Goal: Information Seeking & Learning: Learn about a topic

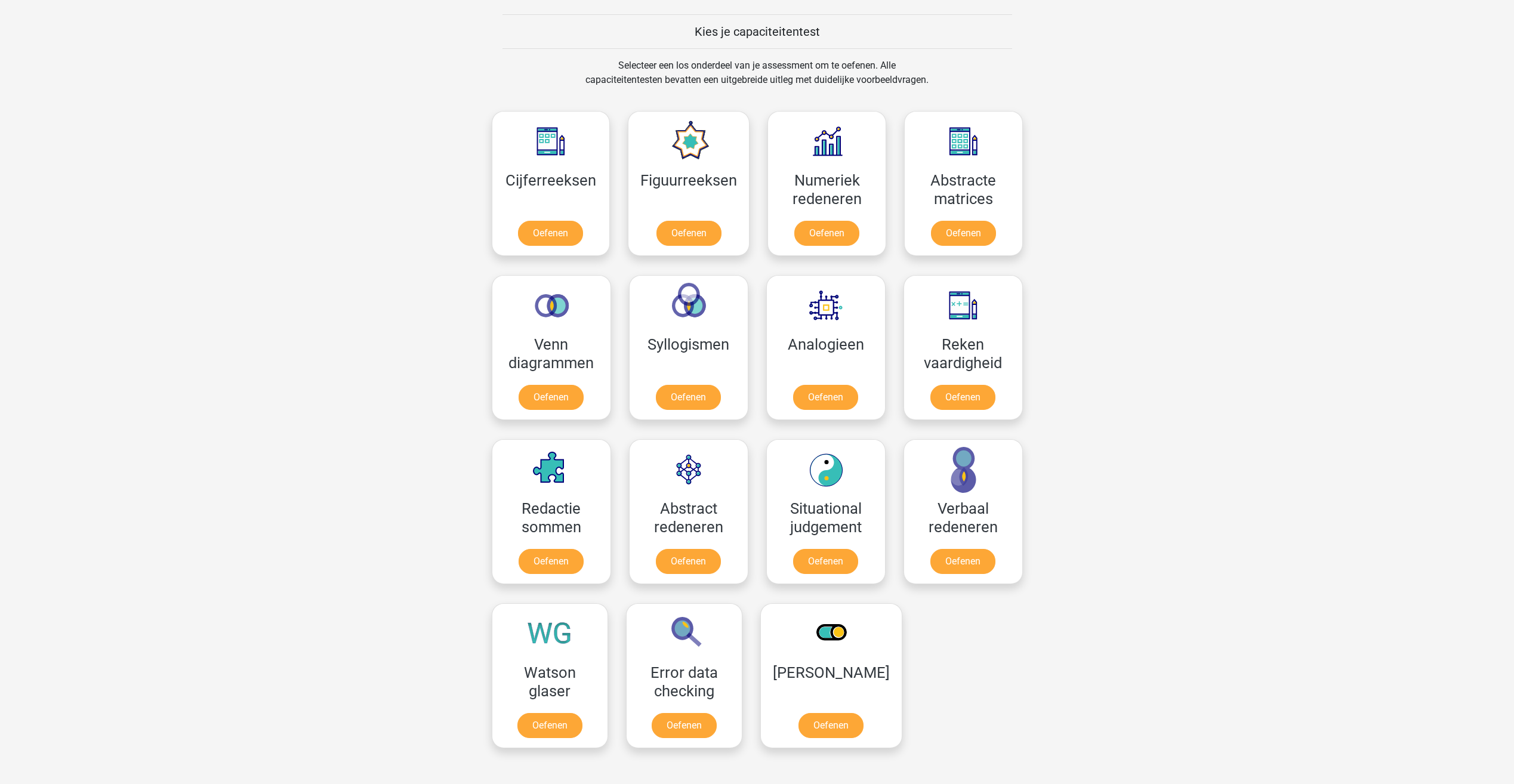
scroll to position [418, 0]
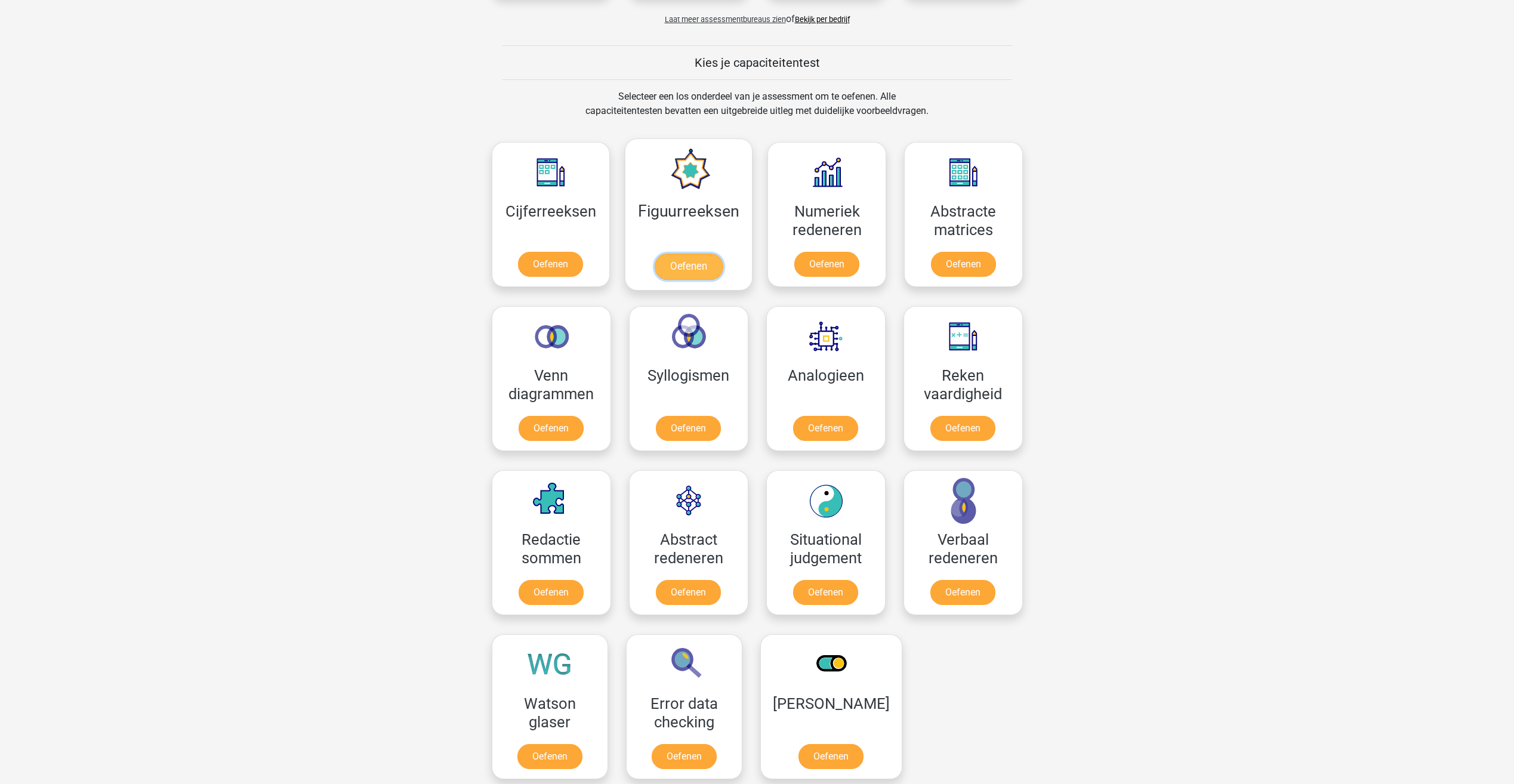
click at [683, 265] on link "Oefenen" at bounding box center [688, 266] width 68 height 26
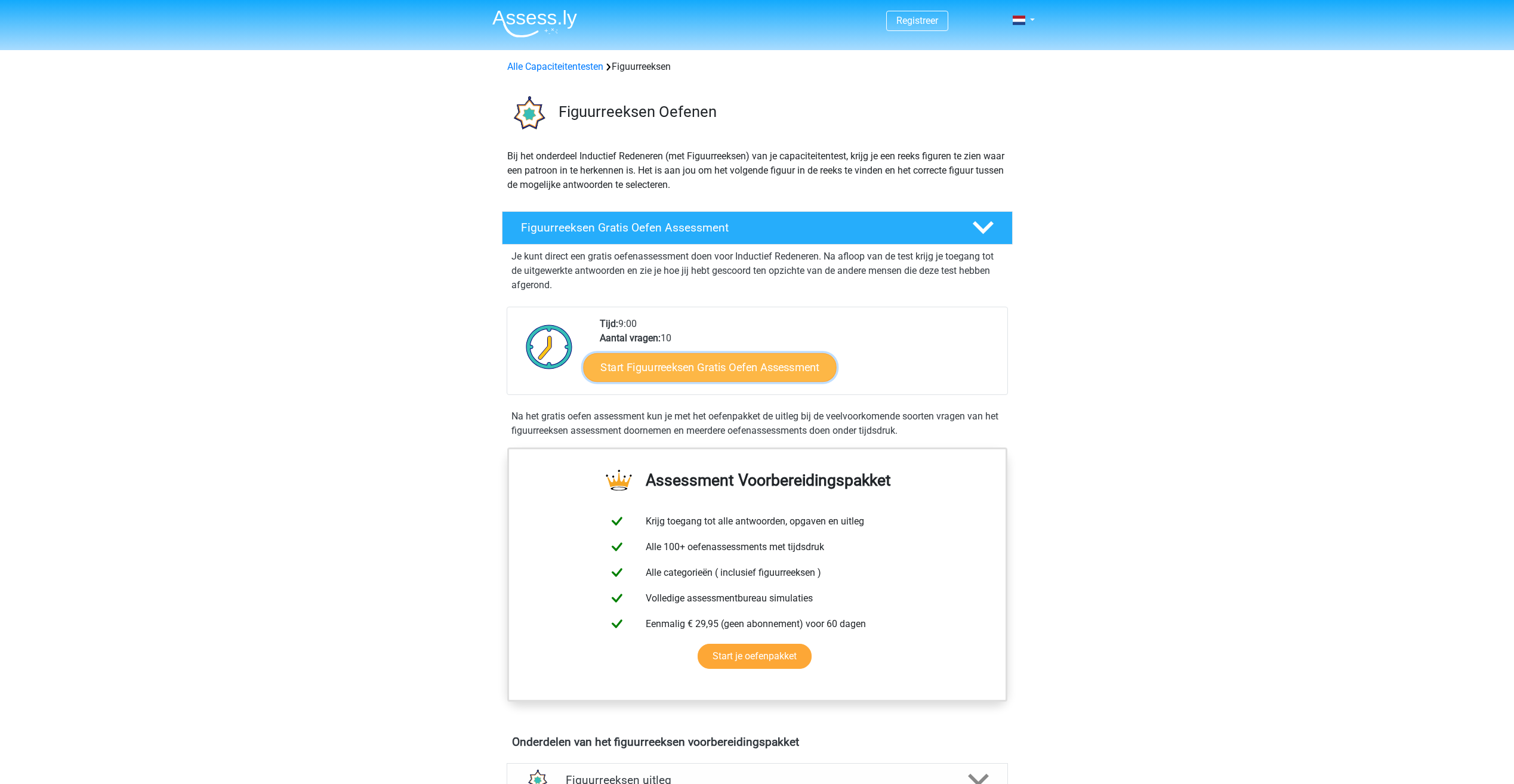
click at [767, 364] on link "Start Figuurreeksen Gratis Oefen Assessment" at bounding box center [710, 366] width 253 height 28
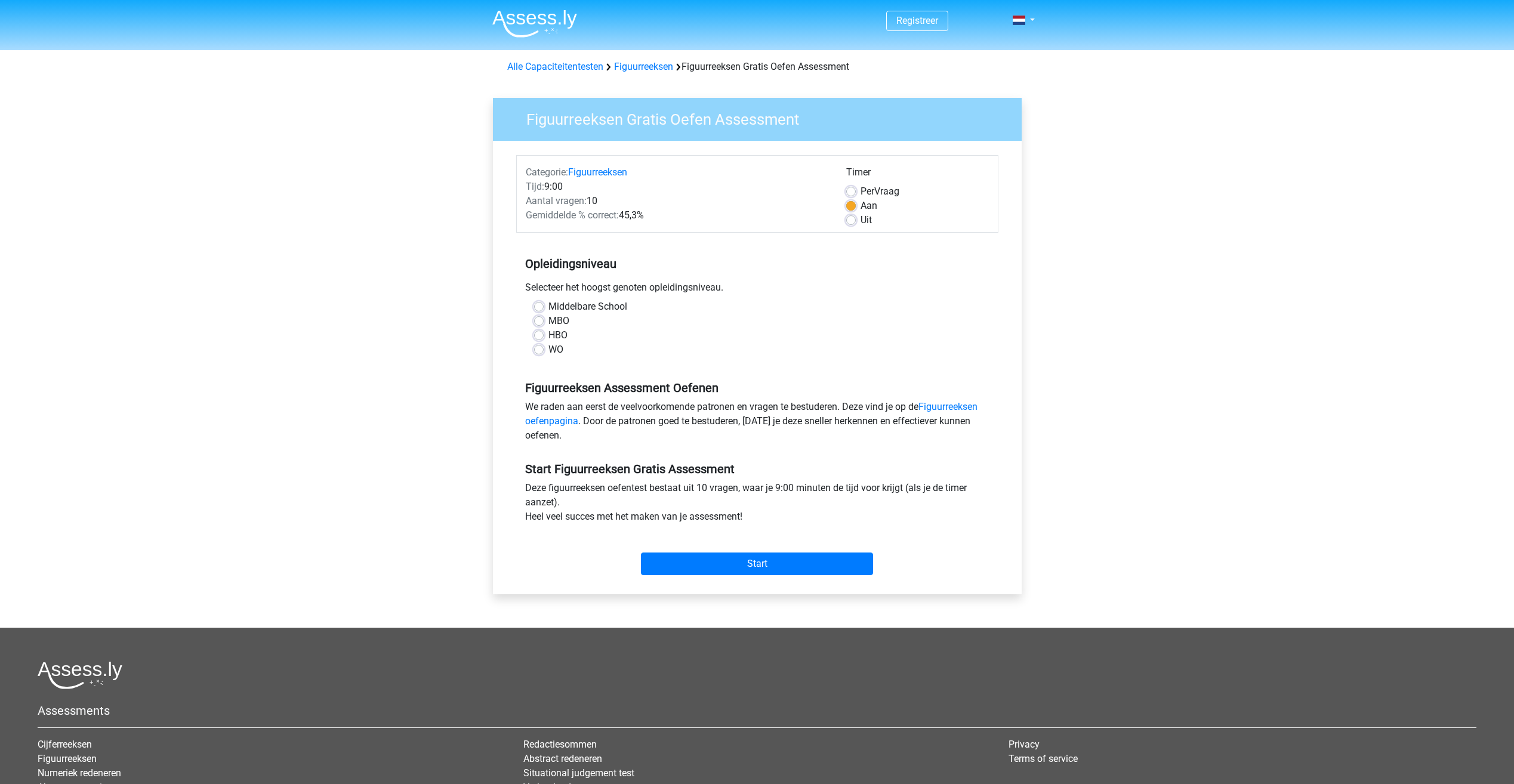
click at [549, 337] on label "HBO" at bounding box center [559, 335] width 19 height 15
click at [537, 337] on input "HBO" at bounding box center [539, 334] width 10 height 12
radio input "true"
click at [765, 563] on input "Start" at bounding box center [757, 564] width 232 height 23
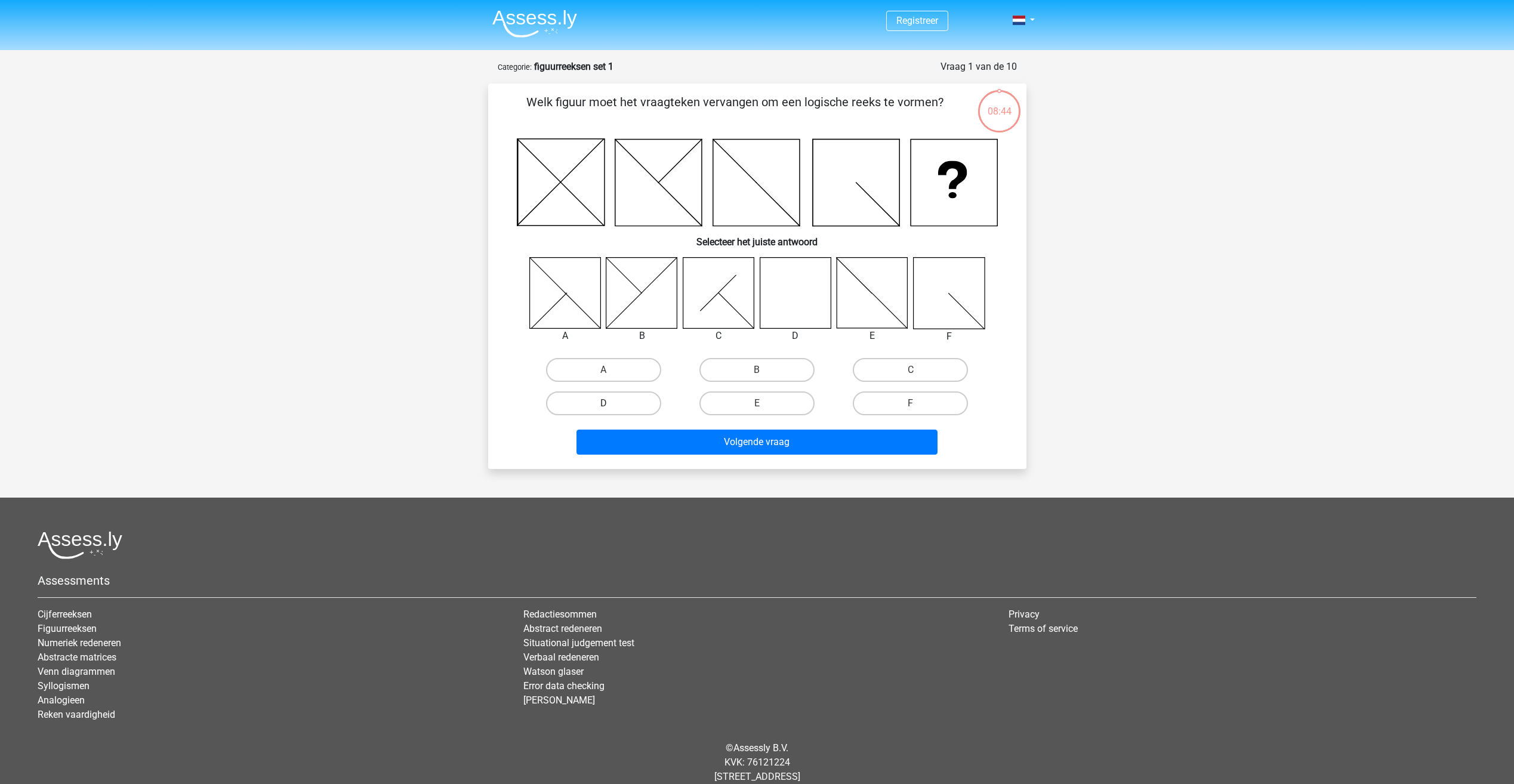
click at [645, 404] on label "D" at bounding box center [604, 403] width 115 height 24
click at [611, 404] on input "D" at bounding box center [607, 407] width 8 height 8
radio input "true"
click at [796, 437] on button "Volgende vraag" at bounding box center [757, 442] width 361 height 25
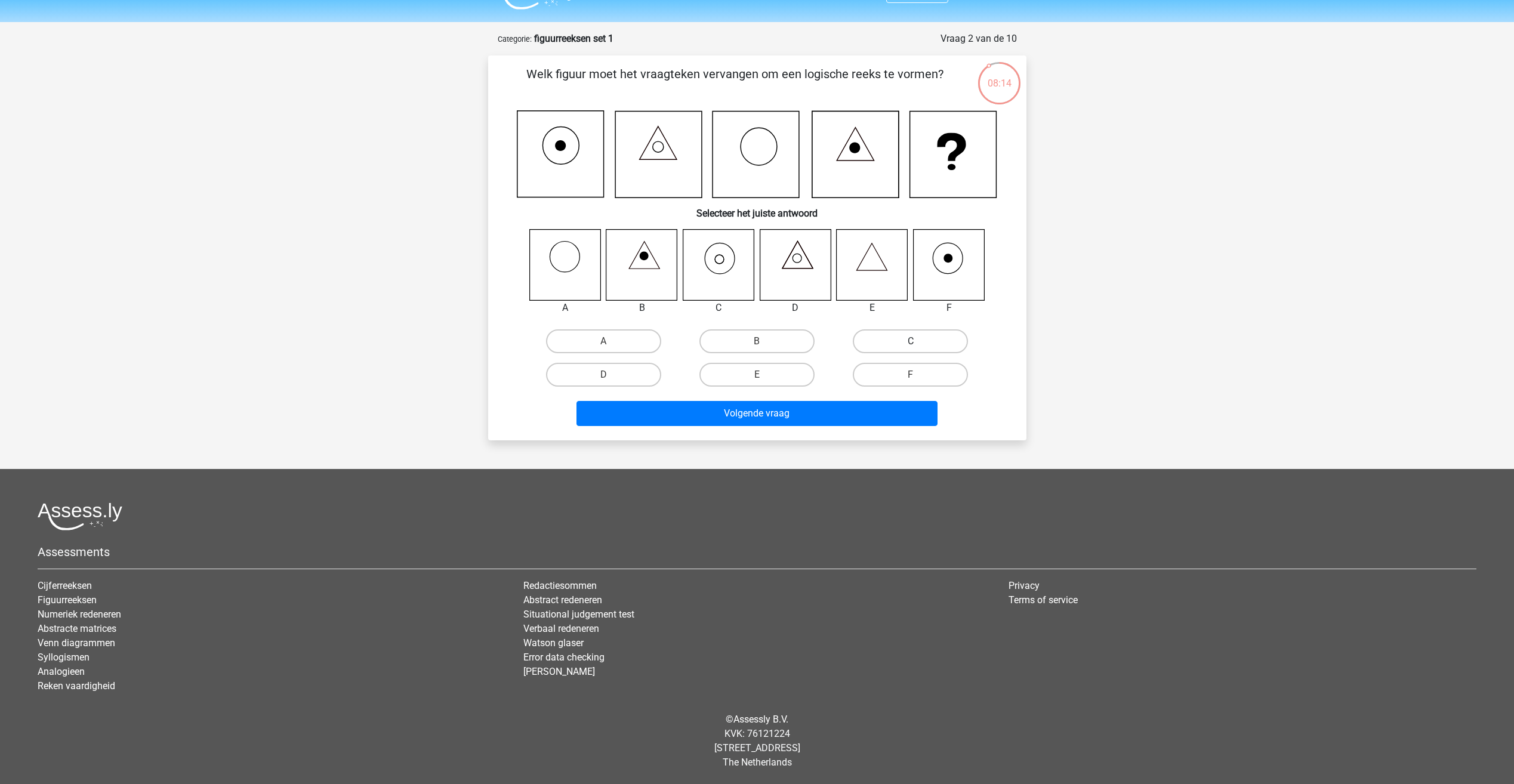
click at [904, 338] on label "C" at bounding box center [911, 341] width 115 height 24
click at [911, 341] on input "C" at bounding box center [915, 345] width 8 height 8
radio input "true"
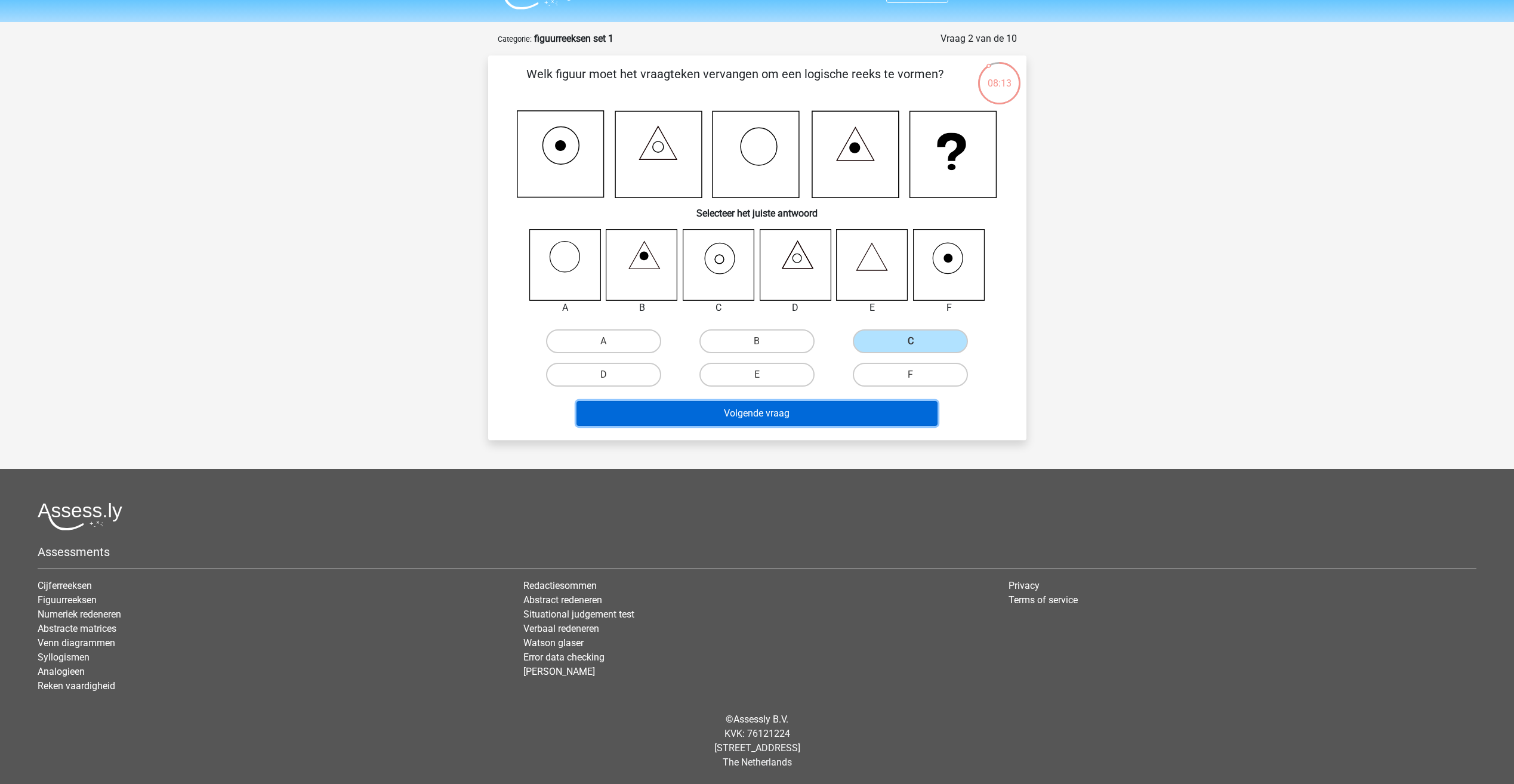
click at [846, 413] on button "Volgende vraag" at bounding box center [757, 413] width 361 height 25
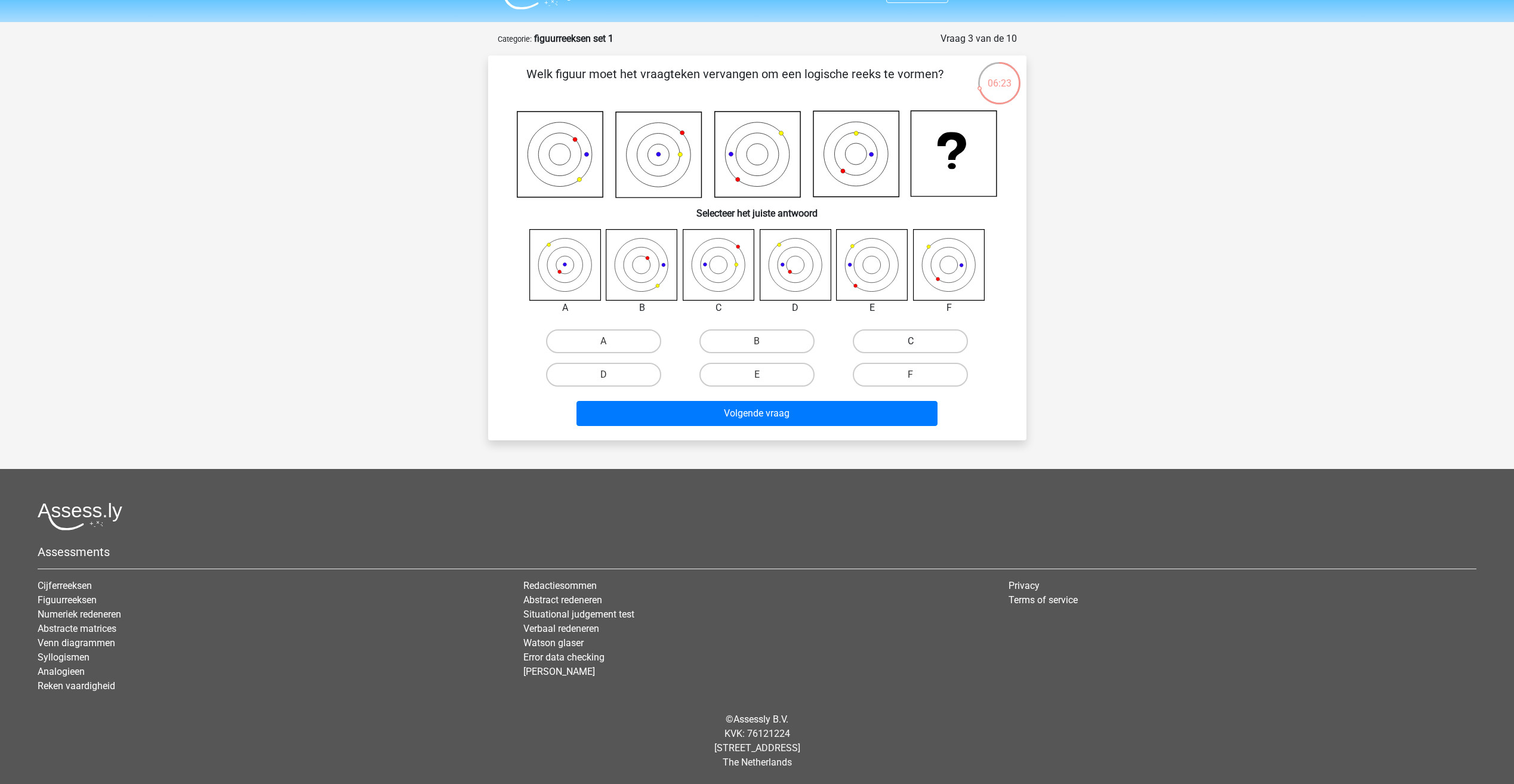
click at [917, 336] on label "C" at bounding box center [911, 341] width 115 height 24
click at [917, 341] on input "C" at bounding box center [915, 345] width 8 height 8
radio input "true"
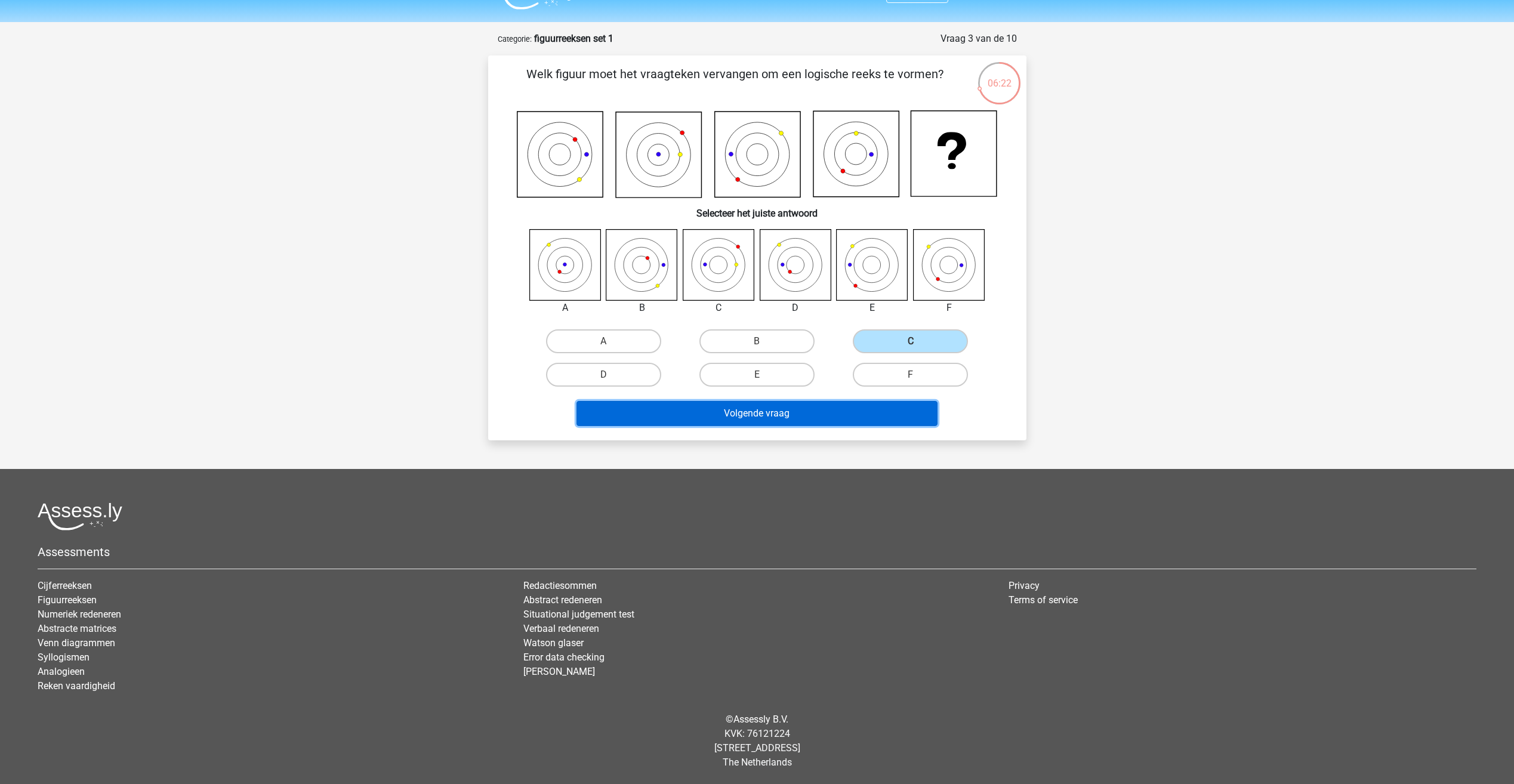
click at [805, 415] on button "Volgende vraag" at bounding box center [757, 413] width 361 height 25
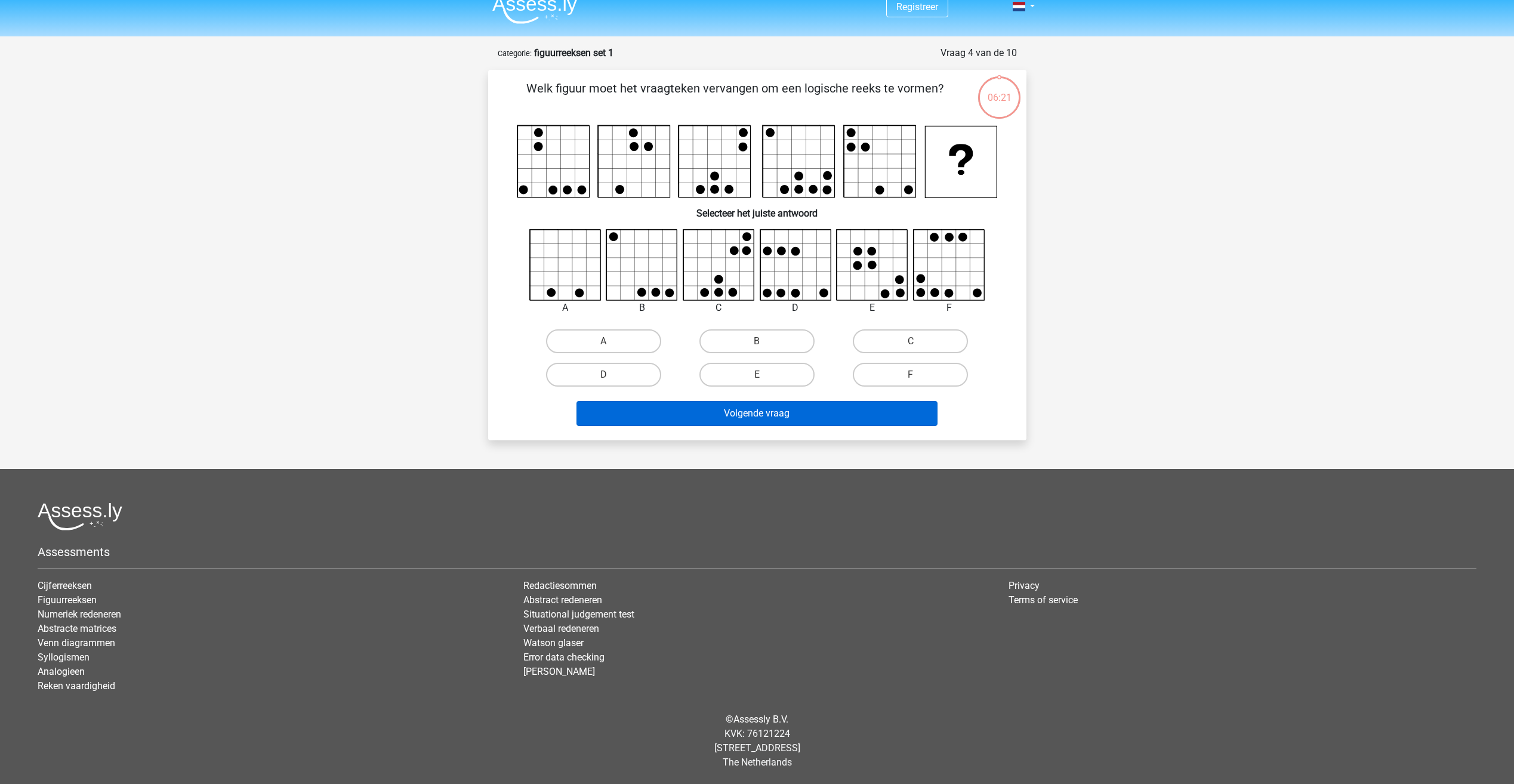
scroll to position [14, 0]
click at [892, 380] on label "F" at bounding box center [911, 374] width 115 height 24
click at [911, 380] on input "F" at bounding box center [915, 379] width 8 height 8
radio input "true"
click at [799, 416] on button "Volgende vraag" at bounding box center [757, 413] width 361 height 25
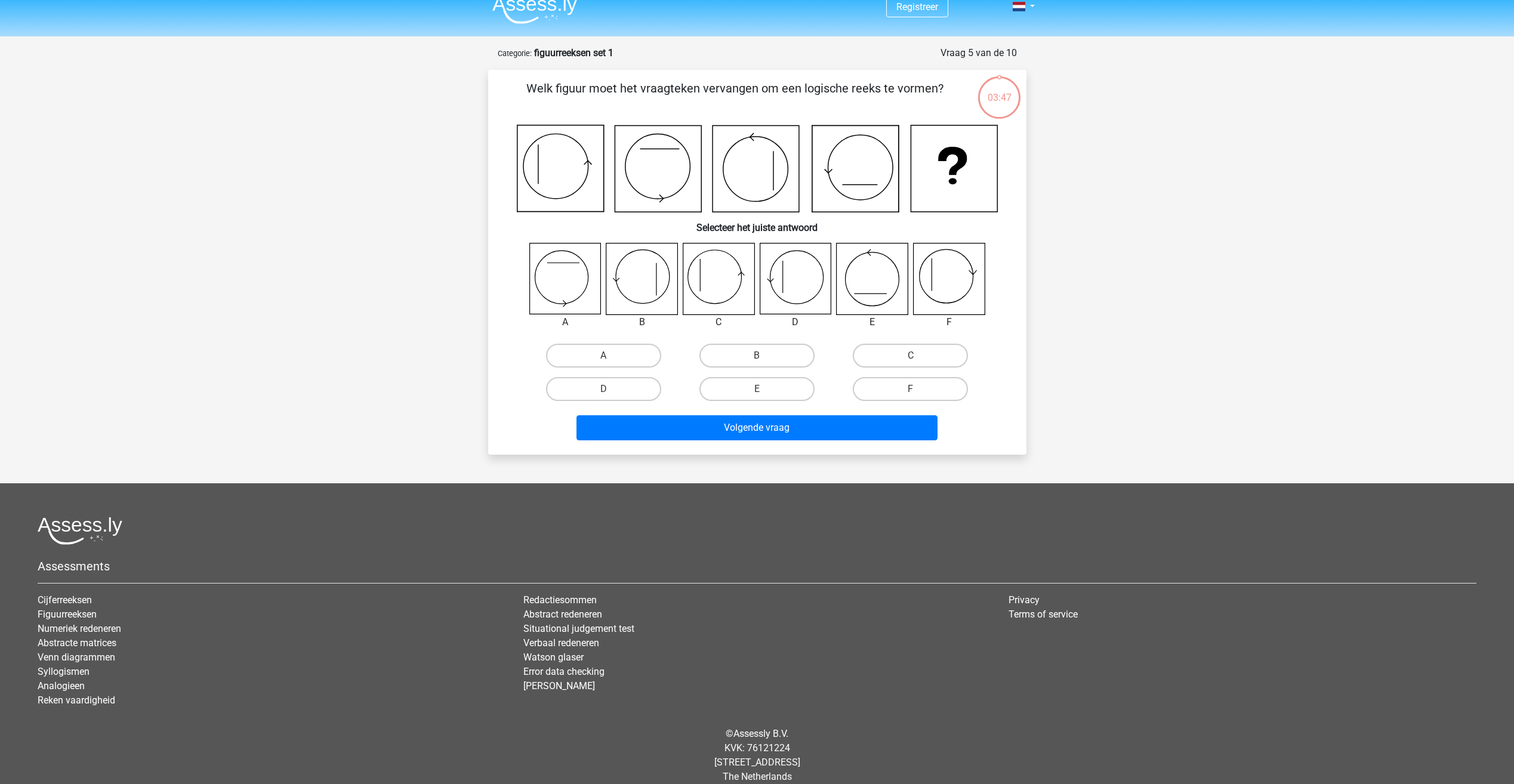
scroll to position [28, 0]
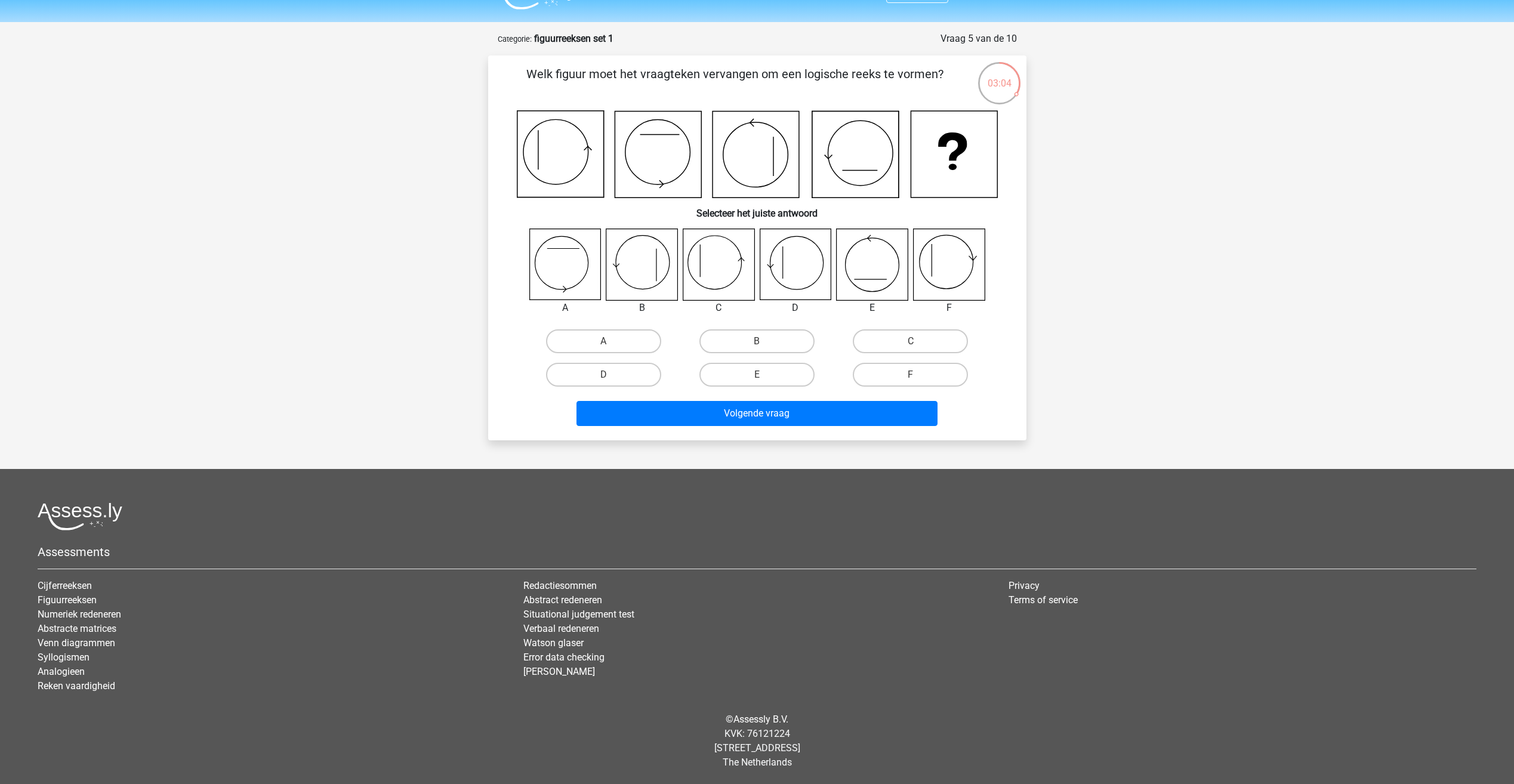
click at [606, 381] on input "D" at bounding box center [607, 379] width 8 height 8
radio input "true"
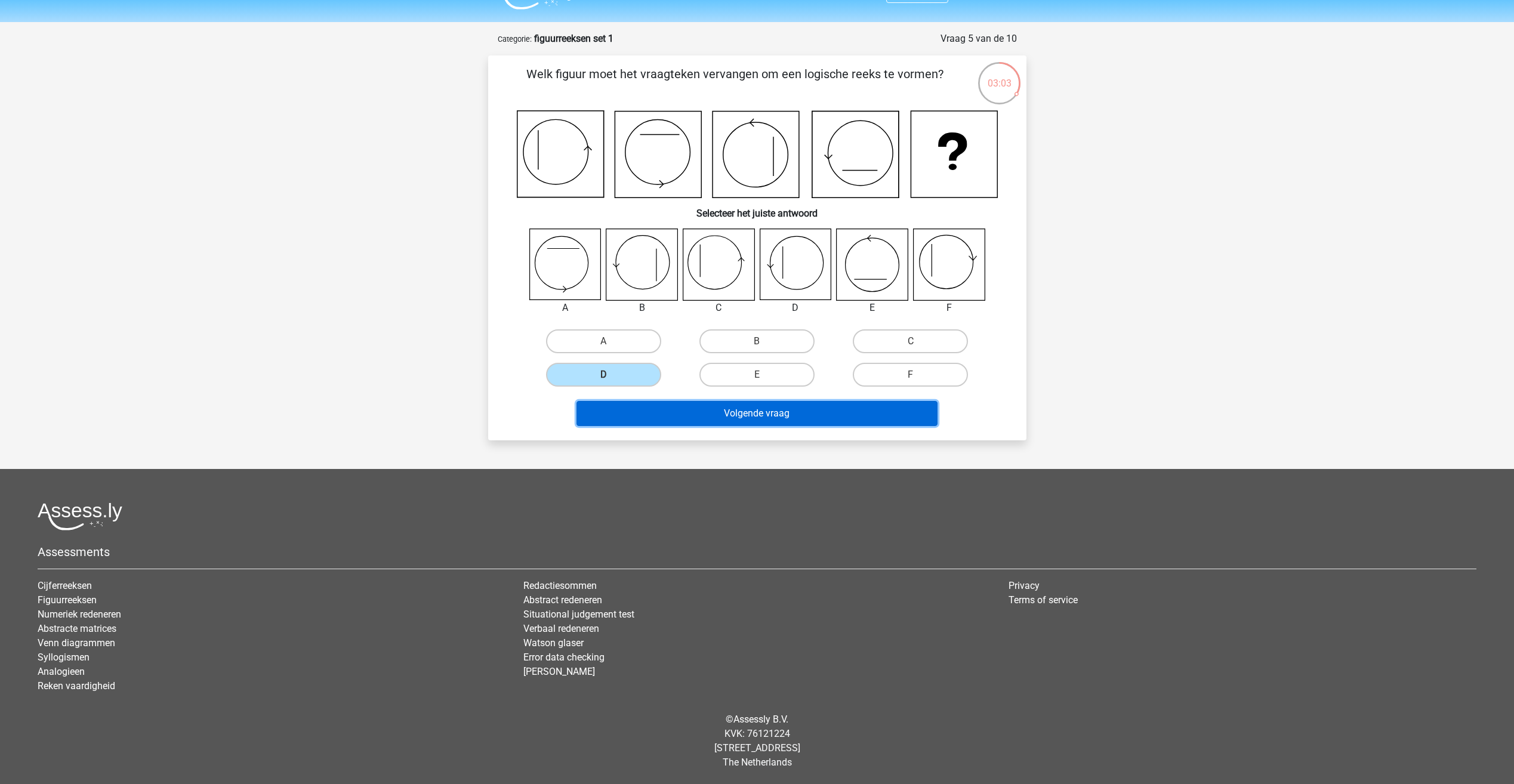
click at [800, 415] on button "Volgende vraag" at bounding box center [757, 413] width 361 height 25
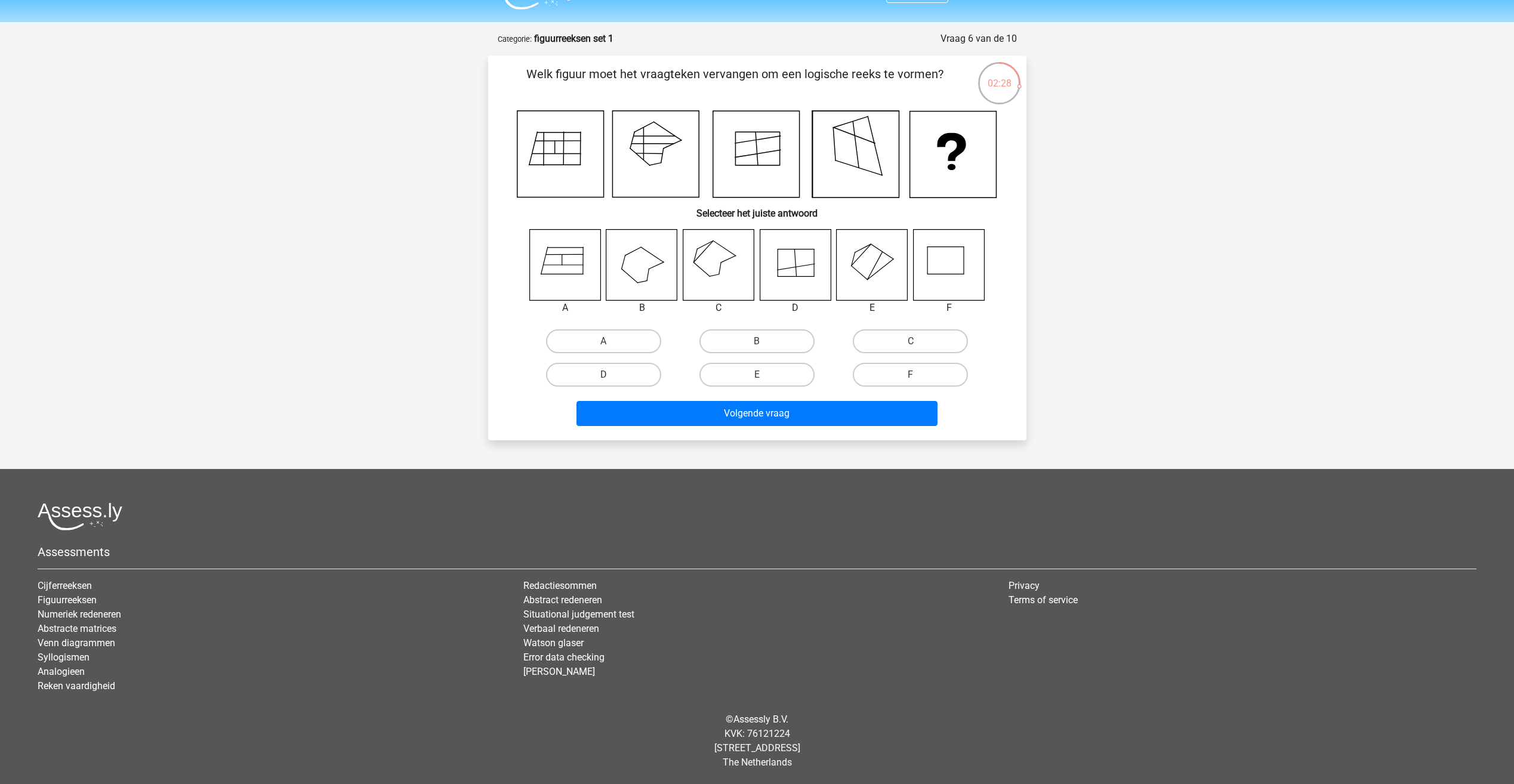
click at [718, 271] on icon at bounding box center [718, 264] width 71 height 71
click at [901, 342] on label "C" at bounding box center [911, 341] width 115 height 24
click at [911, 342] on input "C" at bounding box center [915, 345] width 8 height 8
radio input "true"
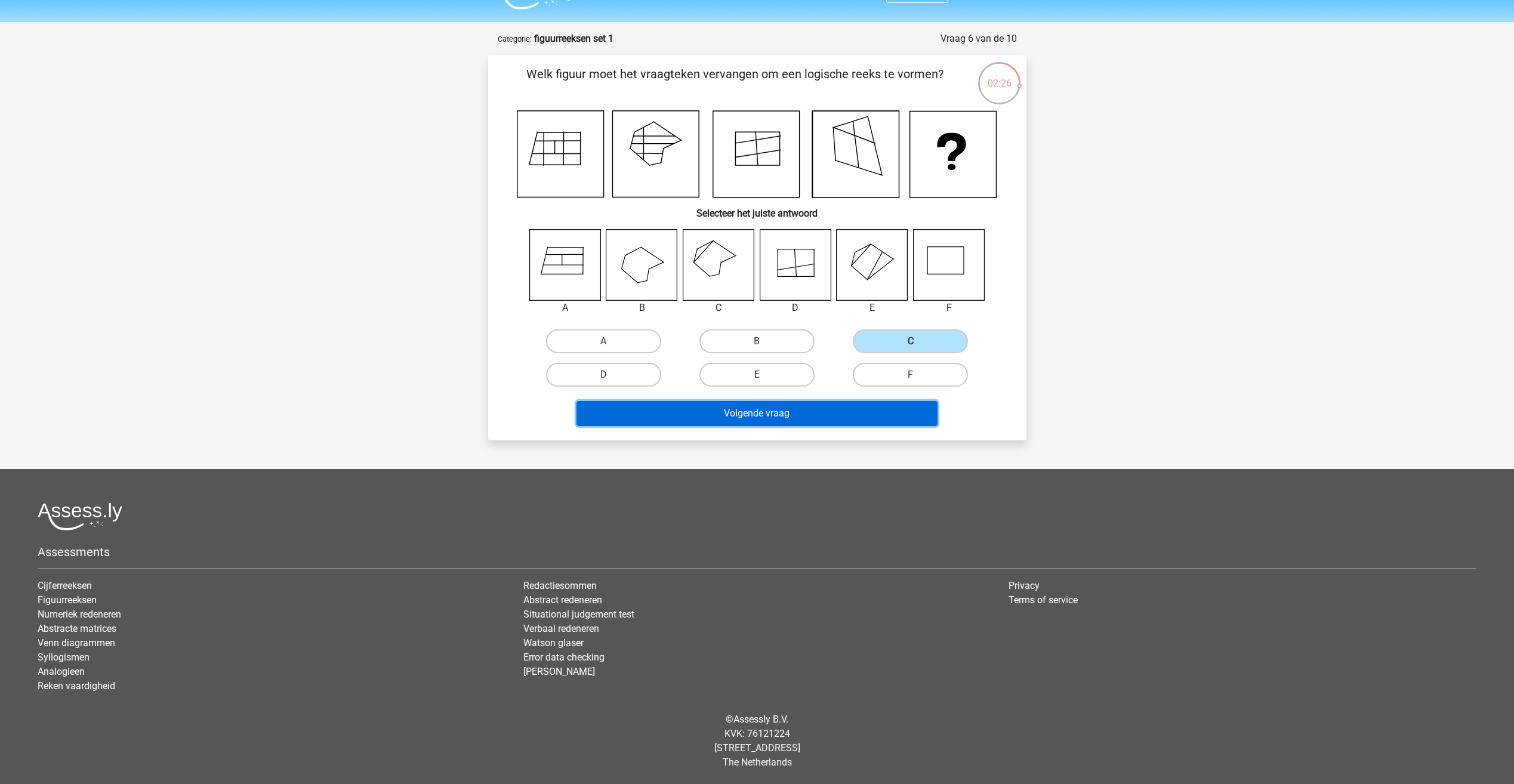
click at [831, 409] on button "Volgende vraag" at bounding box center [757, 413] width 361 height 25
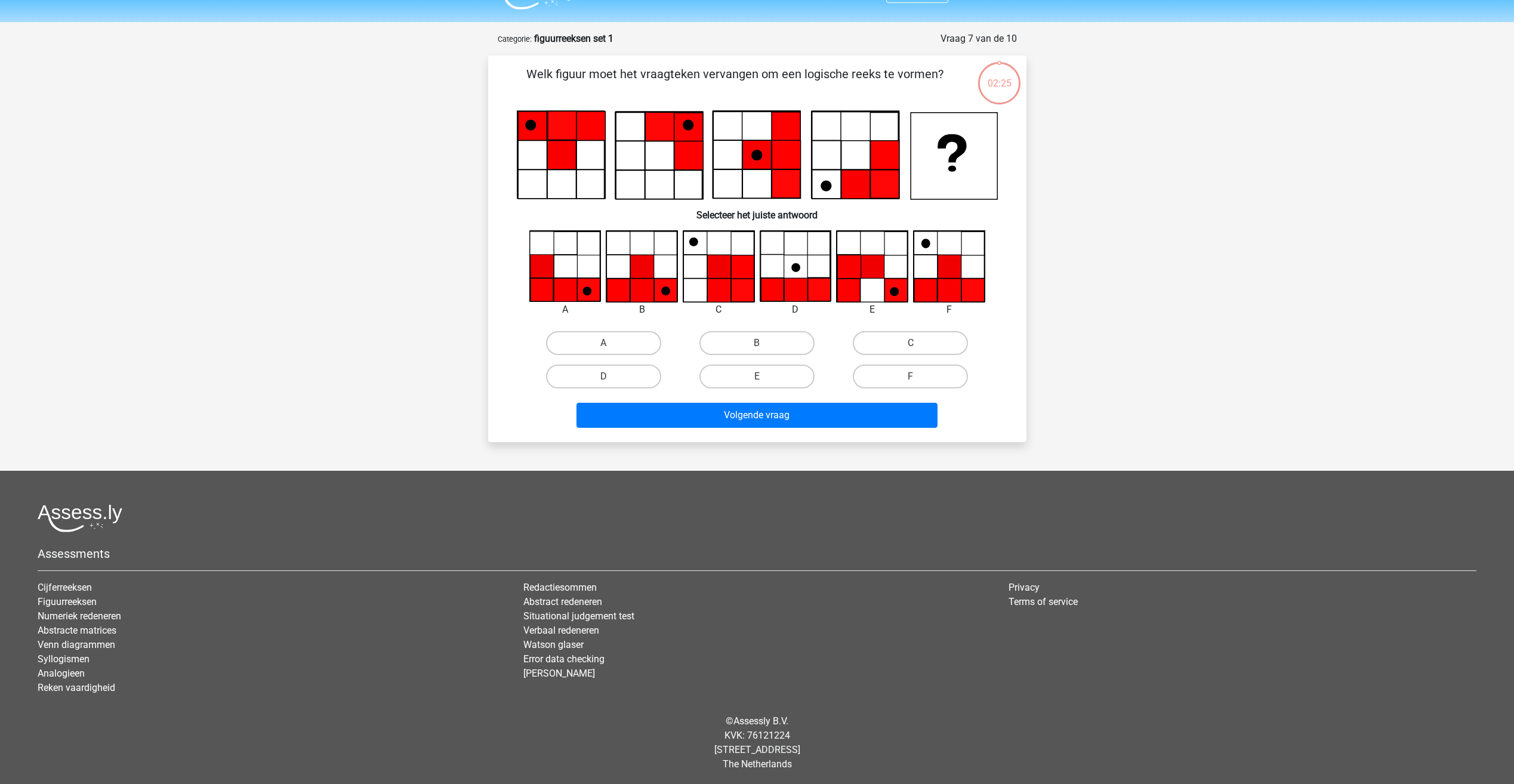
scroll to position [30, 0]
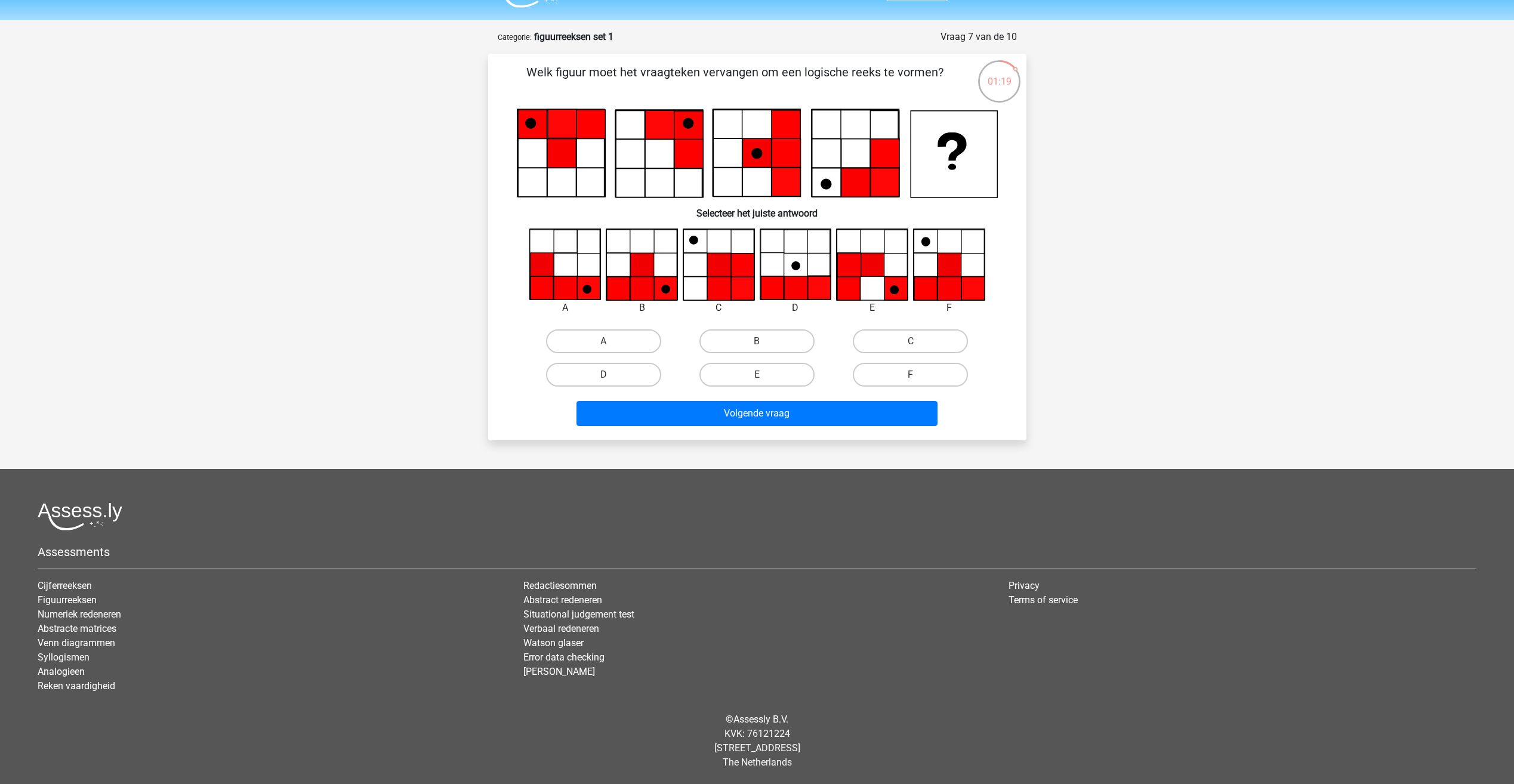
click at [923, 380] on label "F" at bounding box center [911, 374] width 115 height 24
click at [918, 380] on input "F" at bounding box center [915, 379] width 8 height 8
radio input "true"
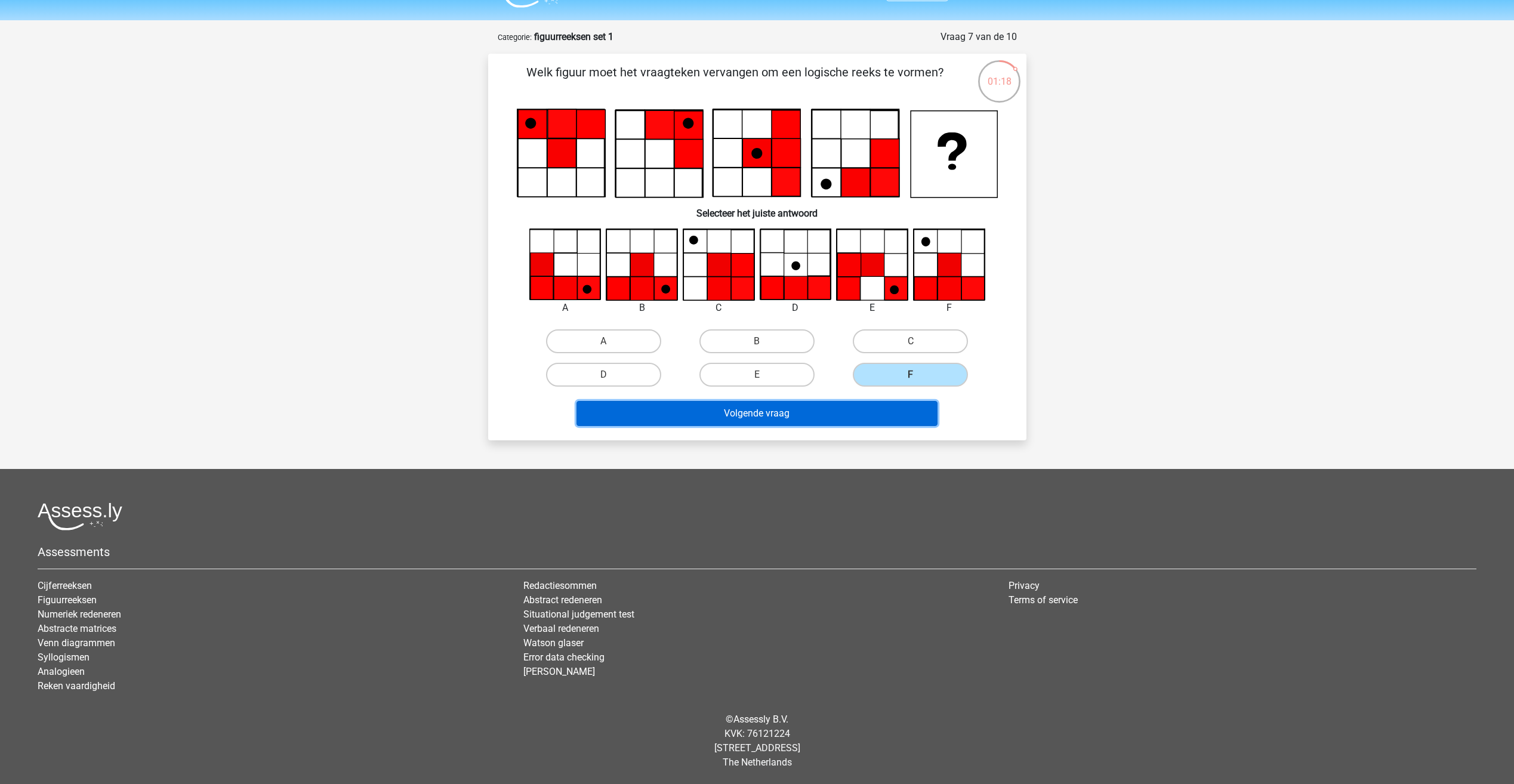
click at [853, 417] on button "Volgende vraag" at bounding box center [757, 413] width 361 height 25
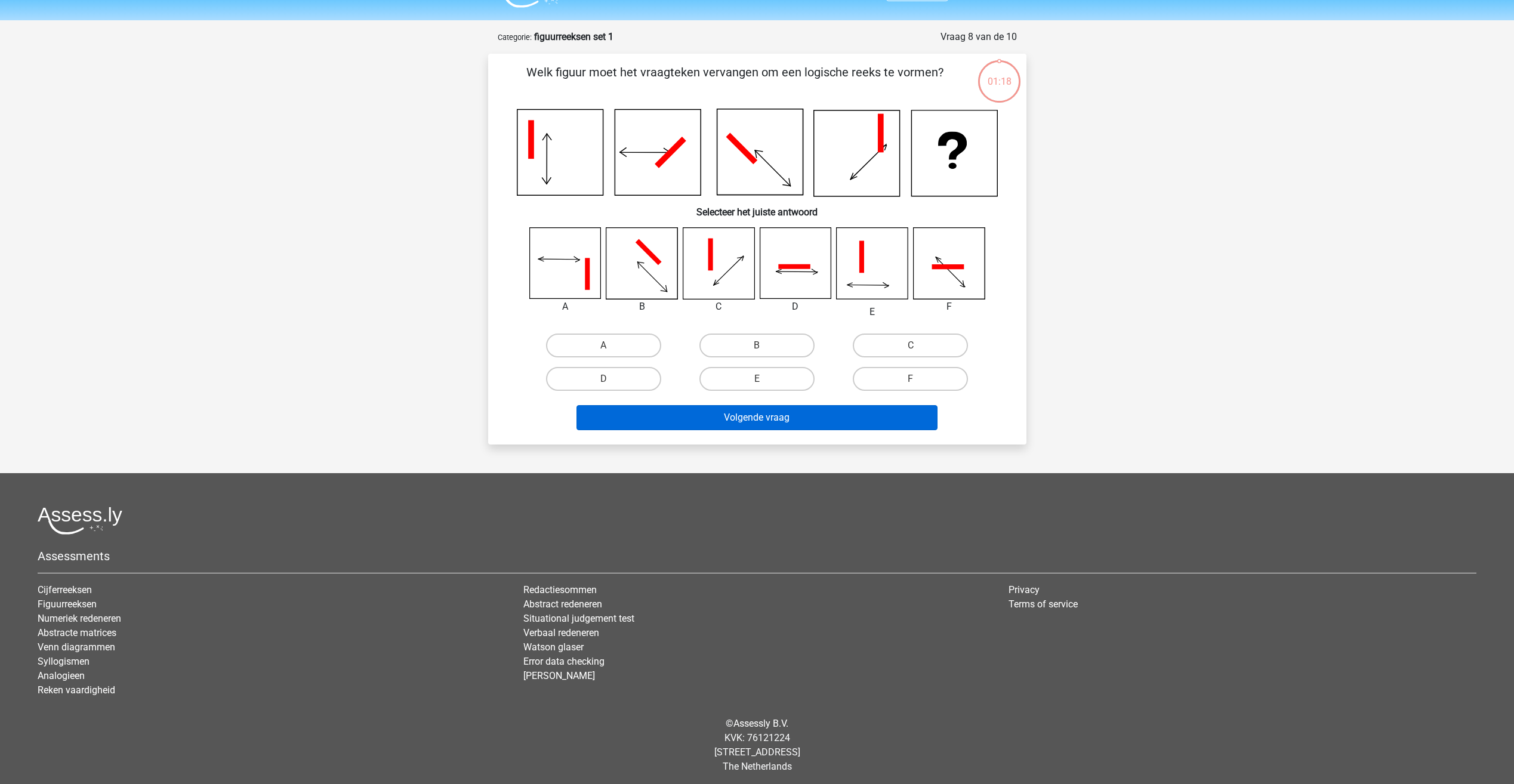
scroll to position [34, 0]
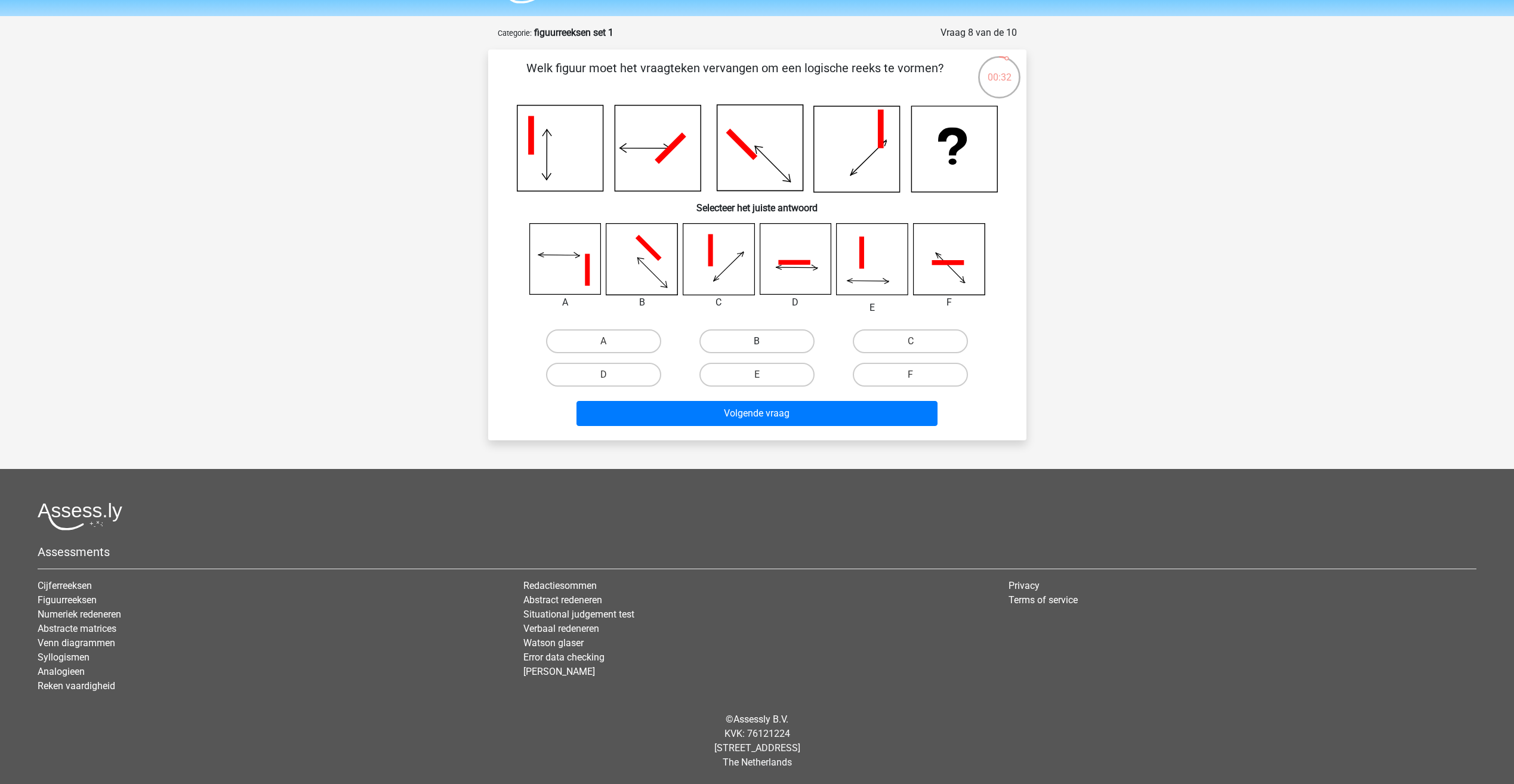
click at [770, 339] on label "B" at bounding box center [757, 341] width 115 height 24
click at [765, 341] on input "B" at bounding box center [761, 345] width 8 height 8
radio input "true"
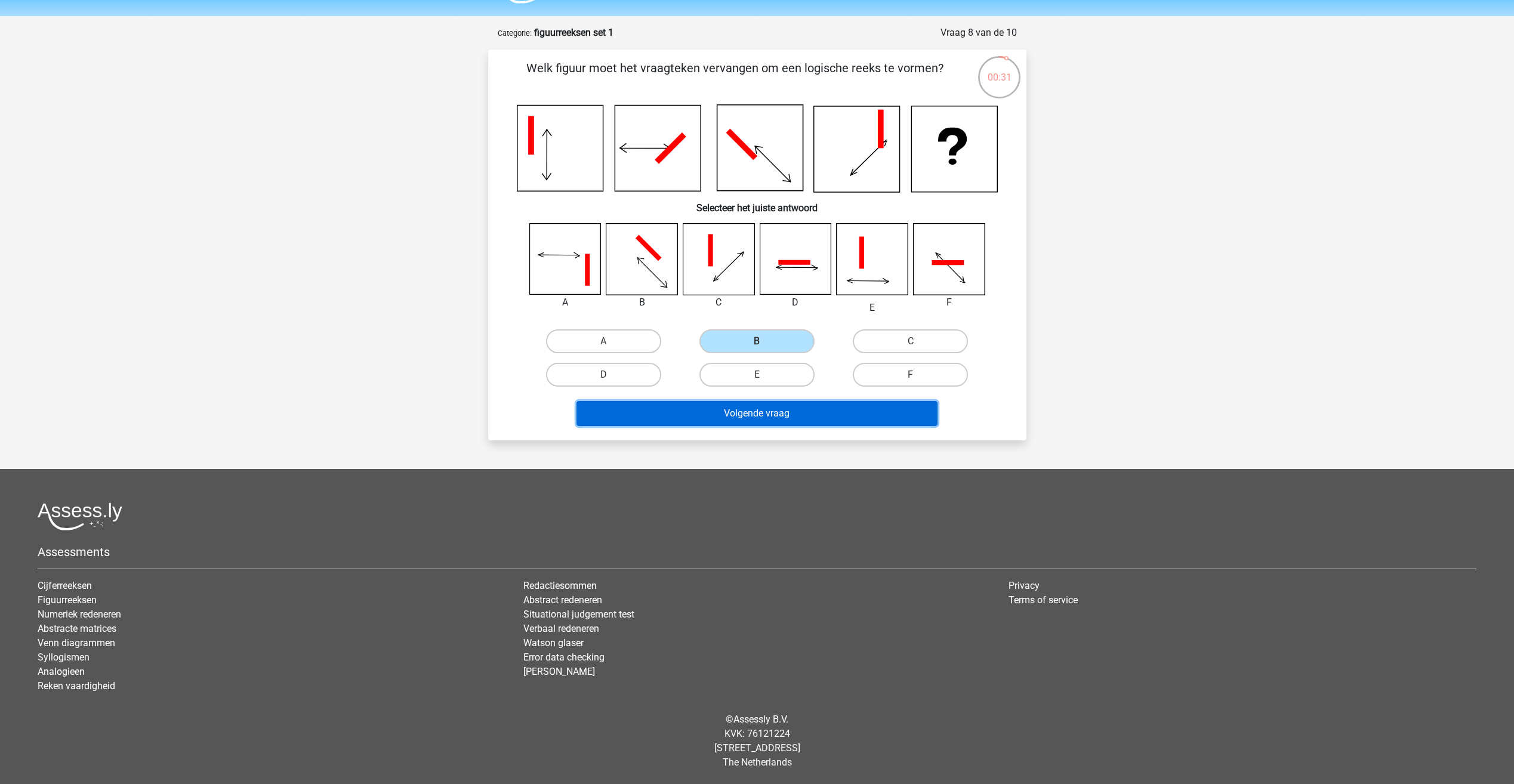
click at [789, 411] on button "Volgende vraag" at bounding box center [757, 413] width 361 height 25
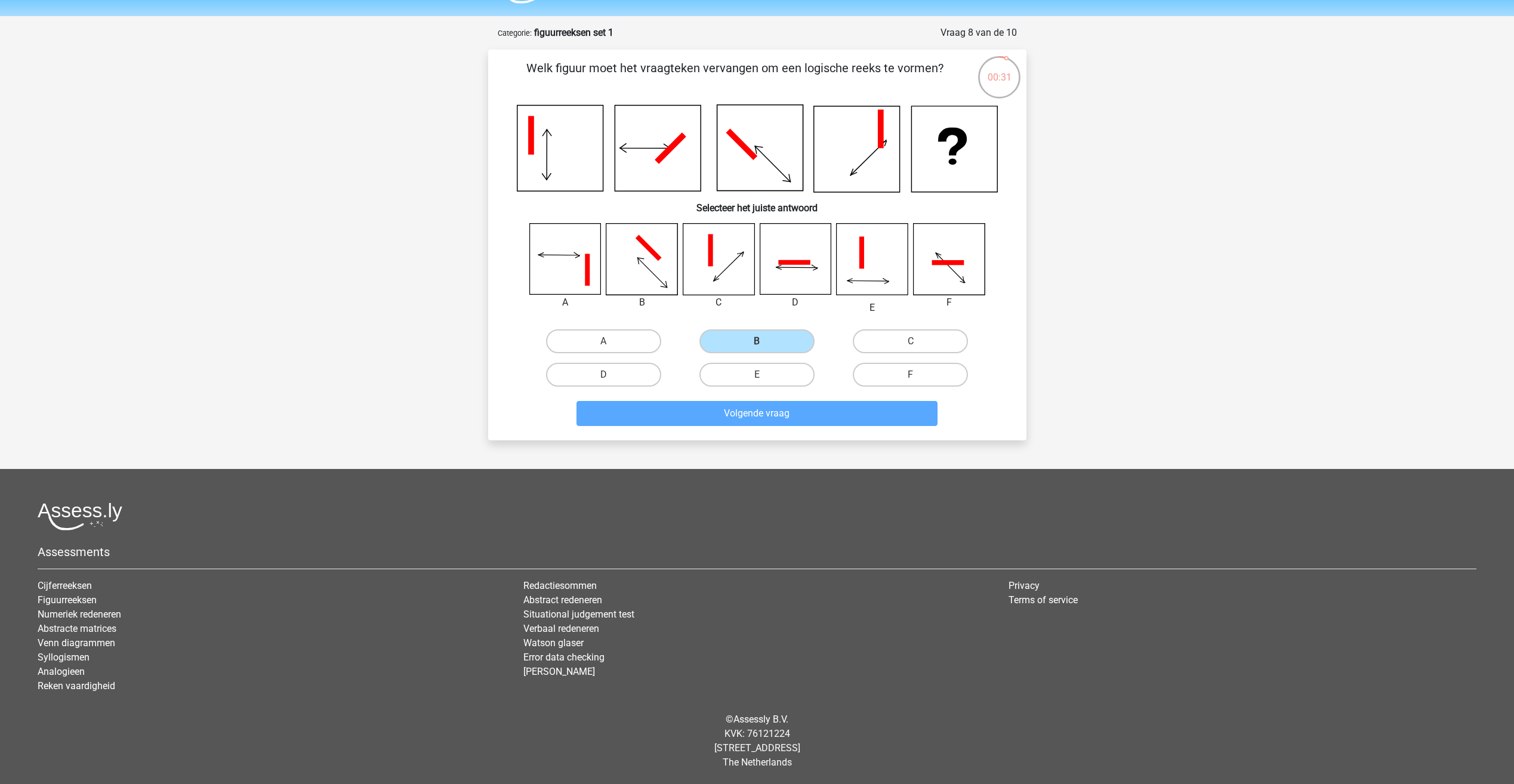
scroll to position [28, 0]
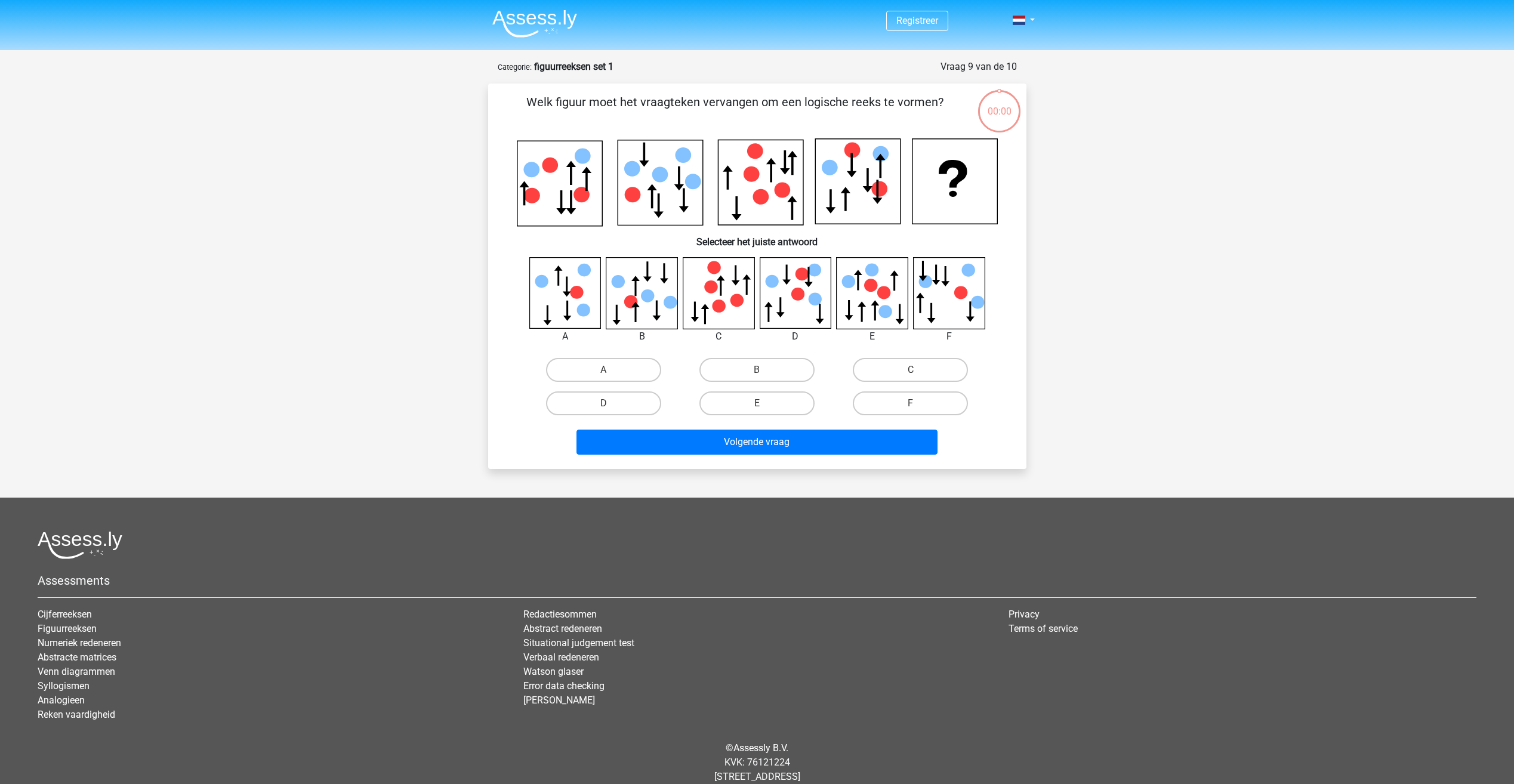
scroll to position [28, 0]
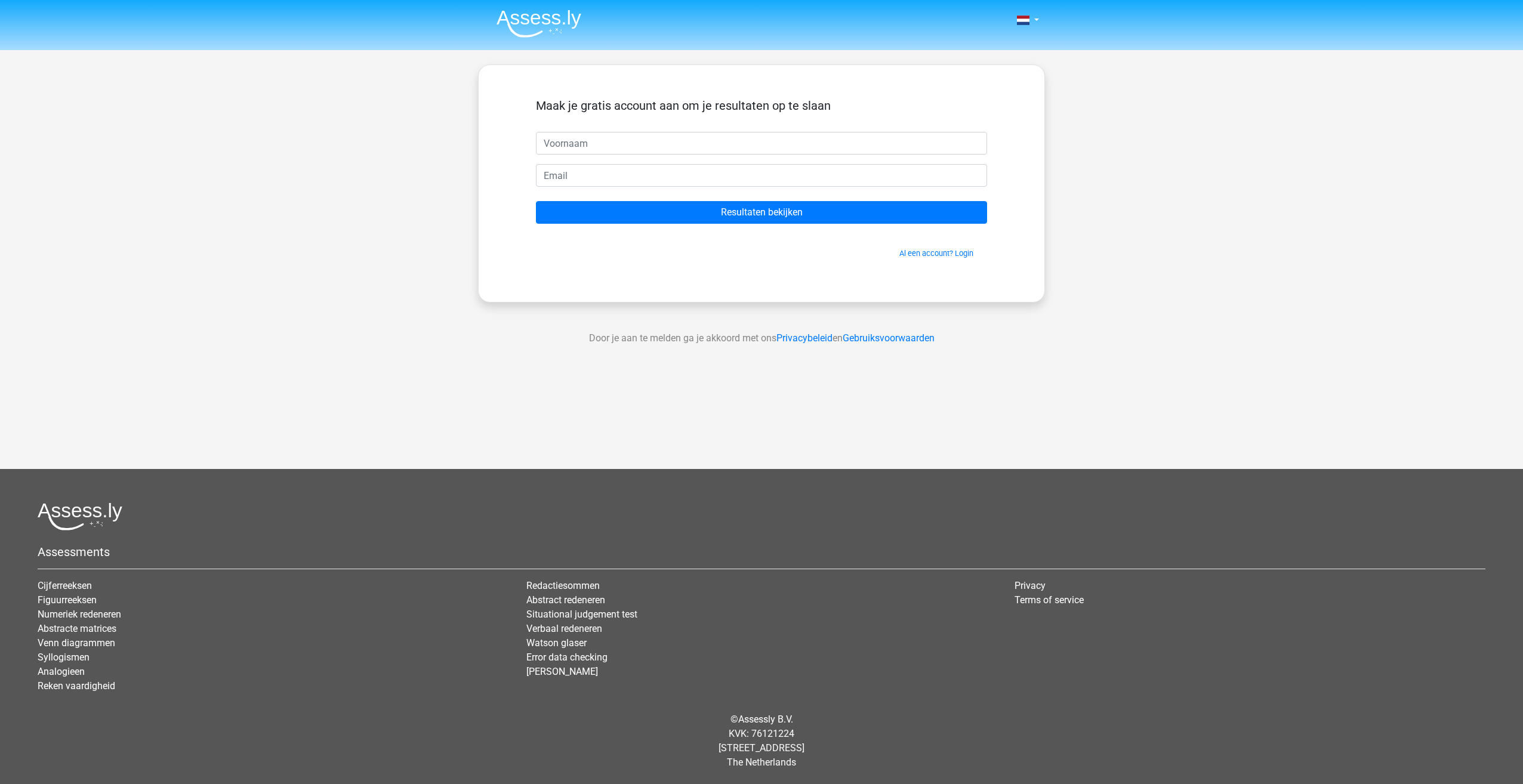
click at [616, 142] on input "text" at bounding box center [762, 143] width 451 height 23
click at [619, 149] on input "text" at bounding box center [762, 143] width 451 height 23
type input "anna"
click at [645, 170] on input "email" at bounding box center [762, 175] width 451 height 23
type input "anna.engelen@sevagram.nl"
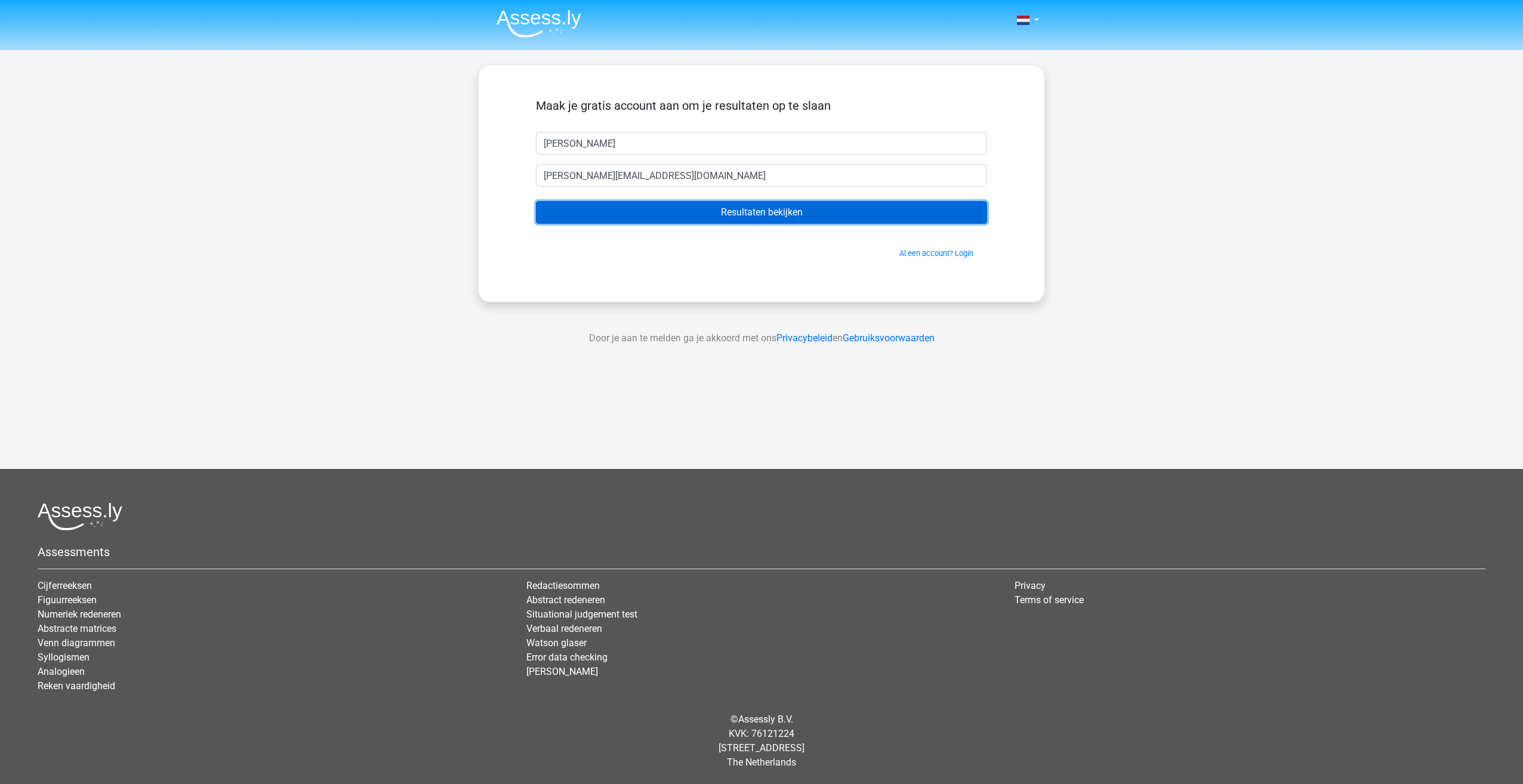
click at [748, 214] on input "Resultaten bekijken" at bounding box center [762, 213] width 451 height 23
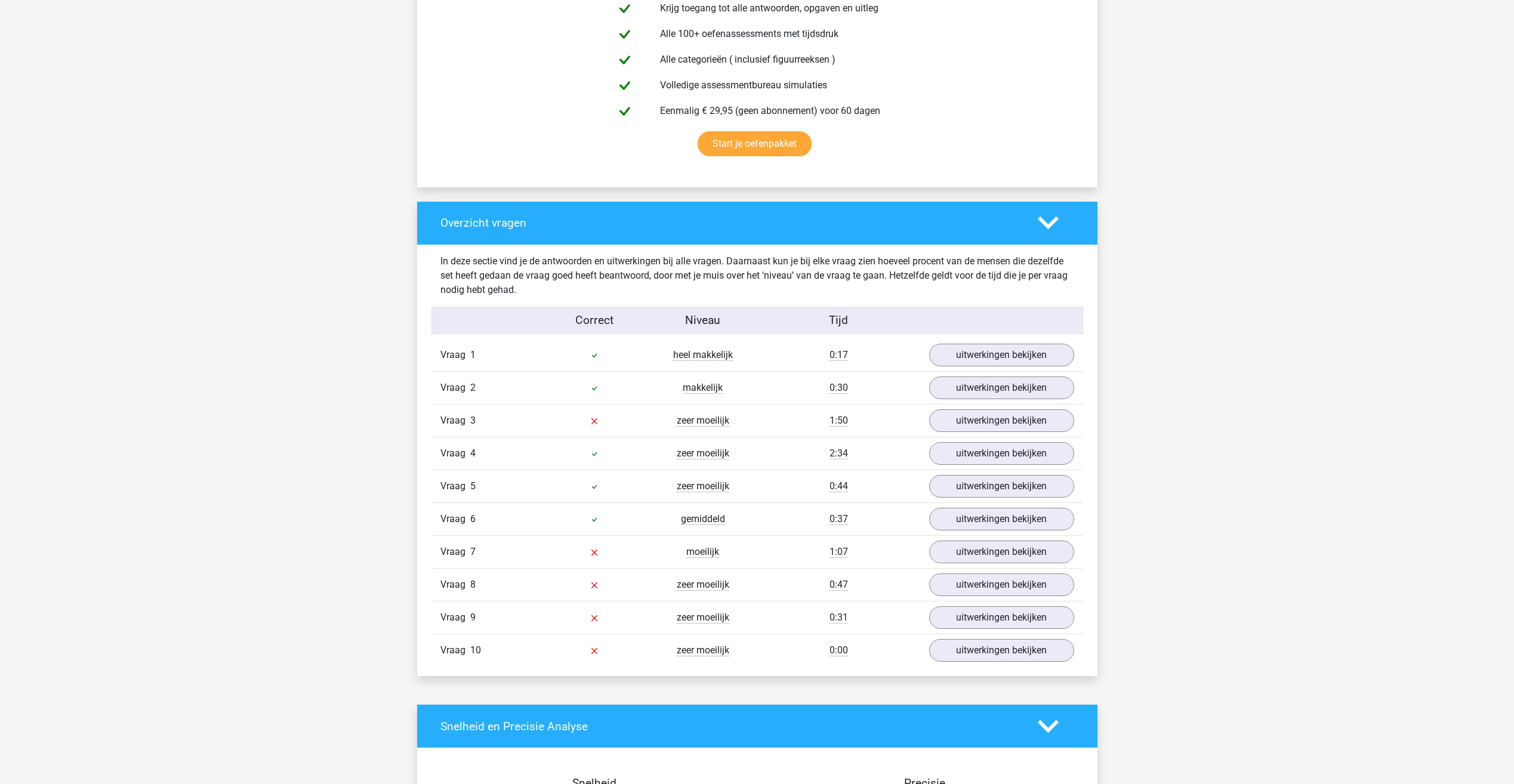
scroll to position [716, 0]
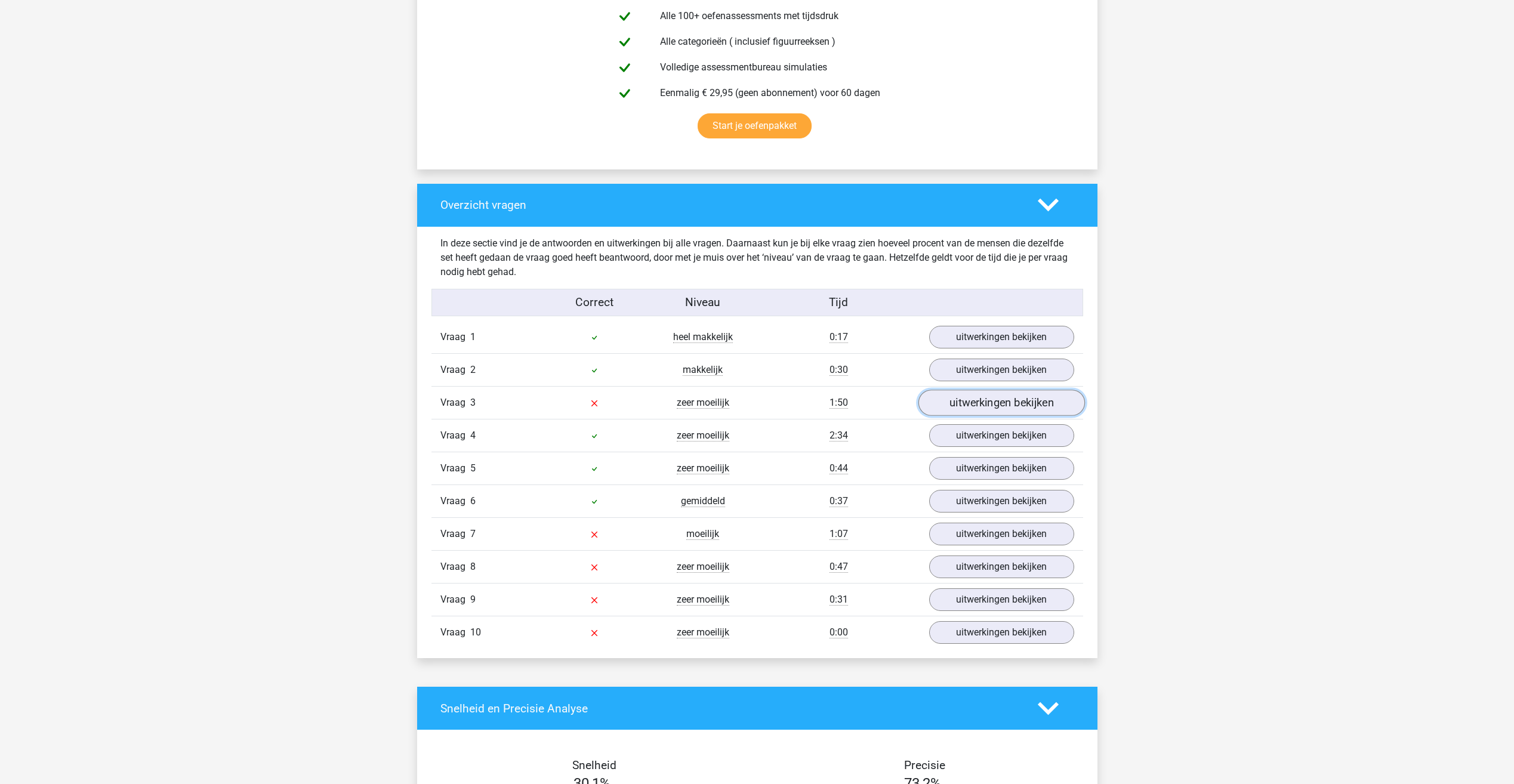
click at [986, 400] on link "uitwerkingen bekijken" at bounding box center [1001, 403] width 166 height 26
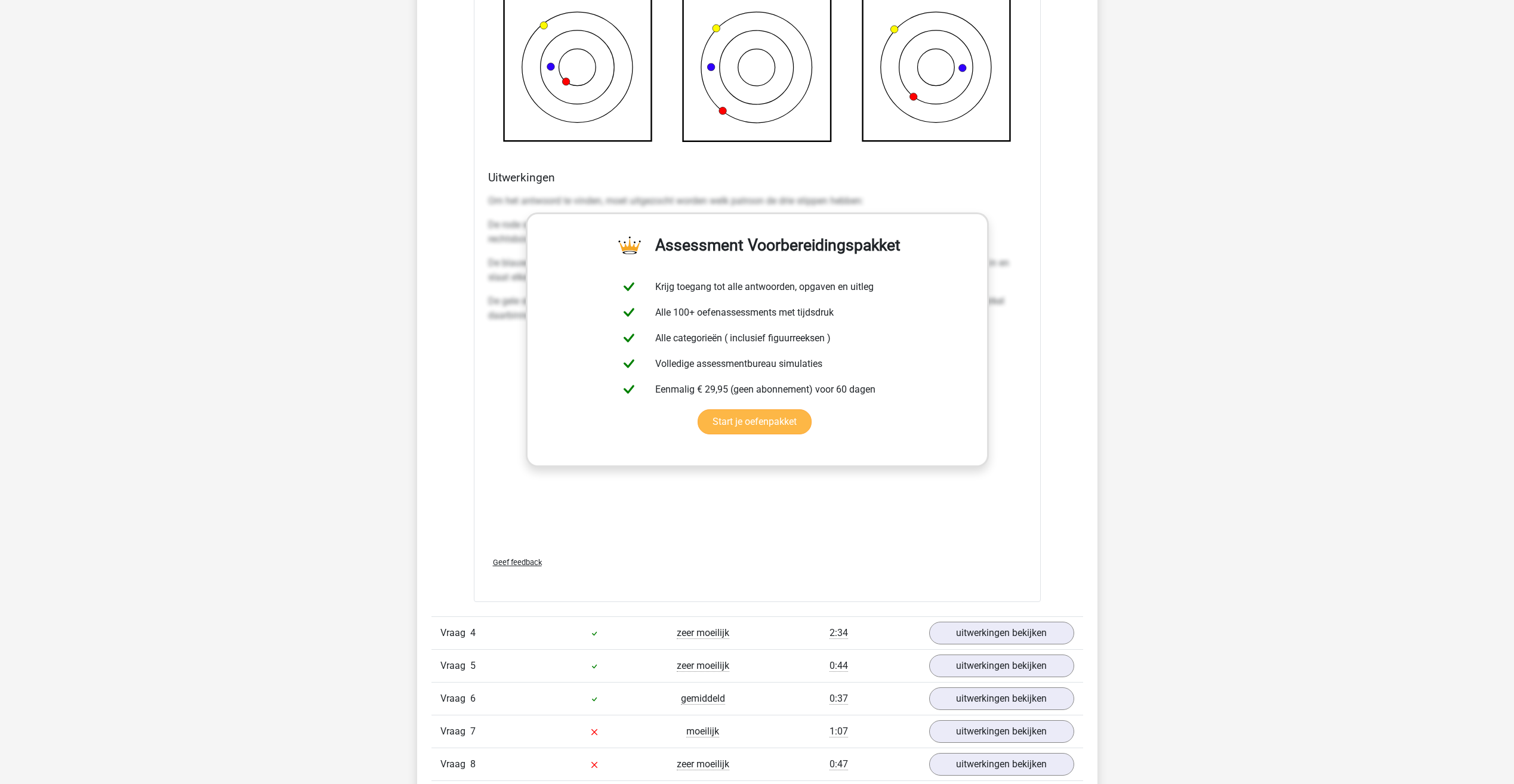
scroll to position [1670, 0]
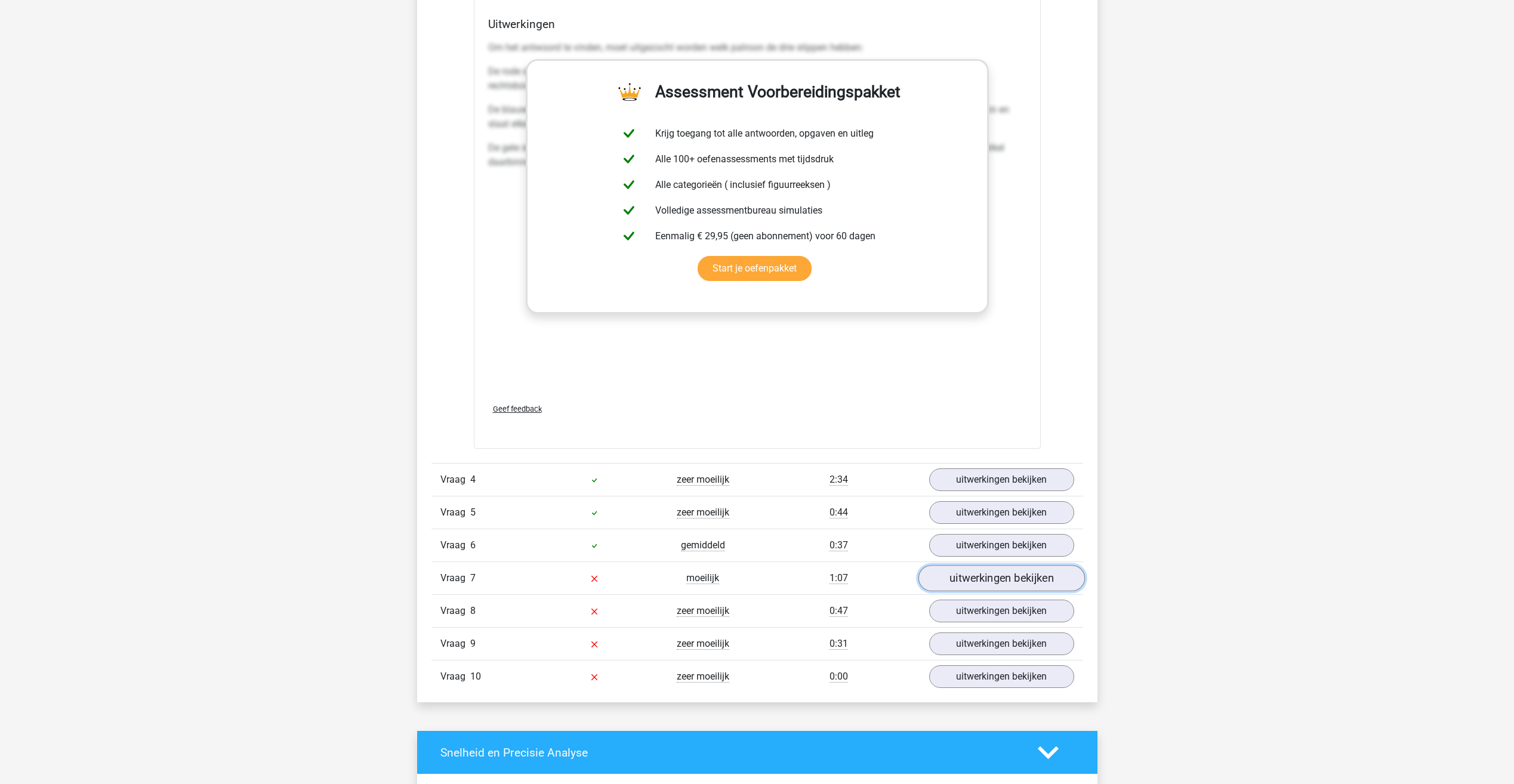
click at [1018, 571] on link "uitwerkingen bekijken" at bounding box center [1001, 579] width 166 height 26
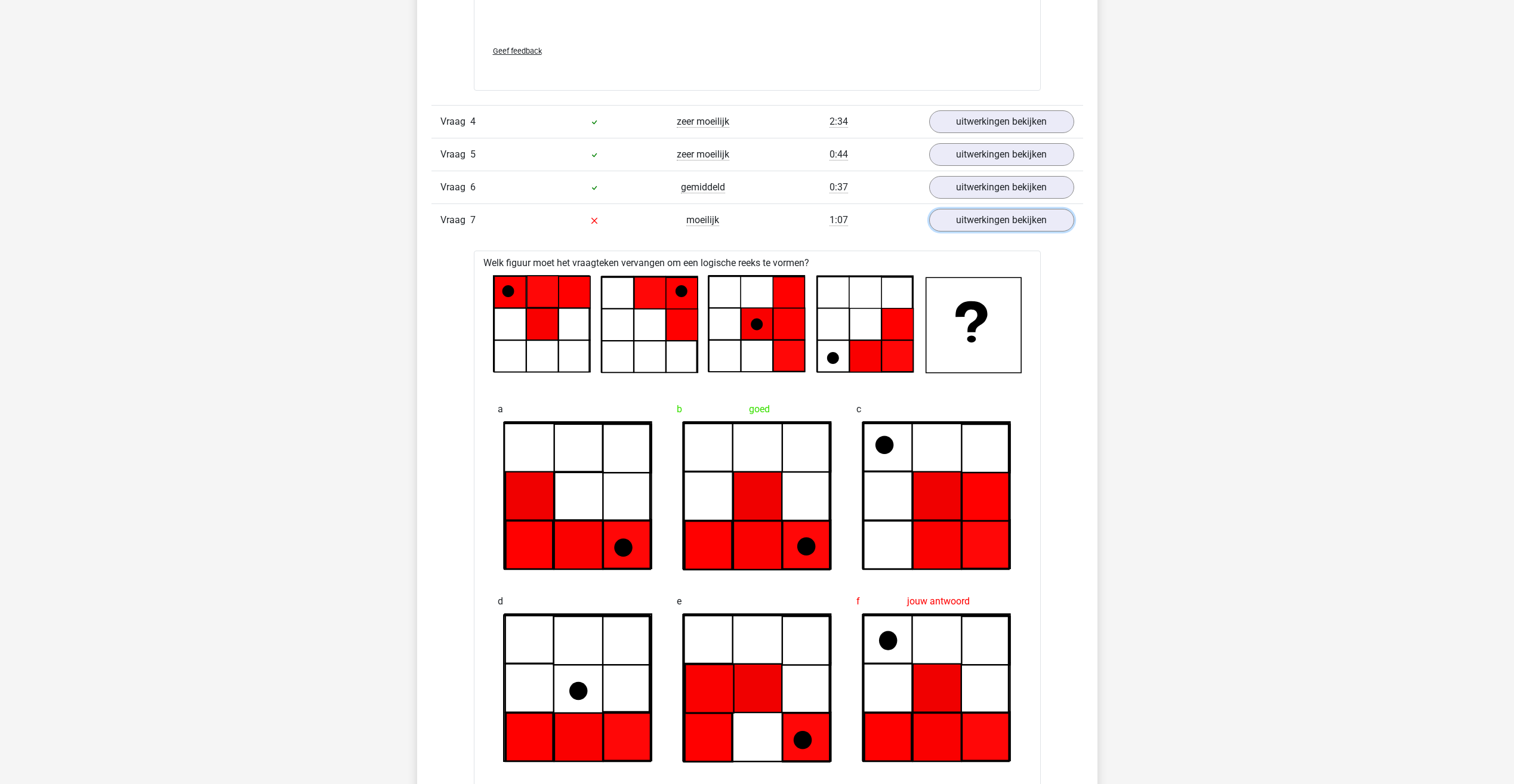
scroll to position [1850, 0]
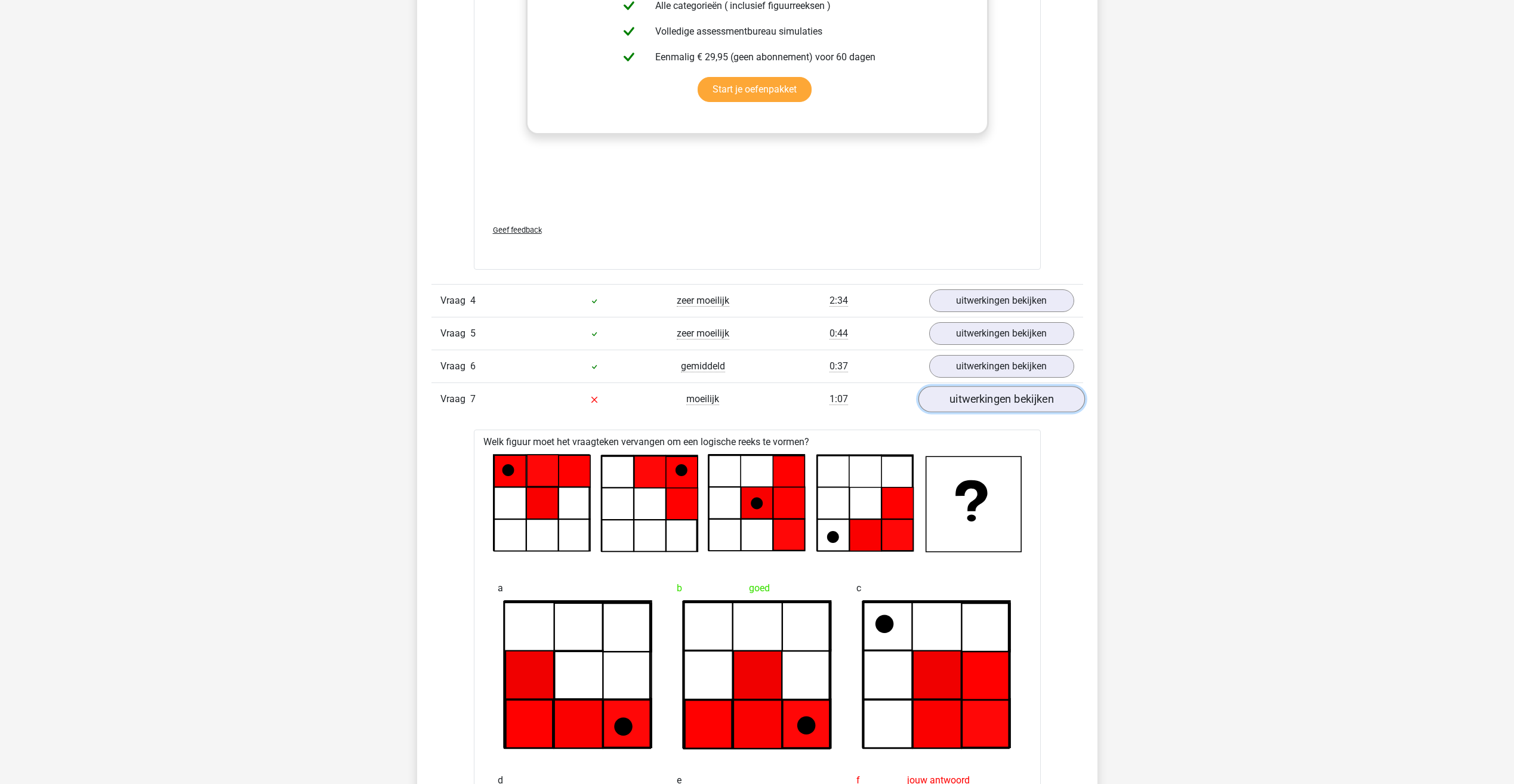
click at [990, 405] on link "uitwerkingen bekijken" at bounding box center [1001, 399] width 166 height 26
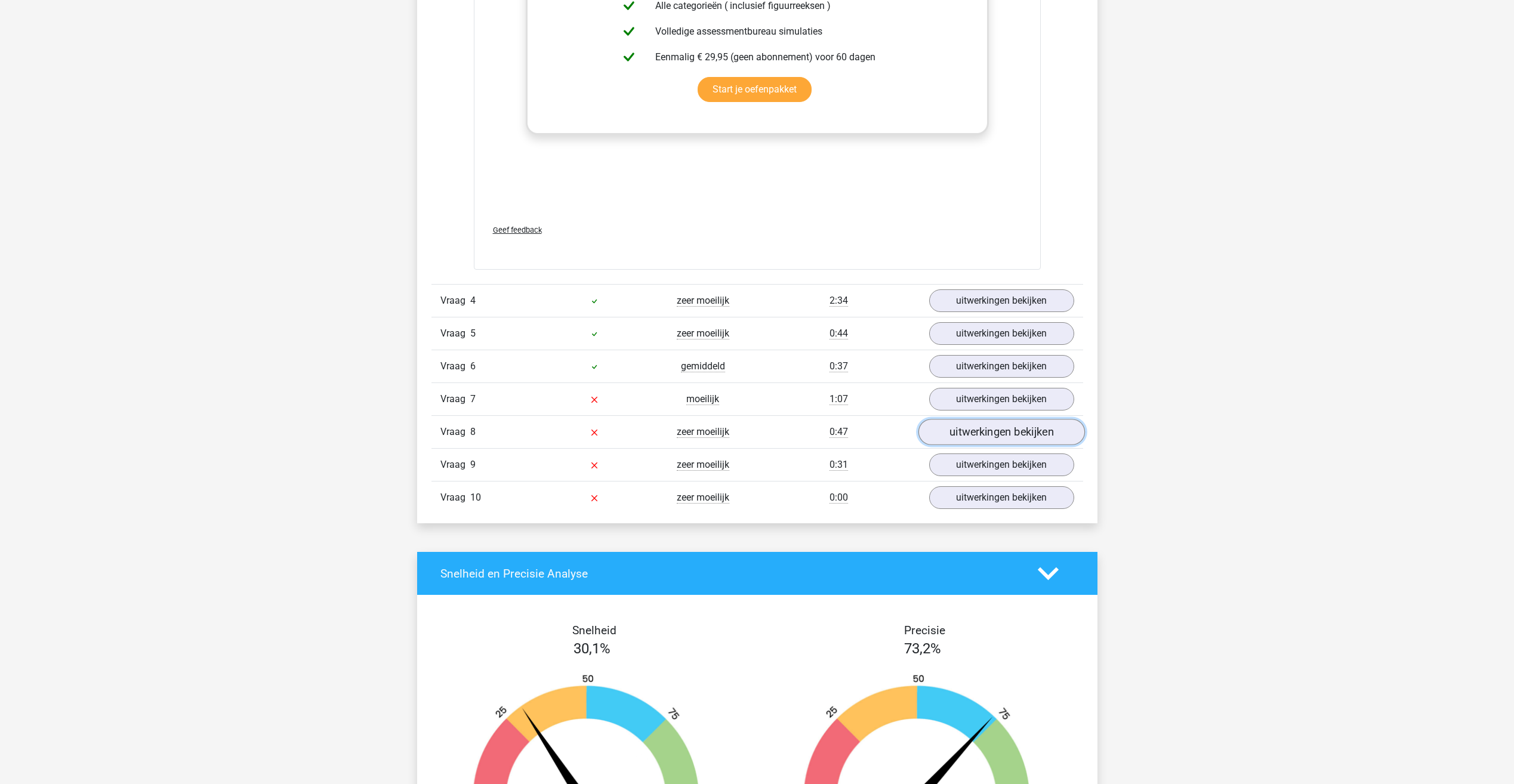
click at [987, 427] on link "uitwerkingen bekijken" at bounding box center [1001, 433] width 166 height 26
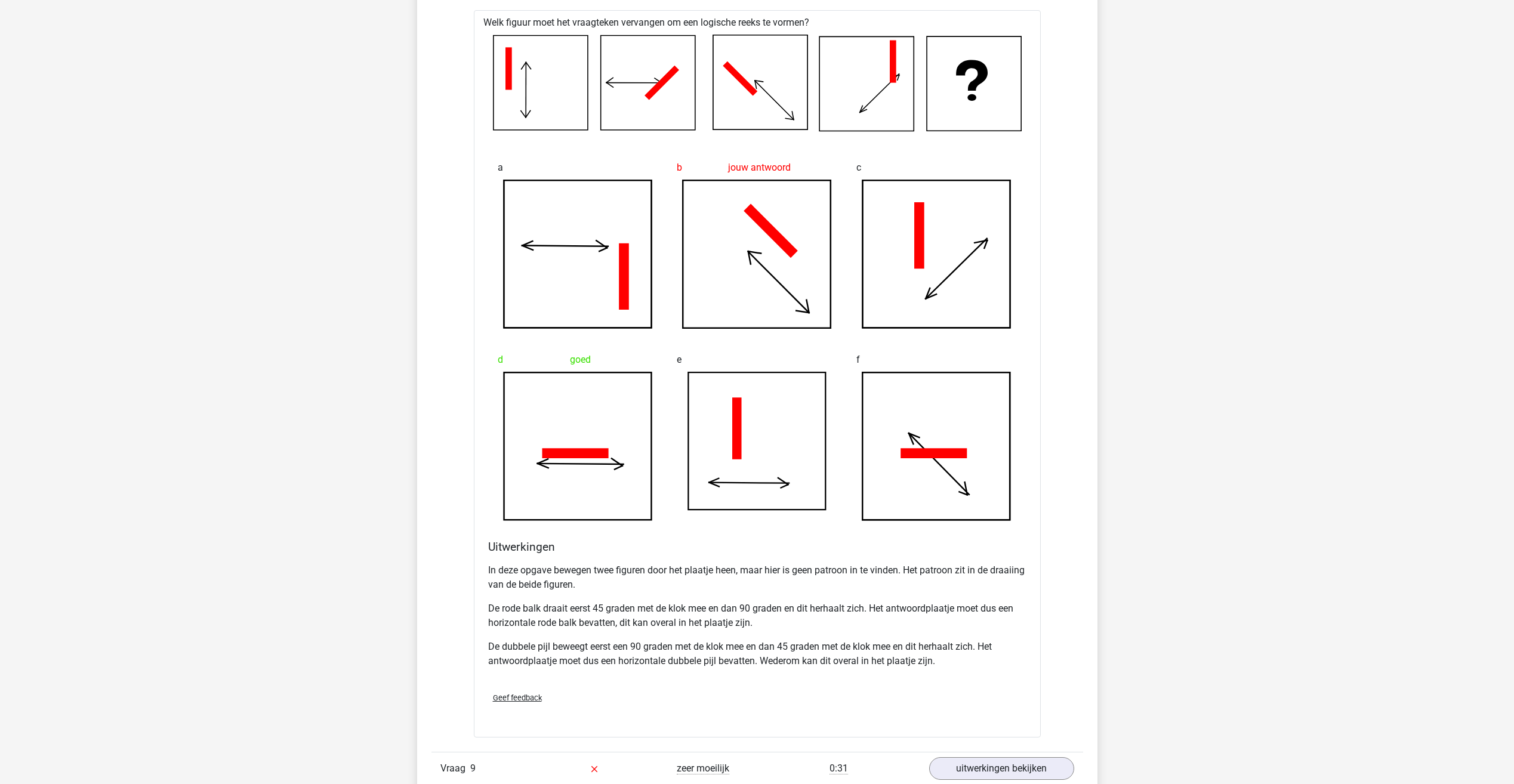
scroll to position [2327, 0]
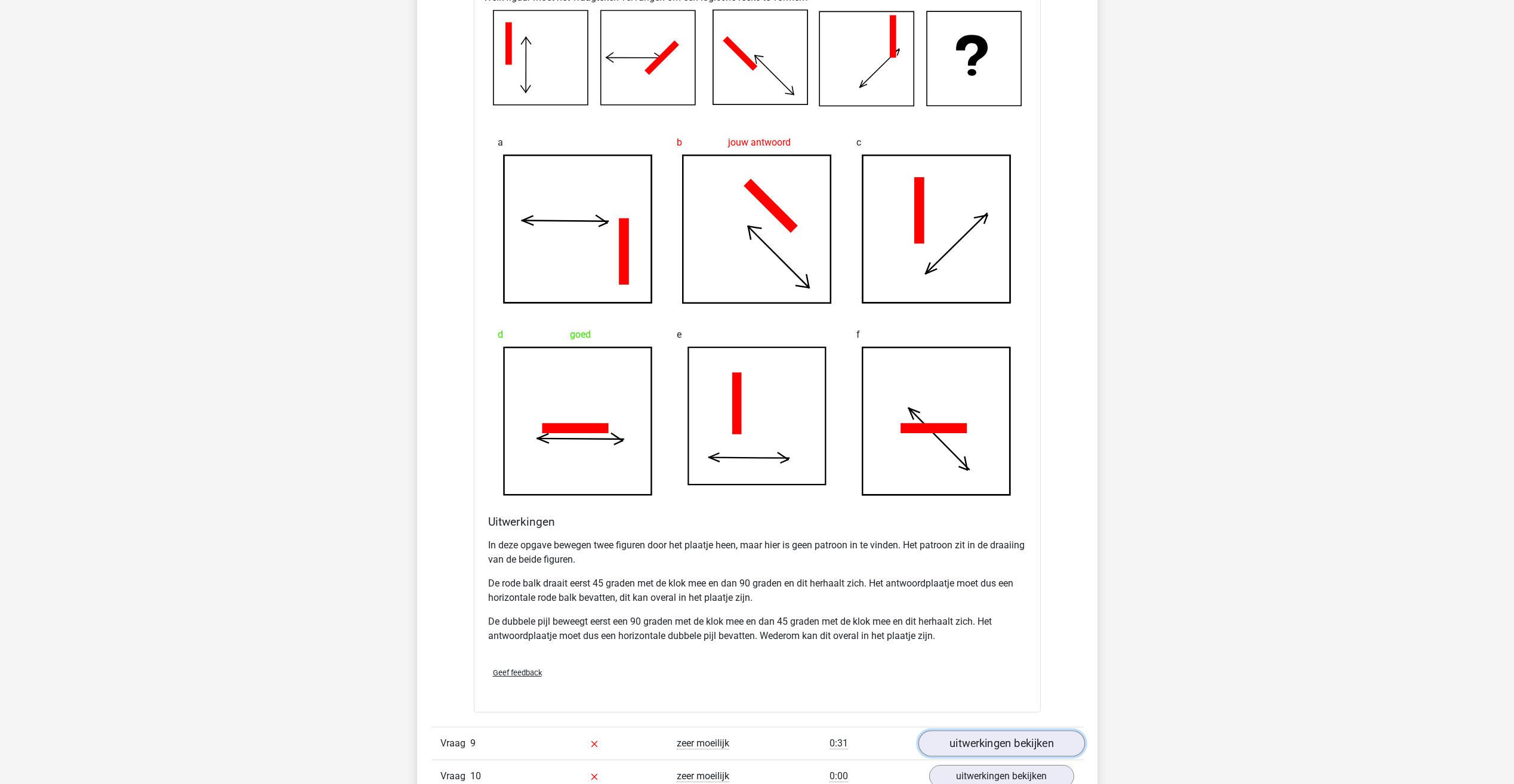
click at [999, 744] on link "uitwerkingen bekijken" at bounding box center [1001, 743] width 166 height 26
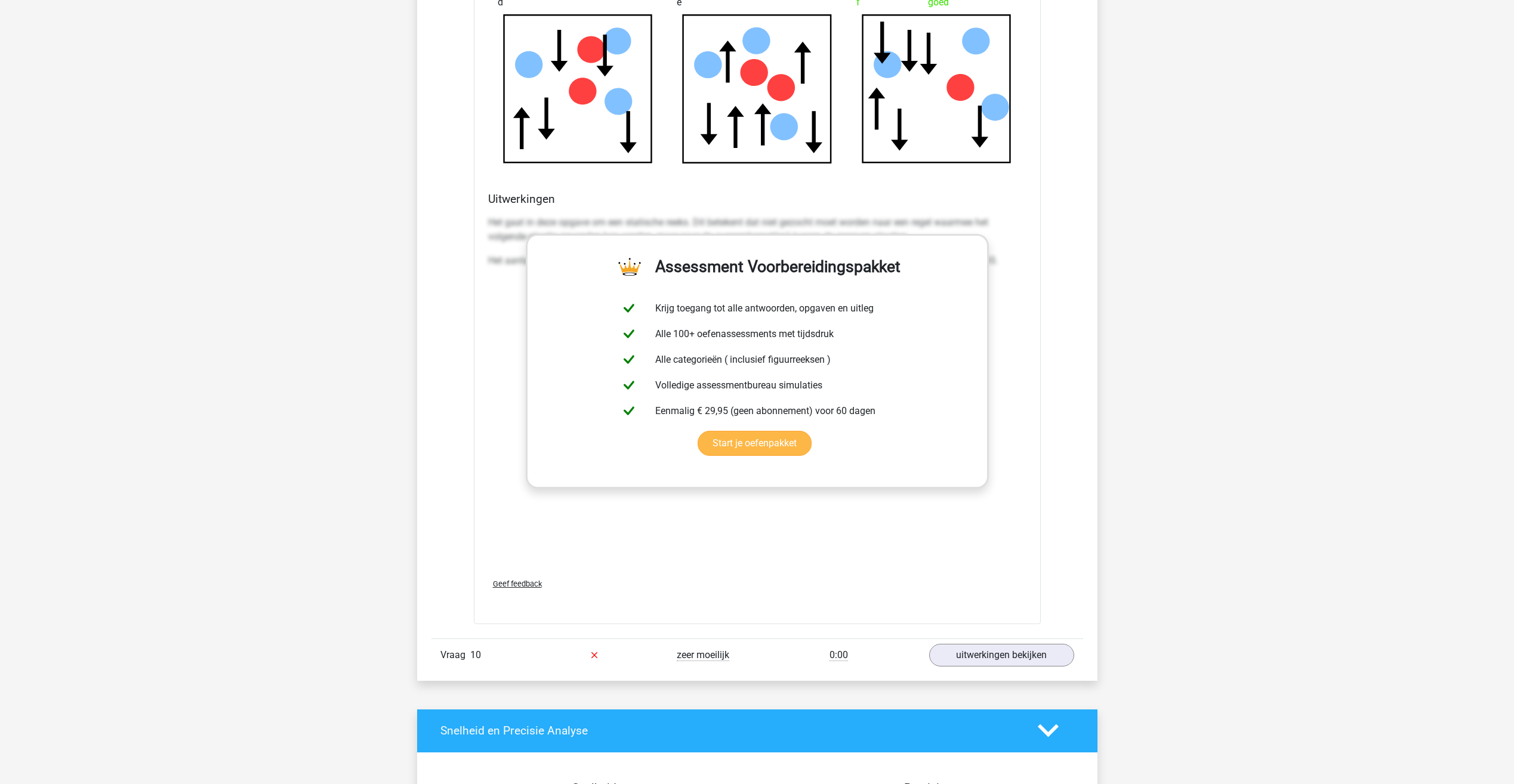
scroll to position [3520, 0]
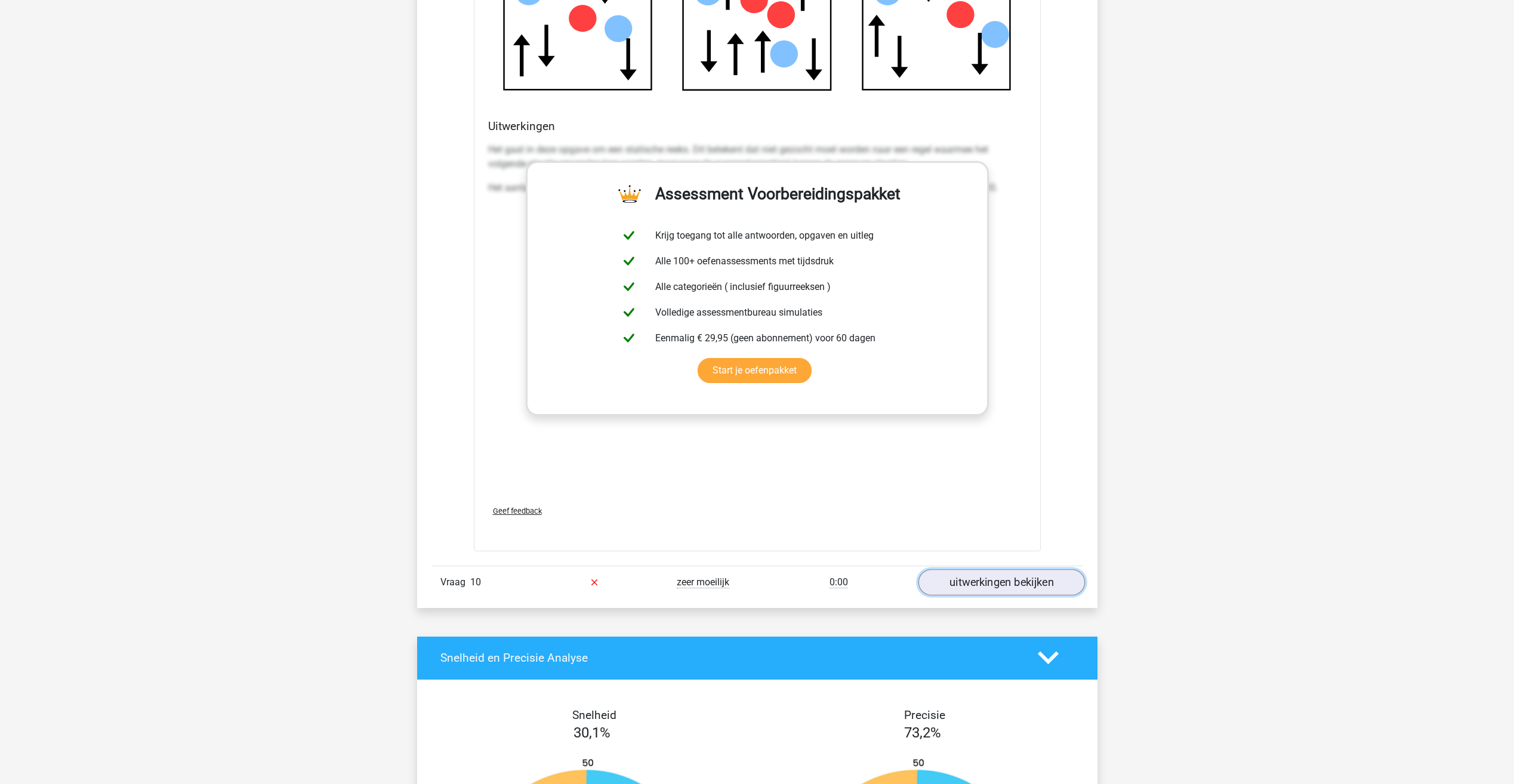
click at [994, 577] on link "uitwerkingen bekijken" at bounding box center [1001, 582] width 166 height 26
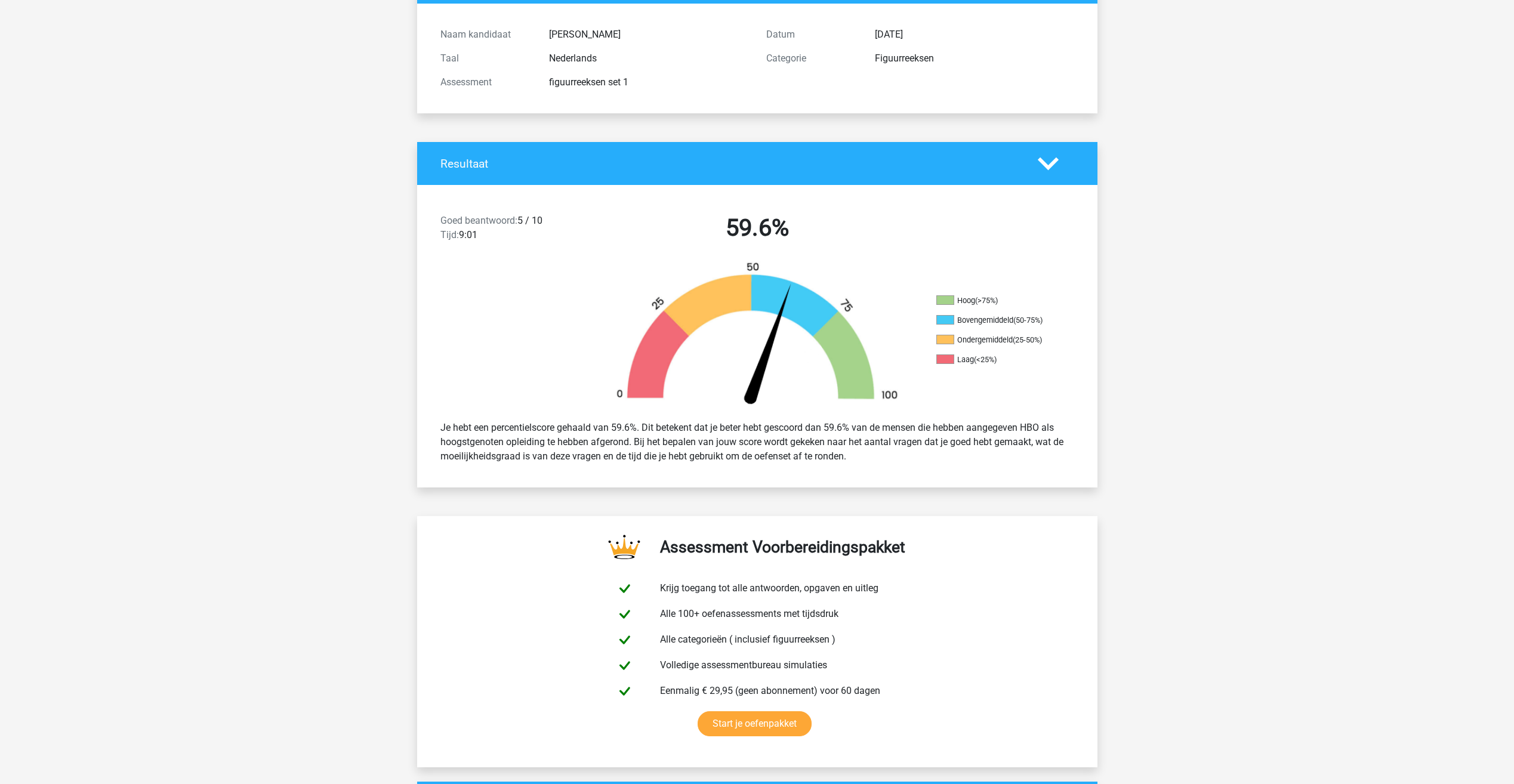
scroll to position [119, 0]
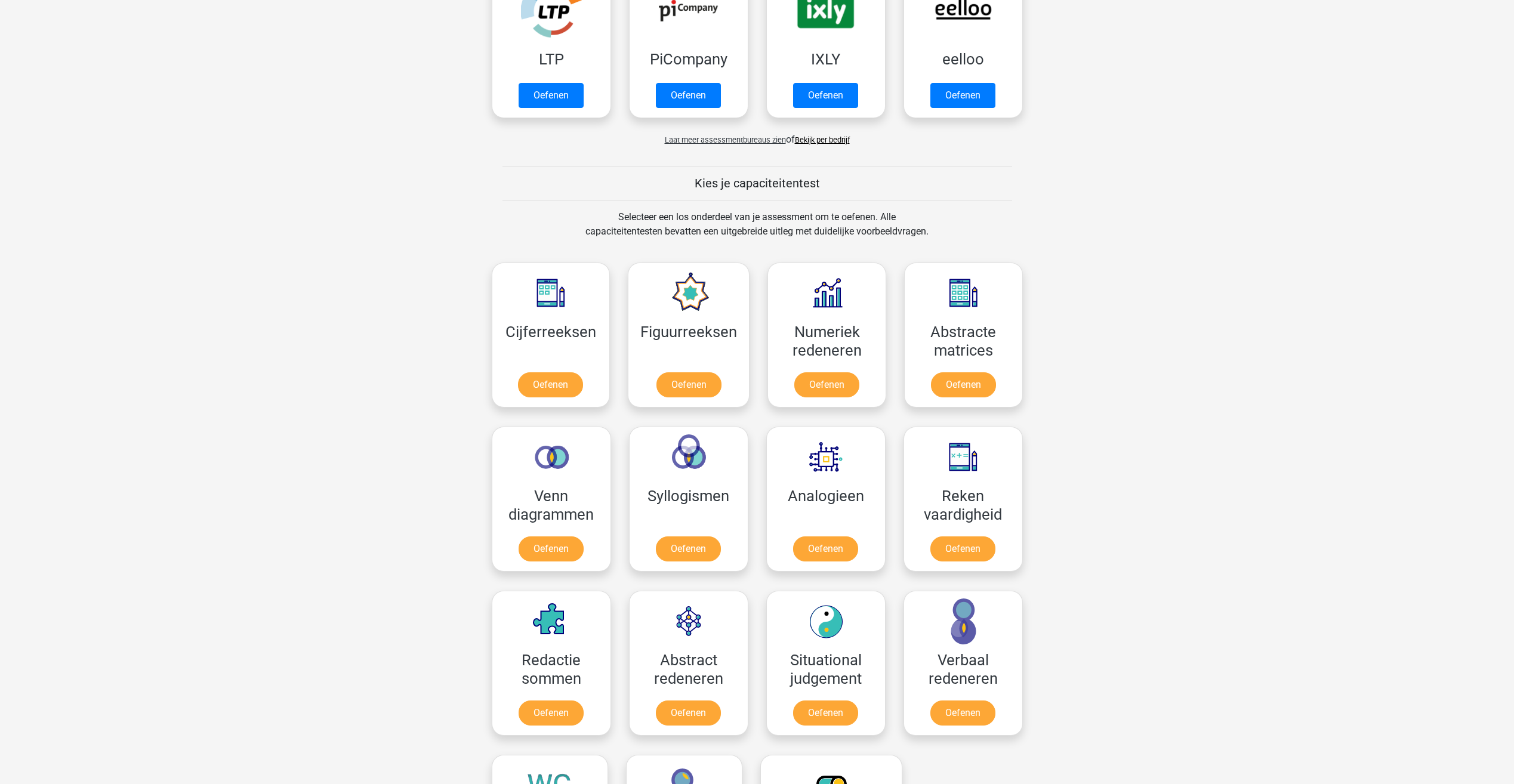
scroll to position [299, 0]
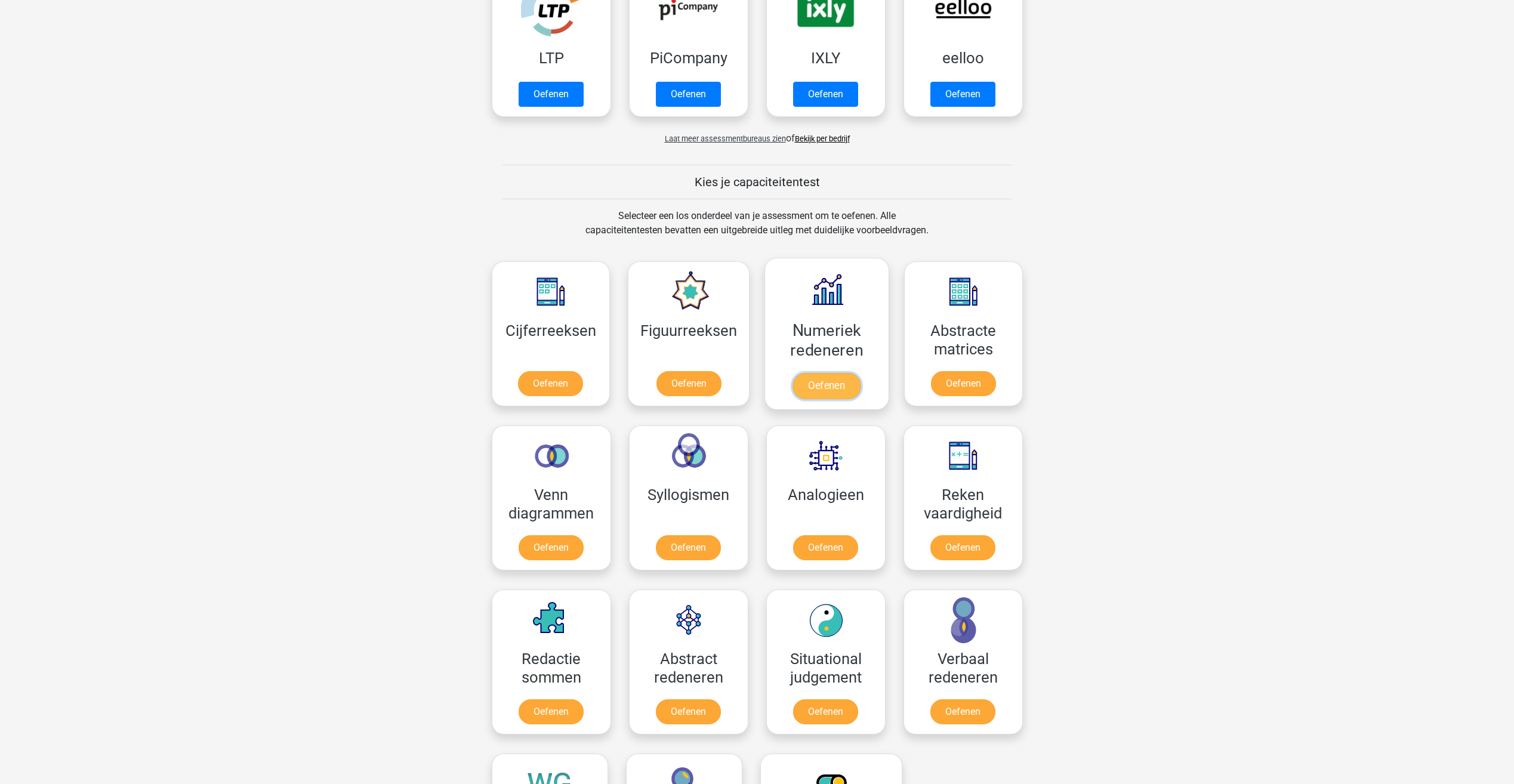
click at [830, 373] on link "Oefenen" at bounding box center [826, 386] width 68 height 26
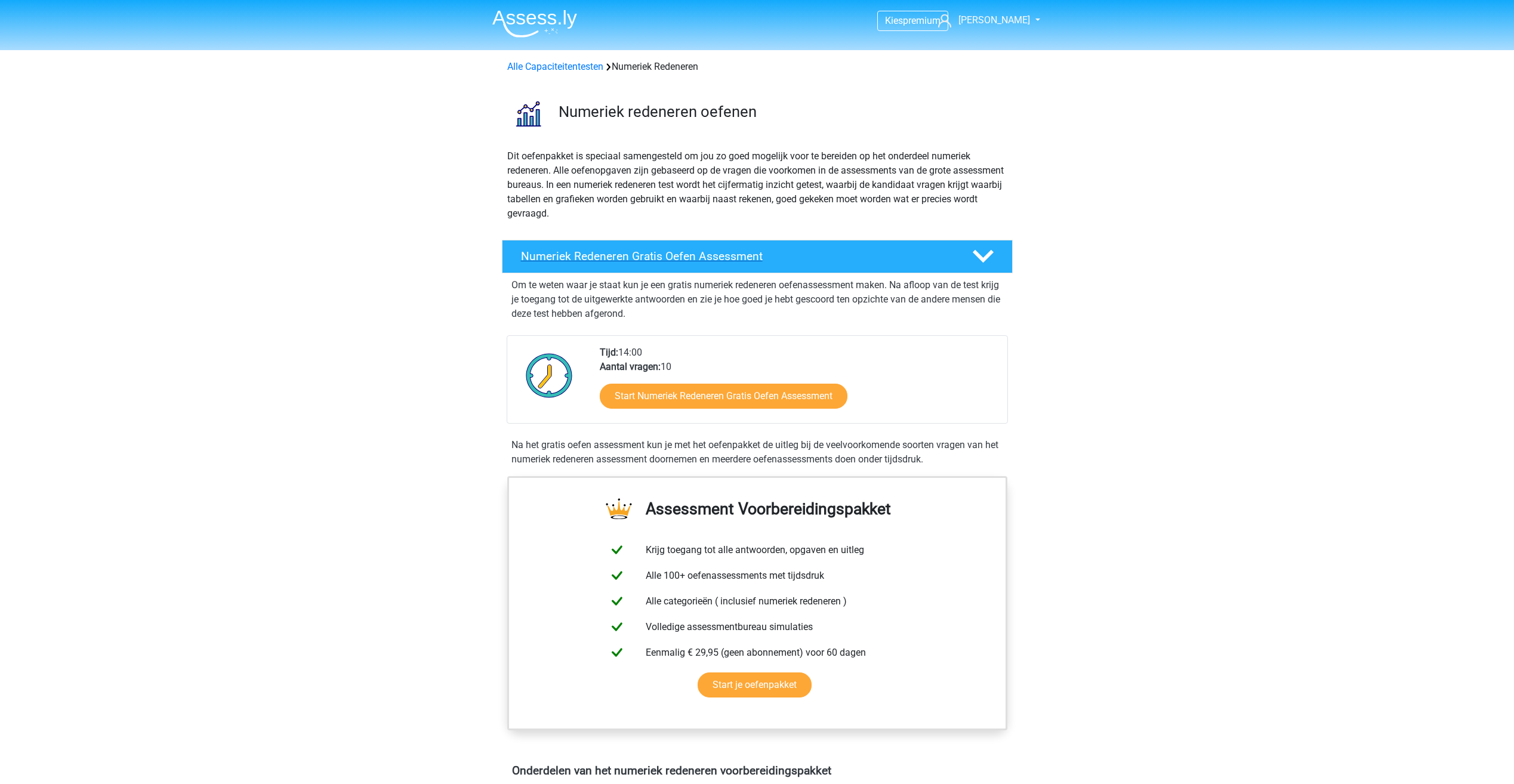
click at [751, 252] on h4 "Numeriek Redeneren Gratis Oefen Assessment" at bounding box center [737, 256] width 432 height 14
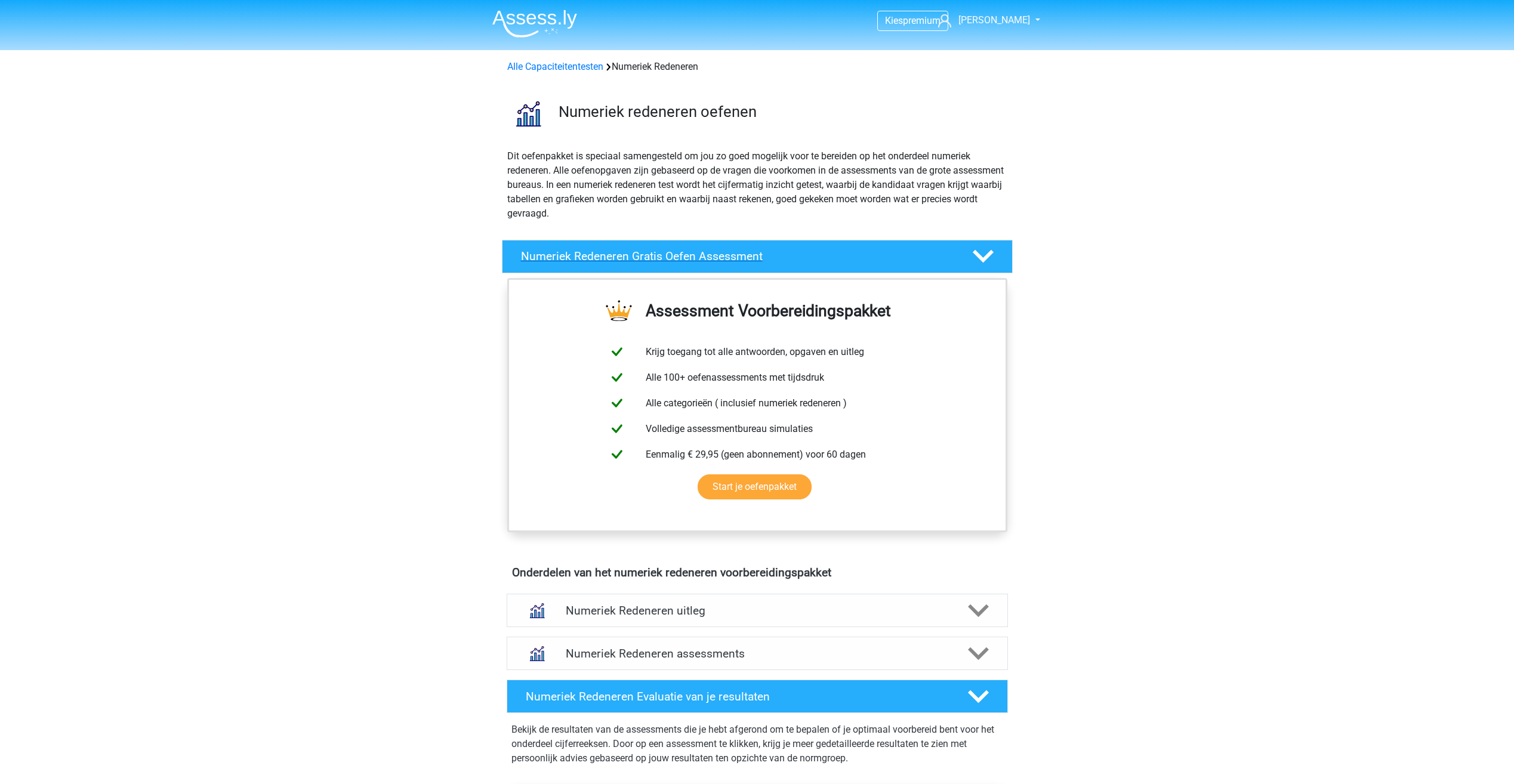
click at [751, 252] on h4 "Numeriek Redeneren Gratis Oefen Assessment" at bounding box center [737, 256] width 432 height 14
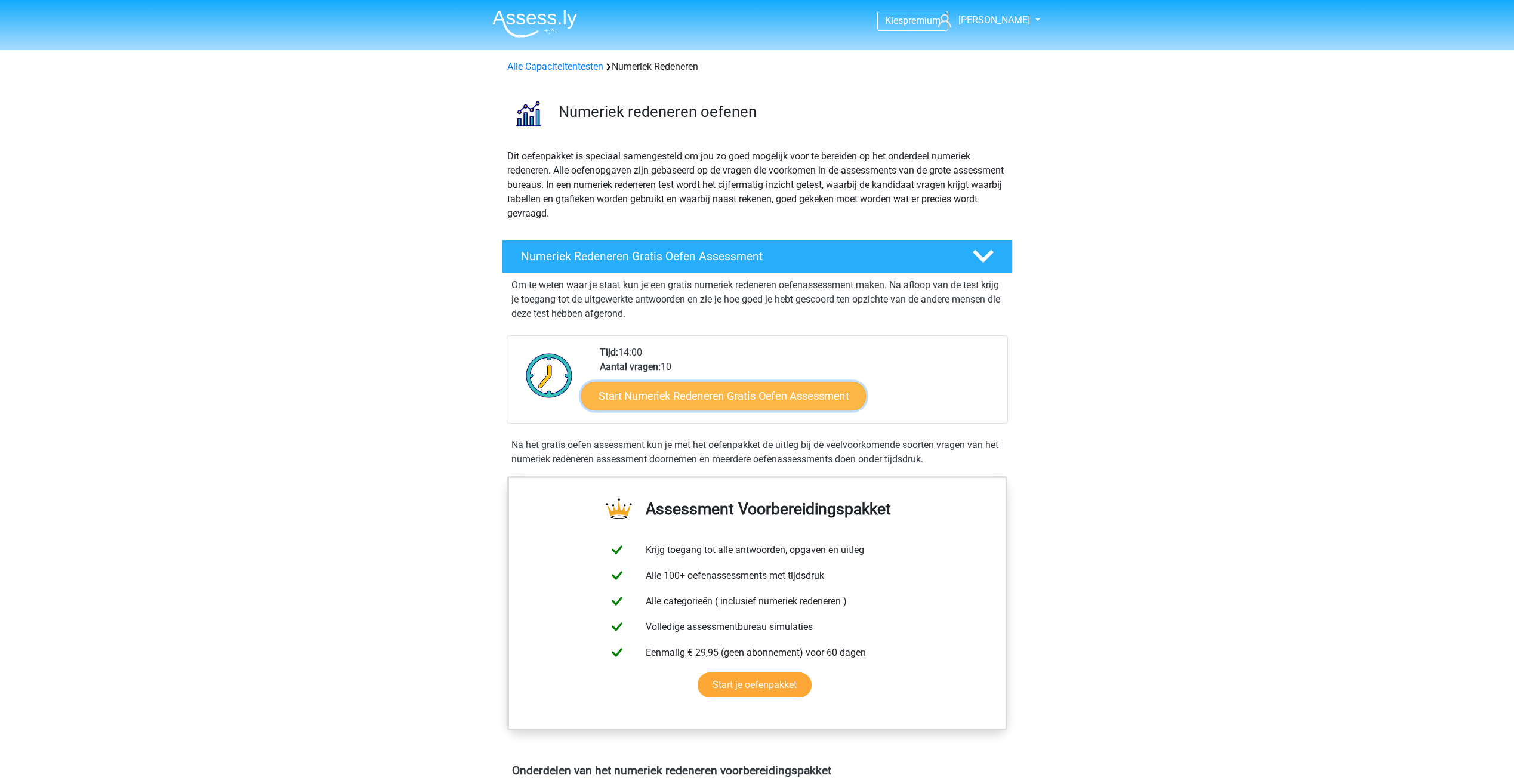
click at [738, 394] on link "Start Numeriek Redeneren Gratis Oefen Assessment" at bounding box center [723, 395] width 285 height 28
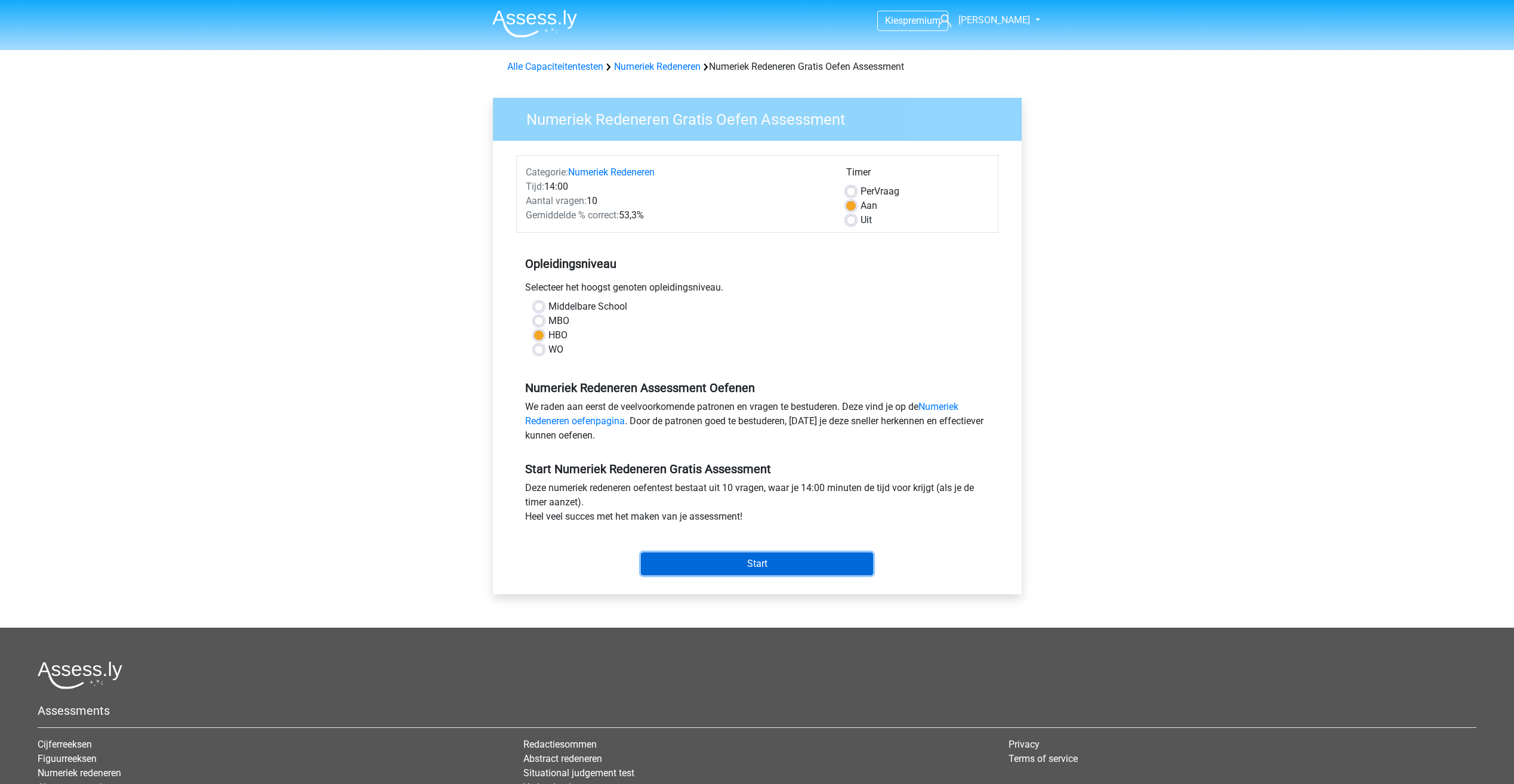
click at [771, 560] on input "Start" at bounding box center [757, 564] width 232 height 23
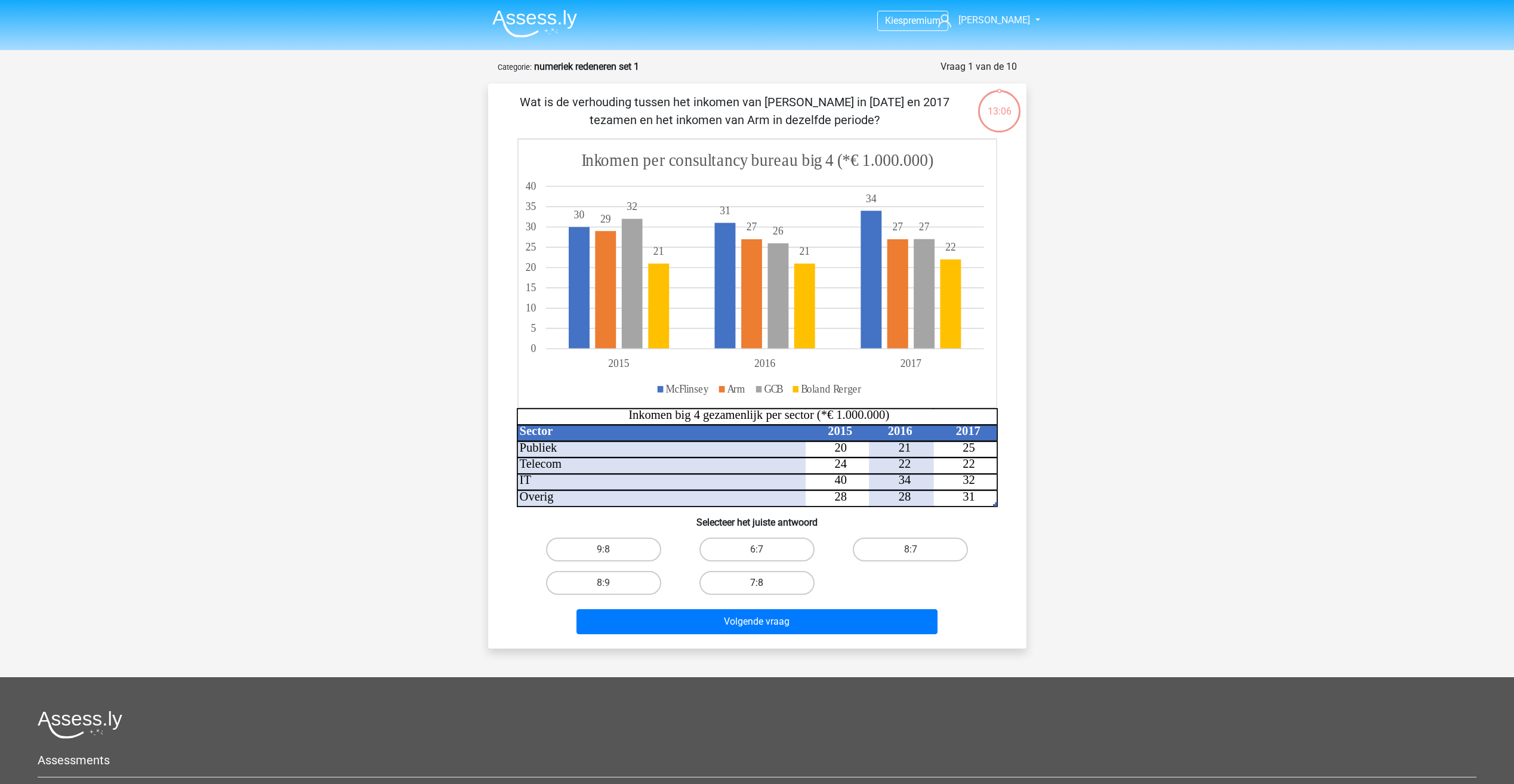
click at [752, 588] on label "7:8" at bounding box center [757, 583] width 115 height 24
click at [757, 588] on input "7:8" at bounding box center [761, 587] width 8 height 8
radio input "true"
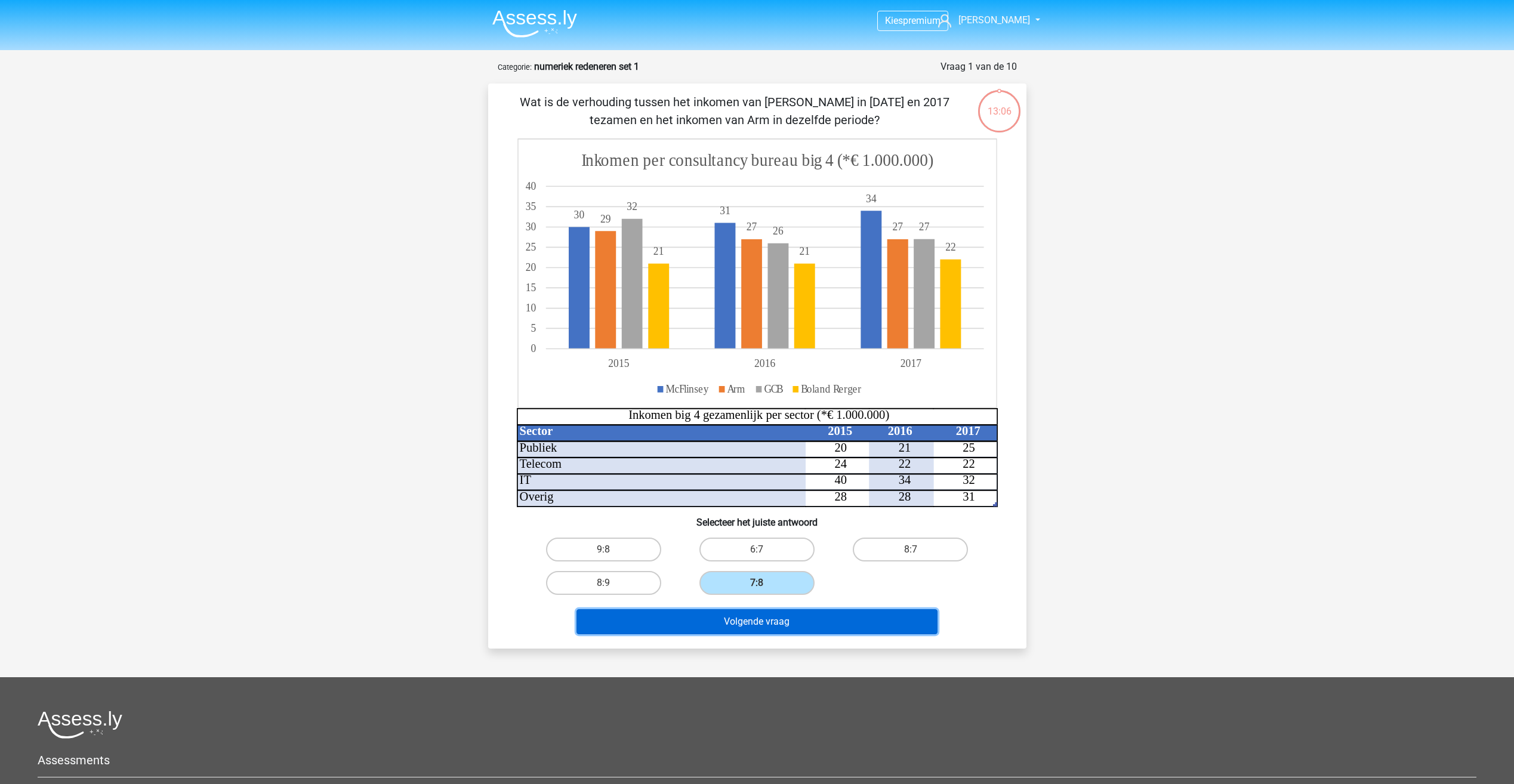
click at [761, 632] on button "Volgende vraag" at bounding box center [757, 622] width 361 height 25
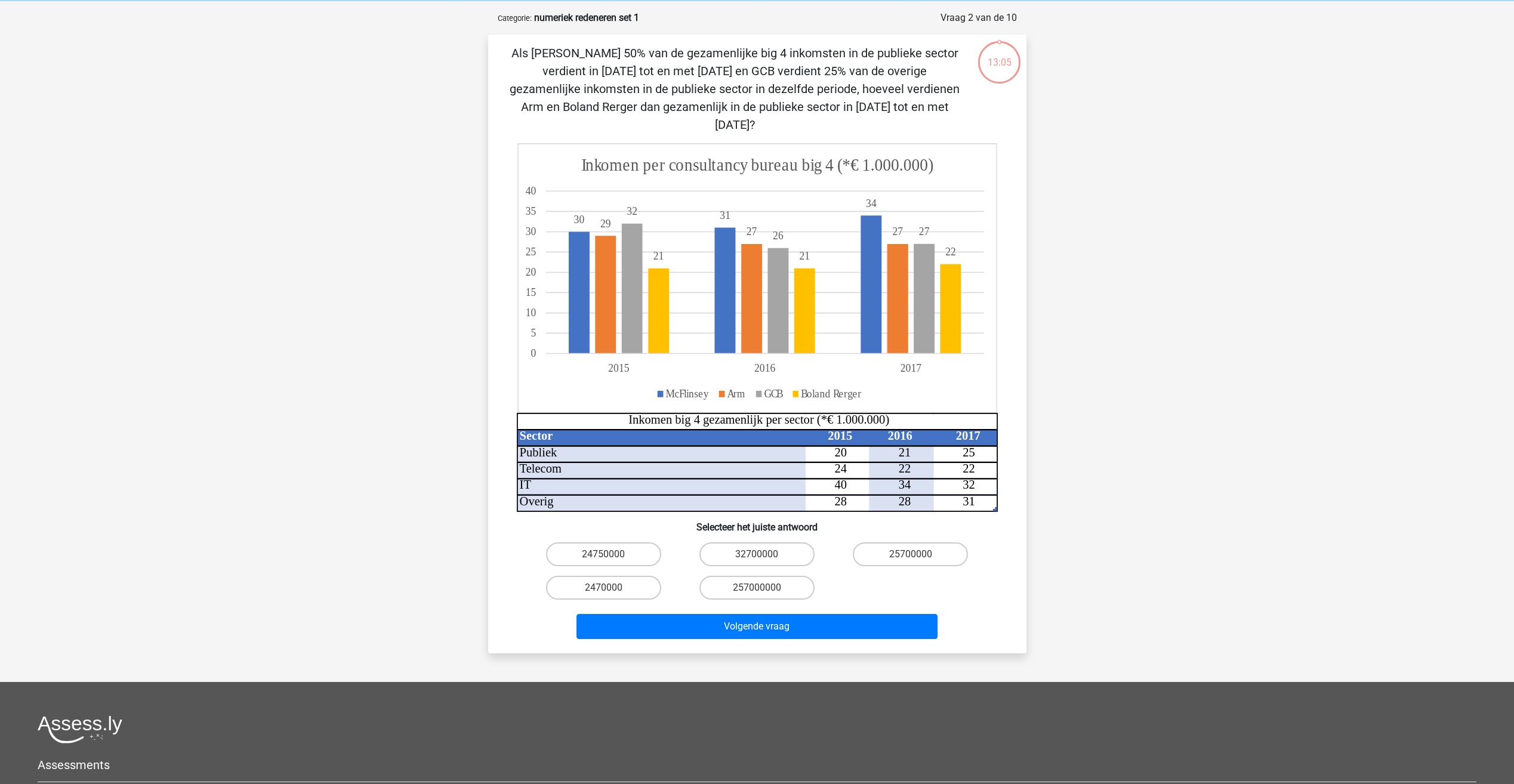
scroll to position [60, 0]
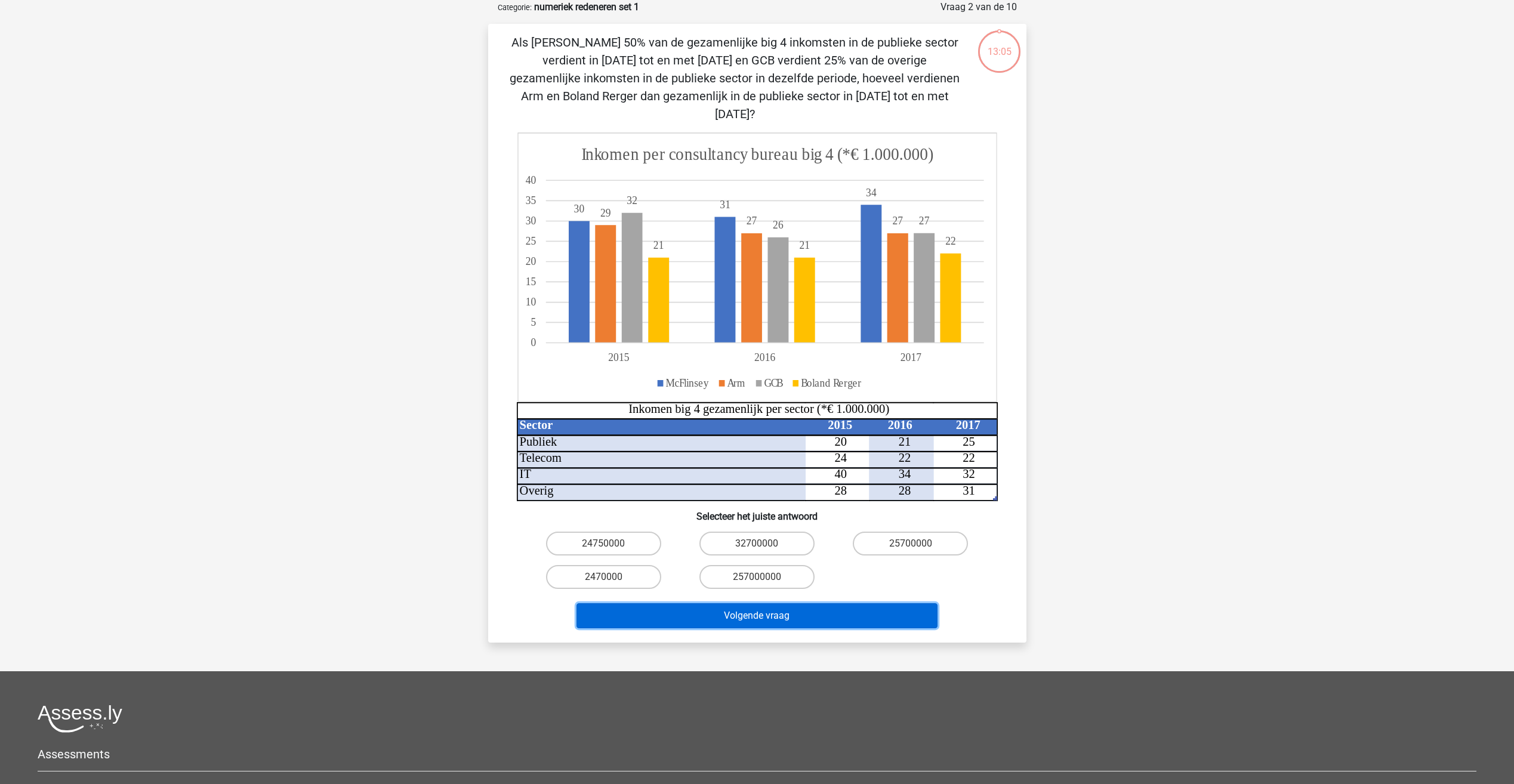
click at [756, 605] on button "Volgende vraag" at bounding box center [757, 615] width 361 height 25
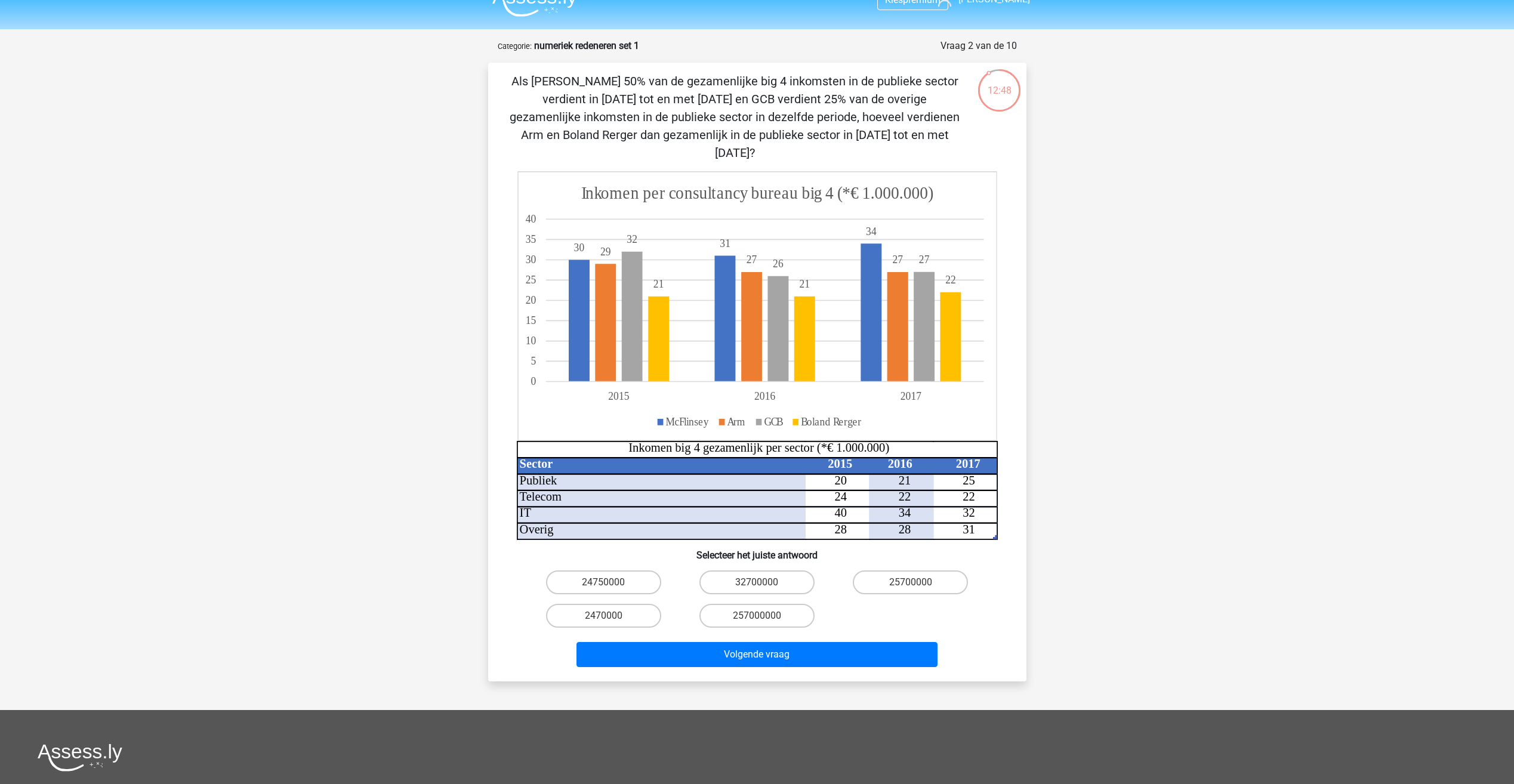
scroll to position [0, 0]
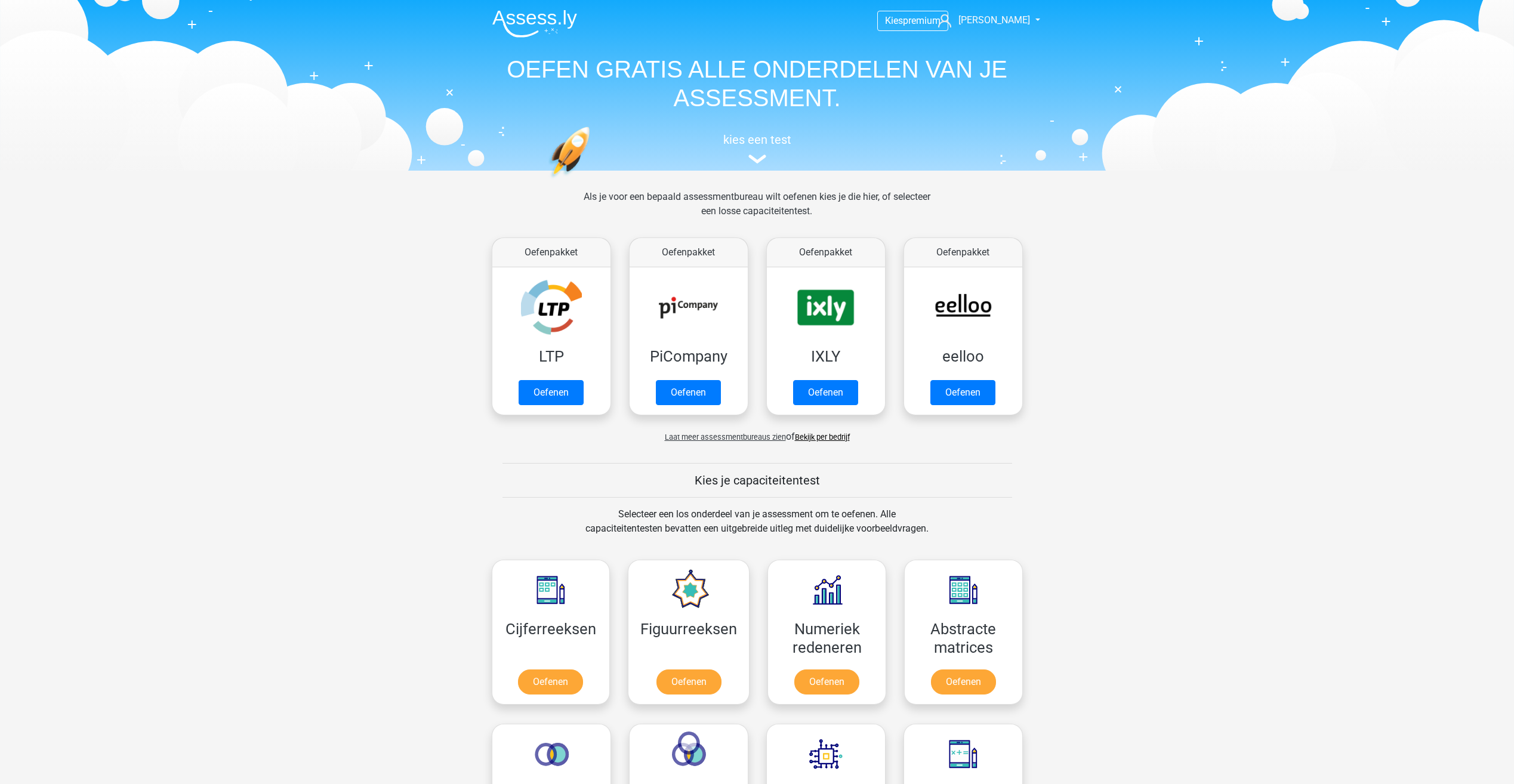
scroll to position [299, 0]
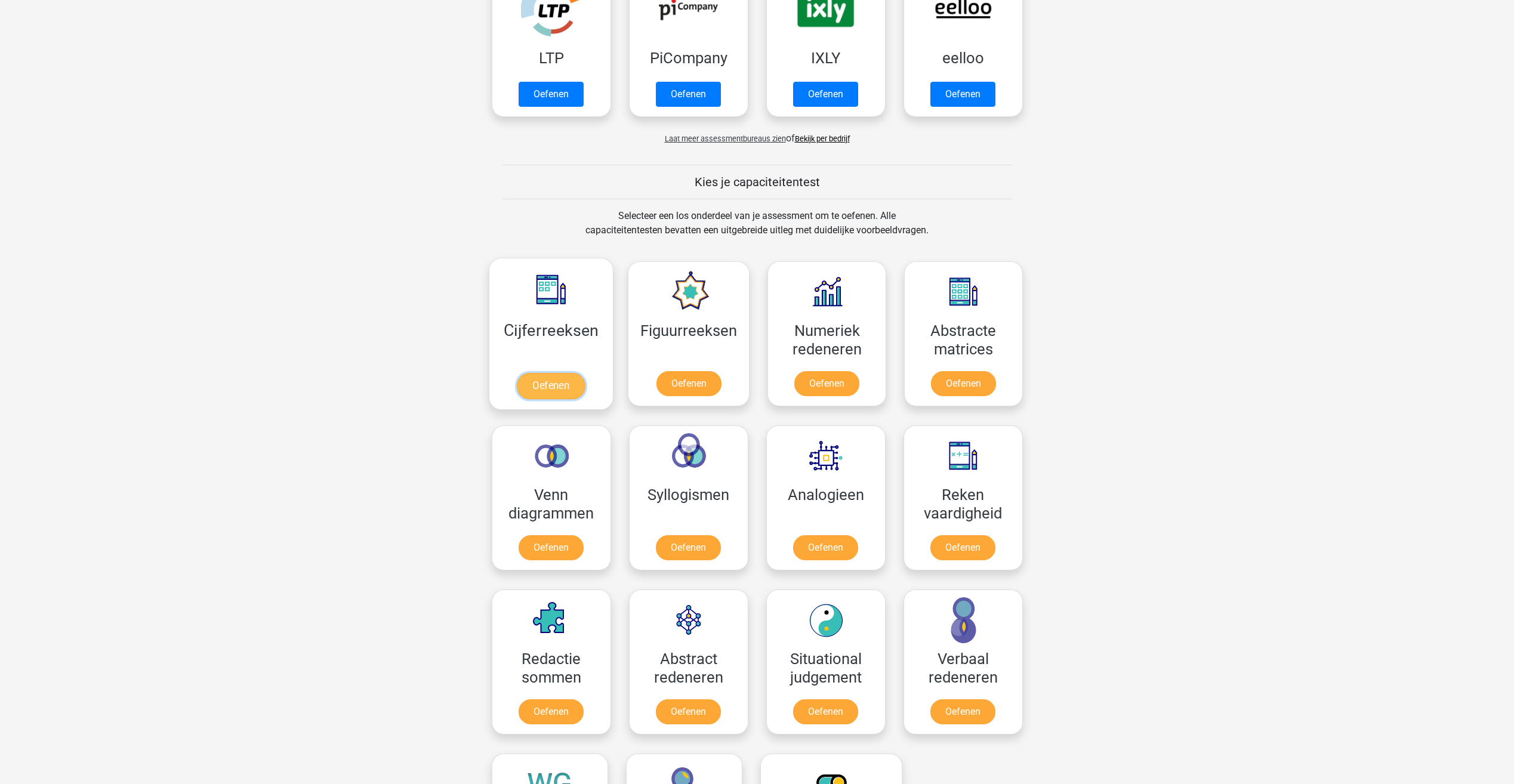
click at [559, 385] on link "Oefenen" at bounding box center [551, 386] width 68 height 26
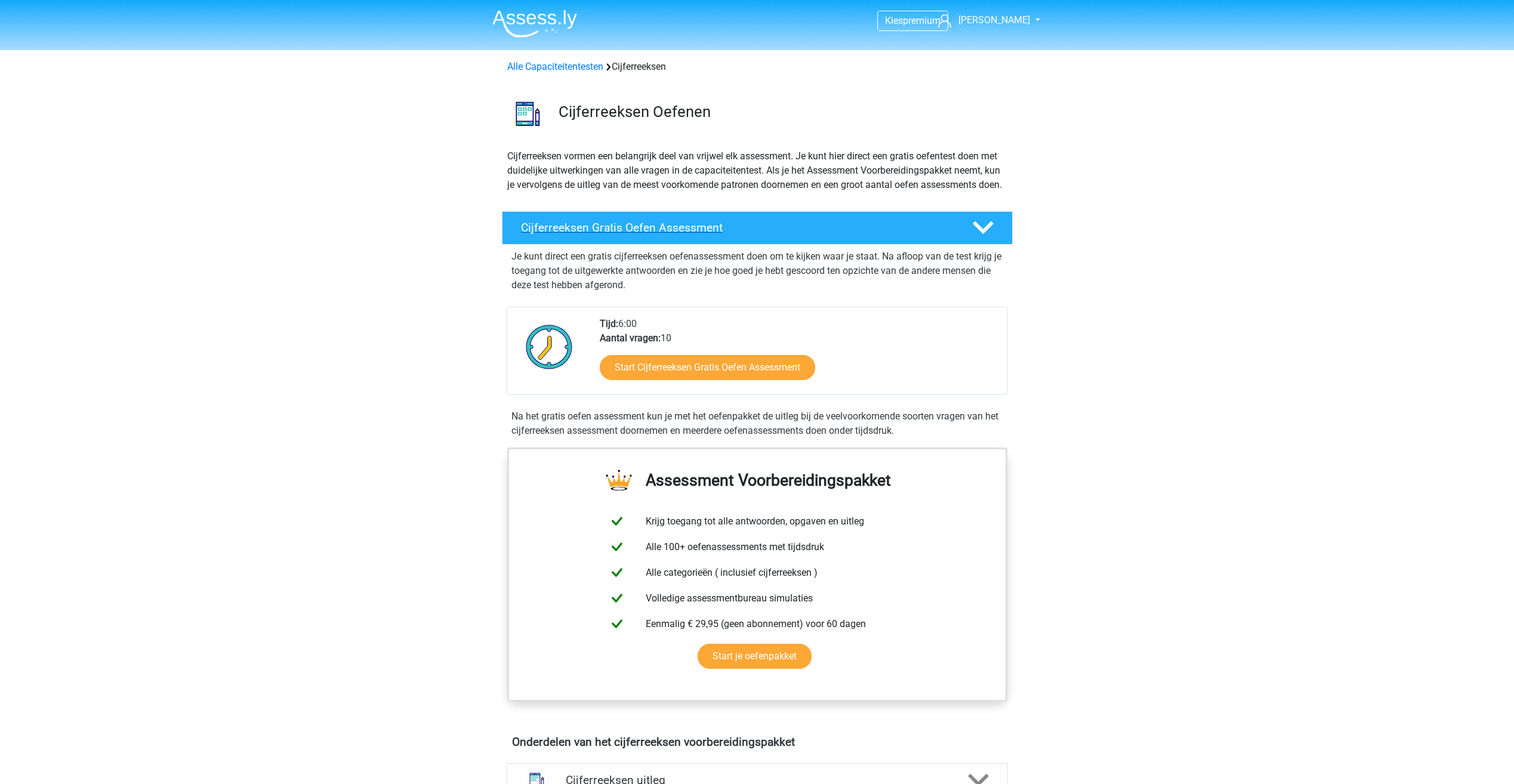
click at [805, 244] on div "Cijferreeksen Gratis Oefen Assessment" at bounding box center [757, 227] width 511 height 33
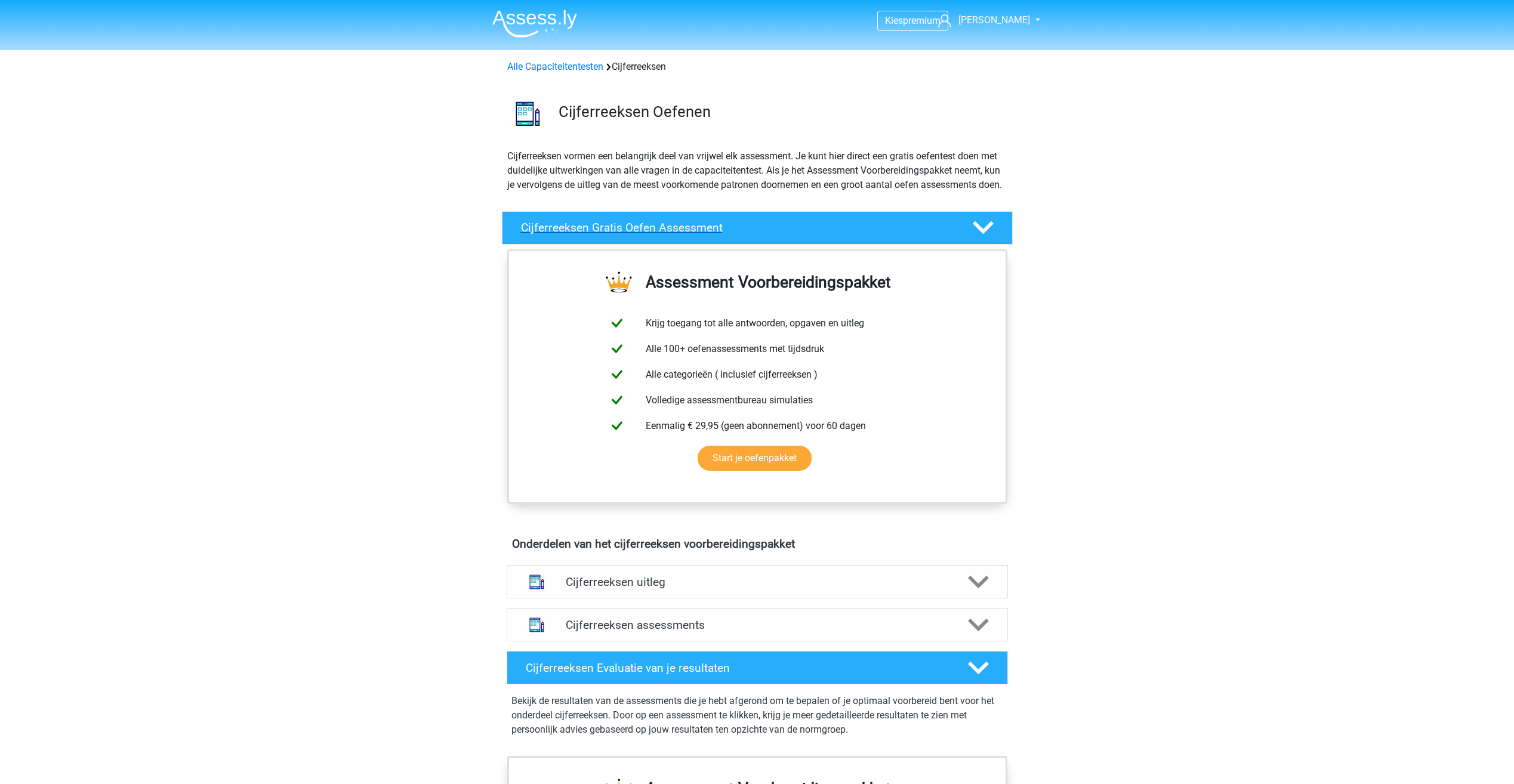
click at [837, 235] on h4 "Cijferreeksen Gratis Oefen Assessment" at bounding box center [737, 227] width 432 height 14
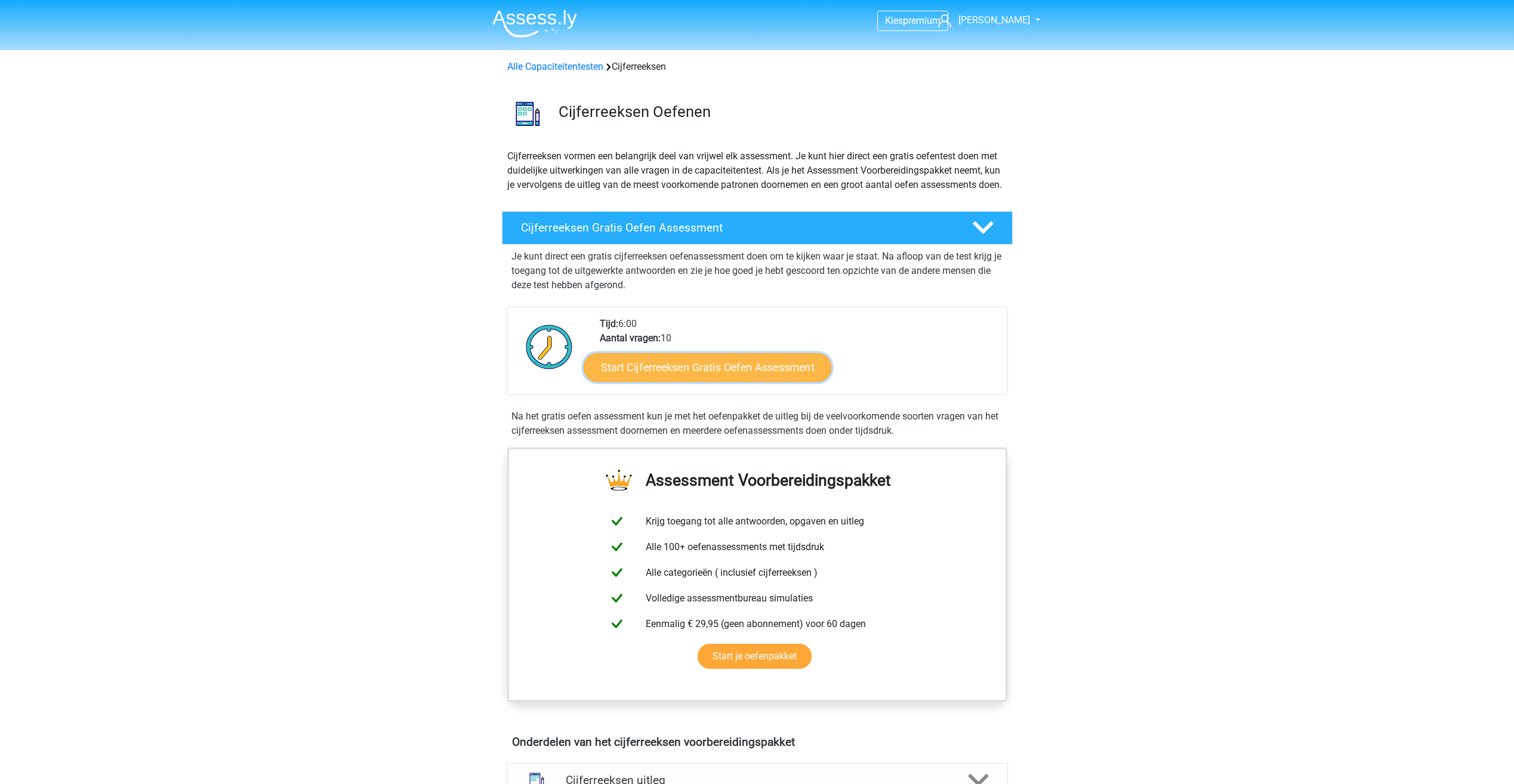
click at [773, 373] on link "Start Cijferreeksen Gratis Oefen Assessment" at bounding box center [707, 366] width 248 height 28
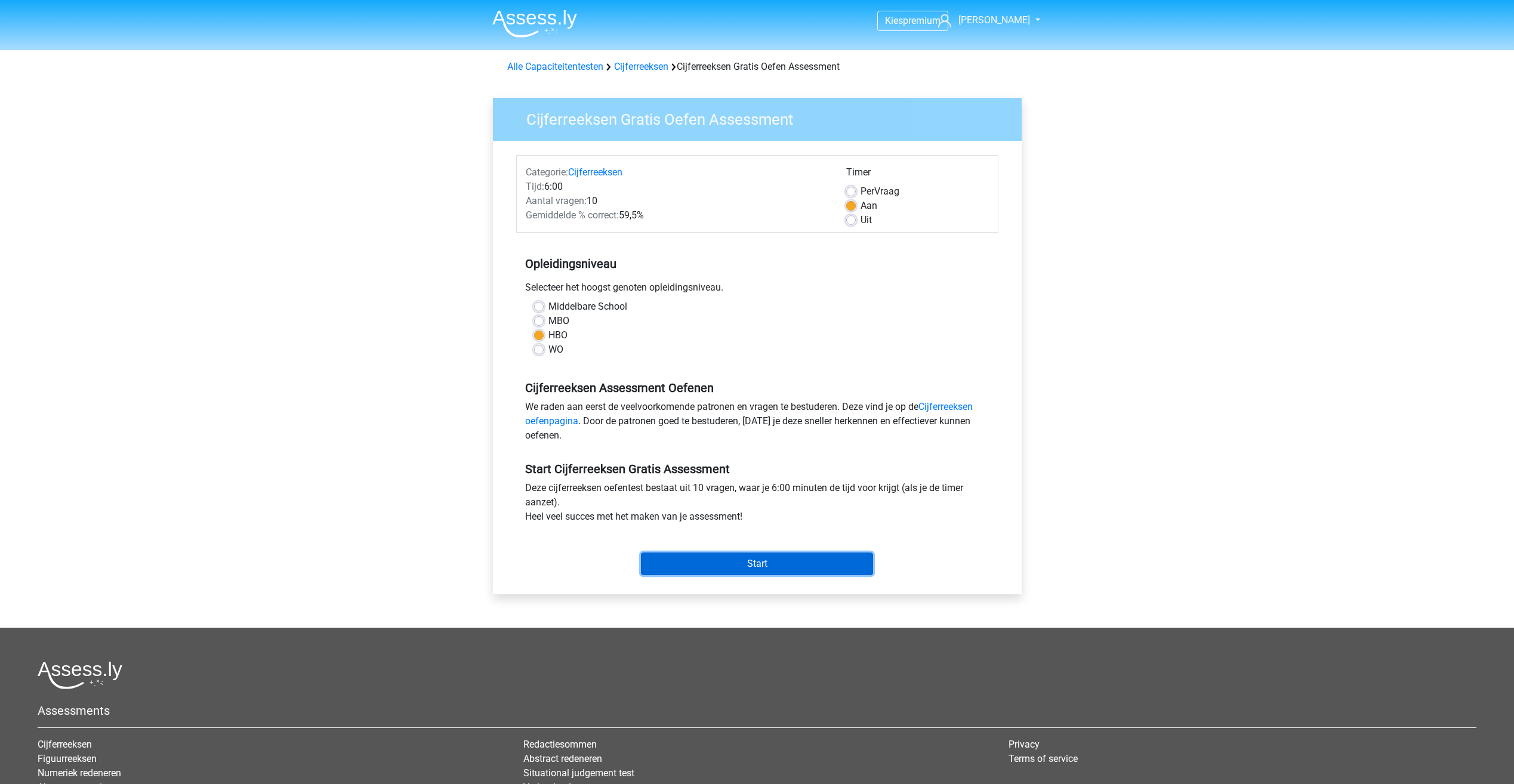
click at [803, 574] on input "Start" at bounding box center [757, 564] width 232 height 23
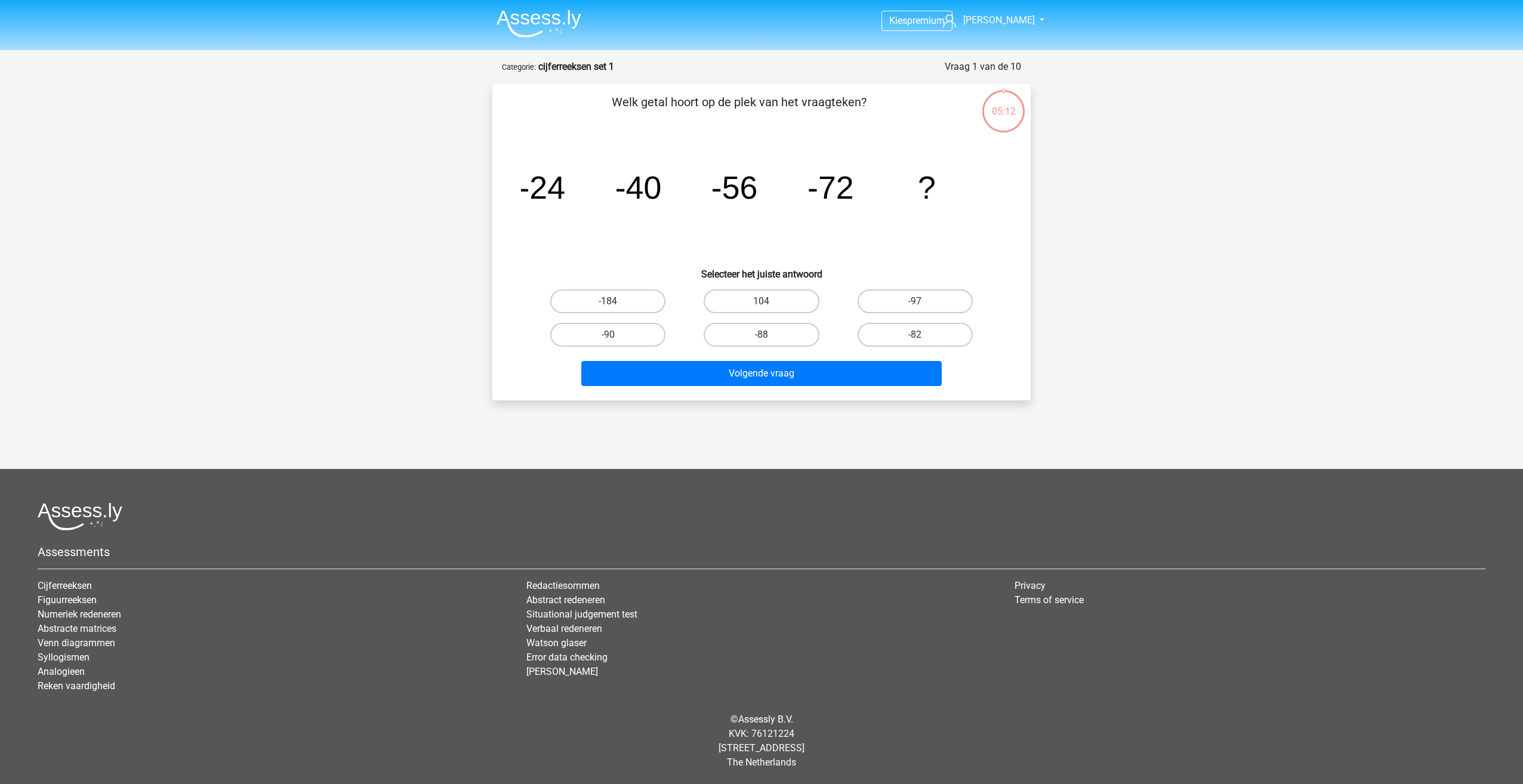
drag, startPoint x: 766, startPoint y: 332, endPoint x: 767, endPoint y: 339, distance: 7.1
click at [766, 332] on label "-88" at bounding box center [762, 334] width 115 height 24
click at [766, 334] on input "-88" at bounding box center [766, 338] width 8 height 8
radio input "true"
click at [789, 376] on button "Volgende vraag" at bounding box center [762, 373] width 361 height 25
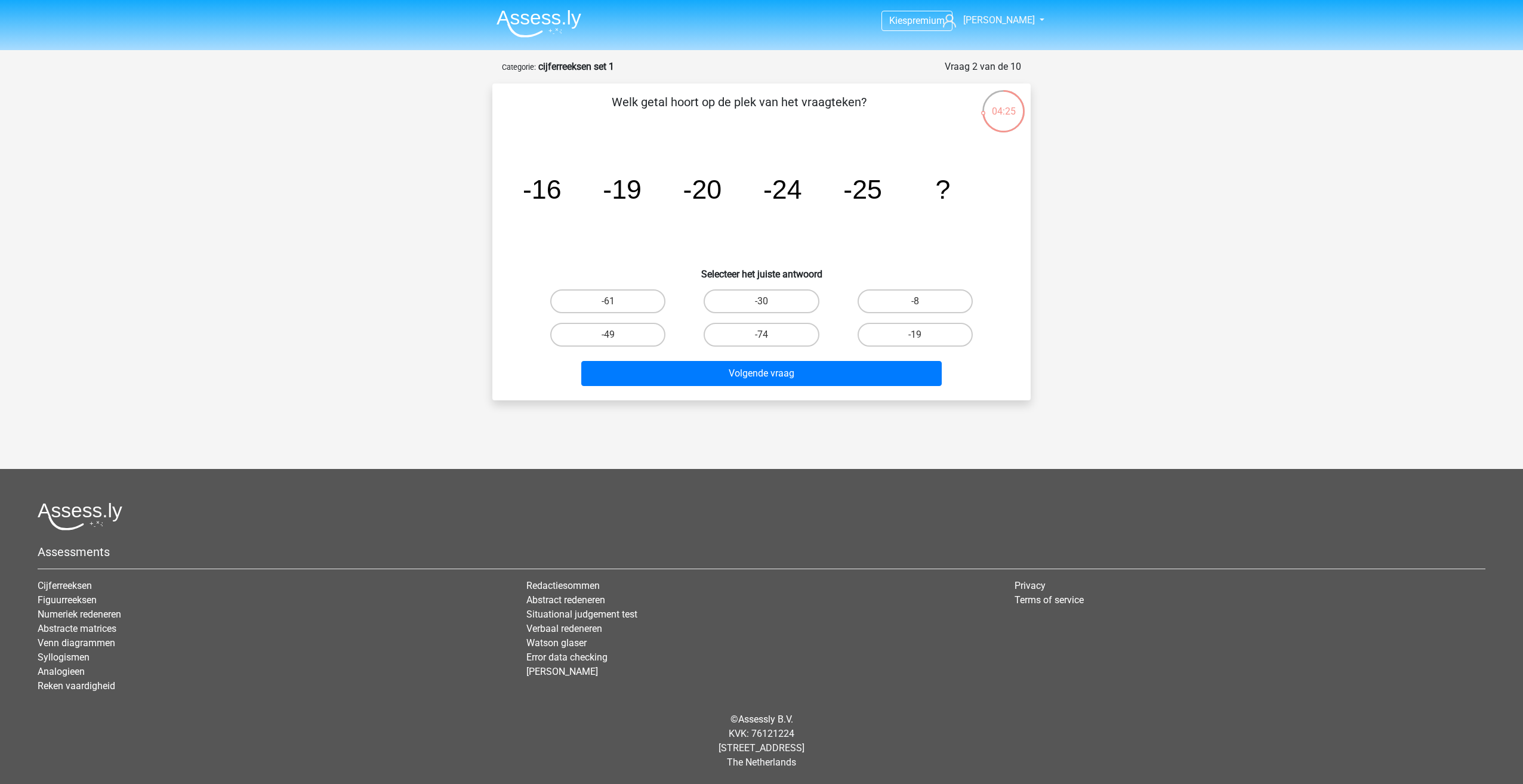
drag, startPoint x: 907, startPoint y: 337, endPoint x: 895, endPoint y: 351, distance: 18.4
click at [907, 337] on label "-19" at bounding box center [915, 334] width 115 height 24
click at [915, 337] on input "-19" at bounding box center [919, 338] width 8 height 8
radio input "true"
click at [843, 373] on button "Volgende vraag" at bounding box center [762, 373] width 361 height 25
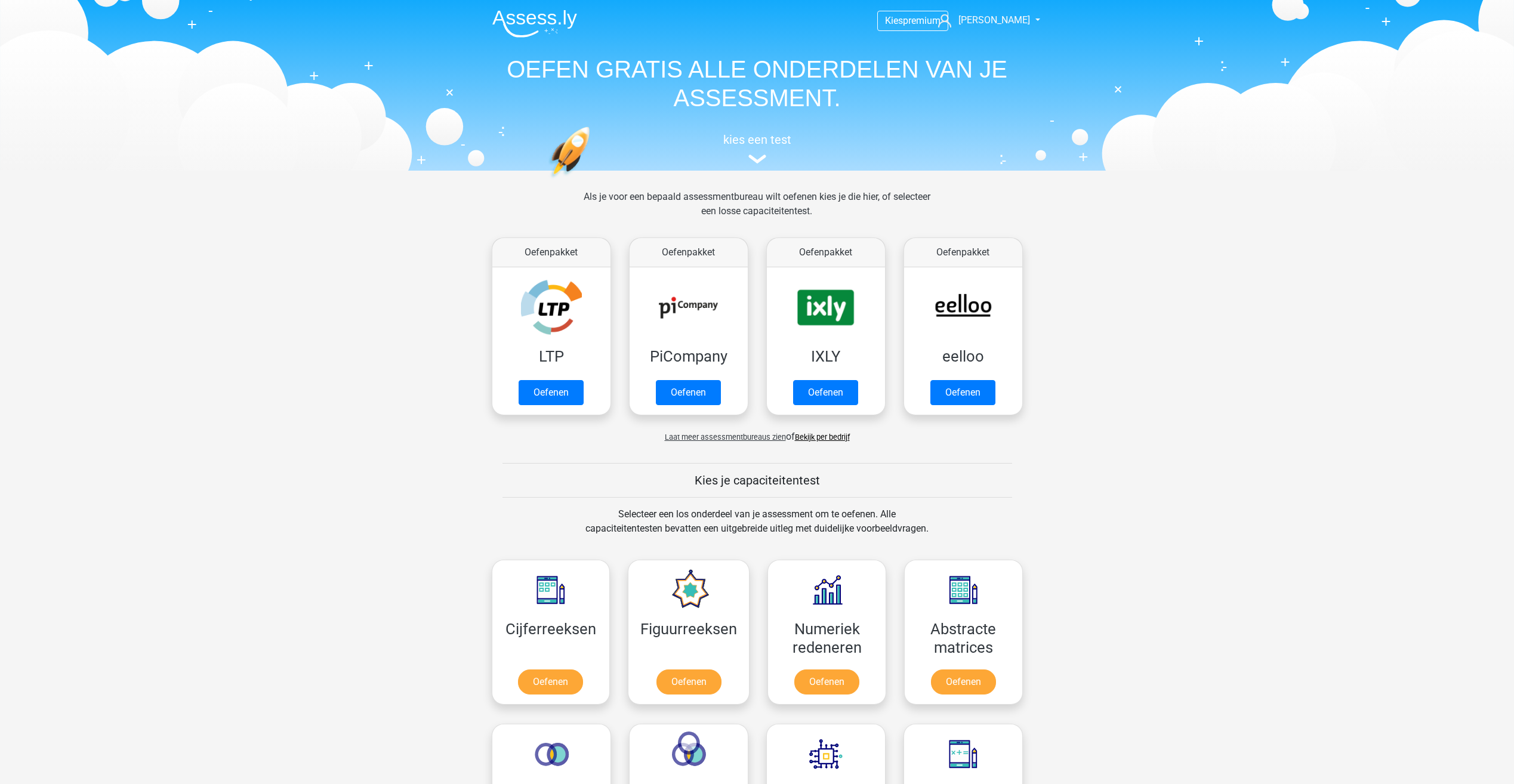
scroll to position [299, 0]
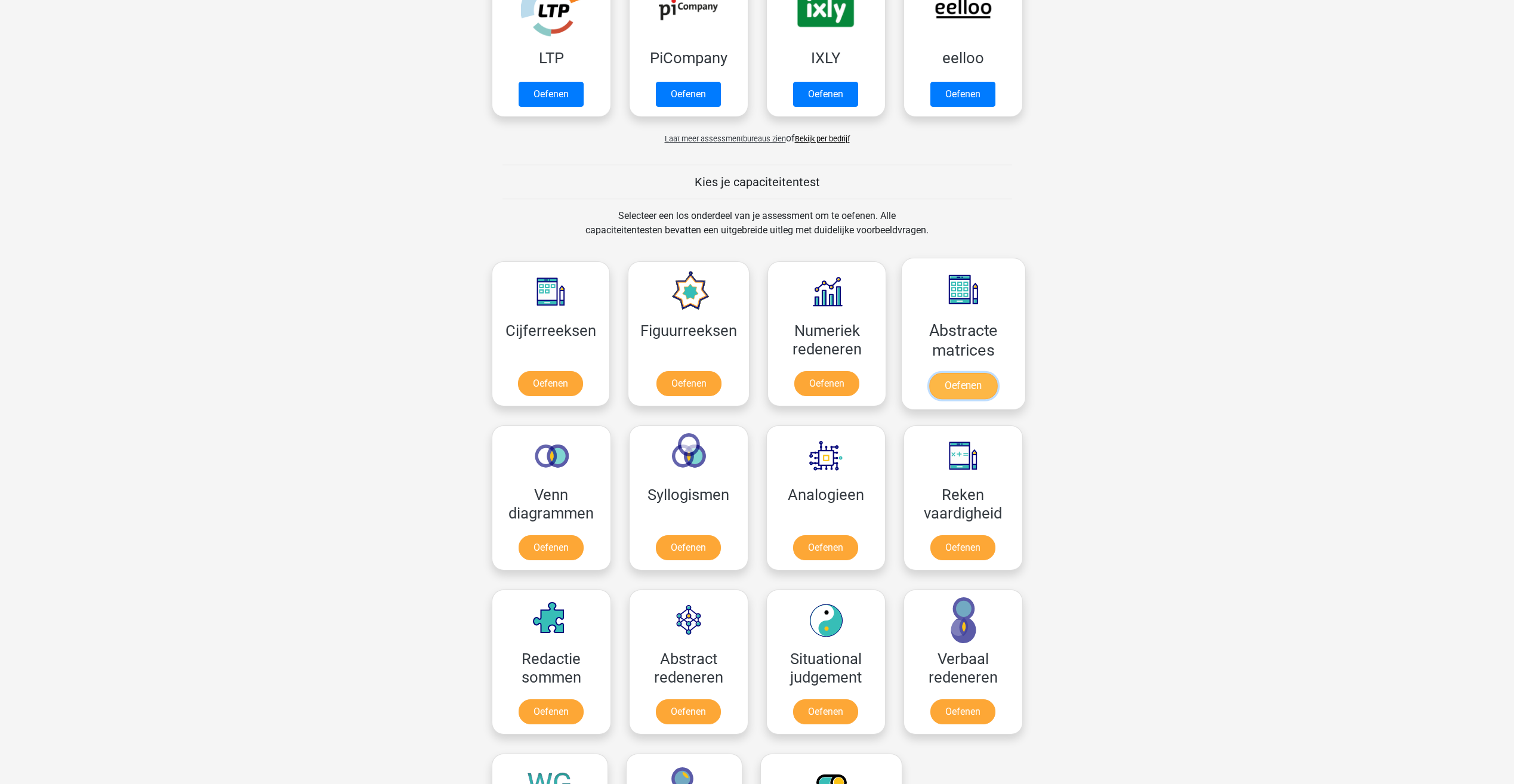
click at [958, 373] on link "Oefenen" at bounding box center [964, 386] width 68 height 26
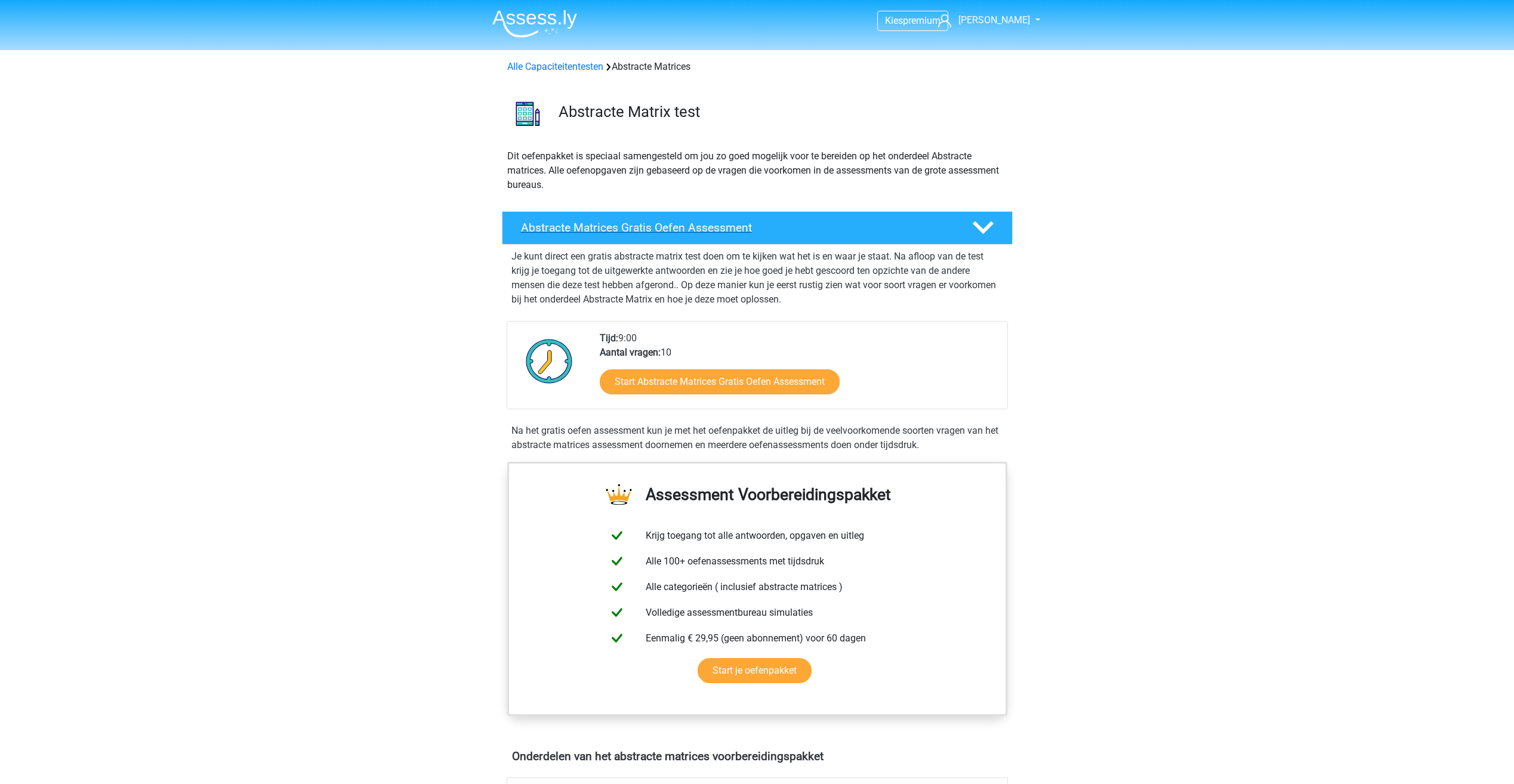
click at [790, 238] on div "Abstracte Matrices Gratis Oefen Assessment" at bounding box center [757, 227] width 511 height 33
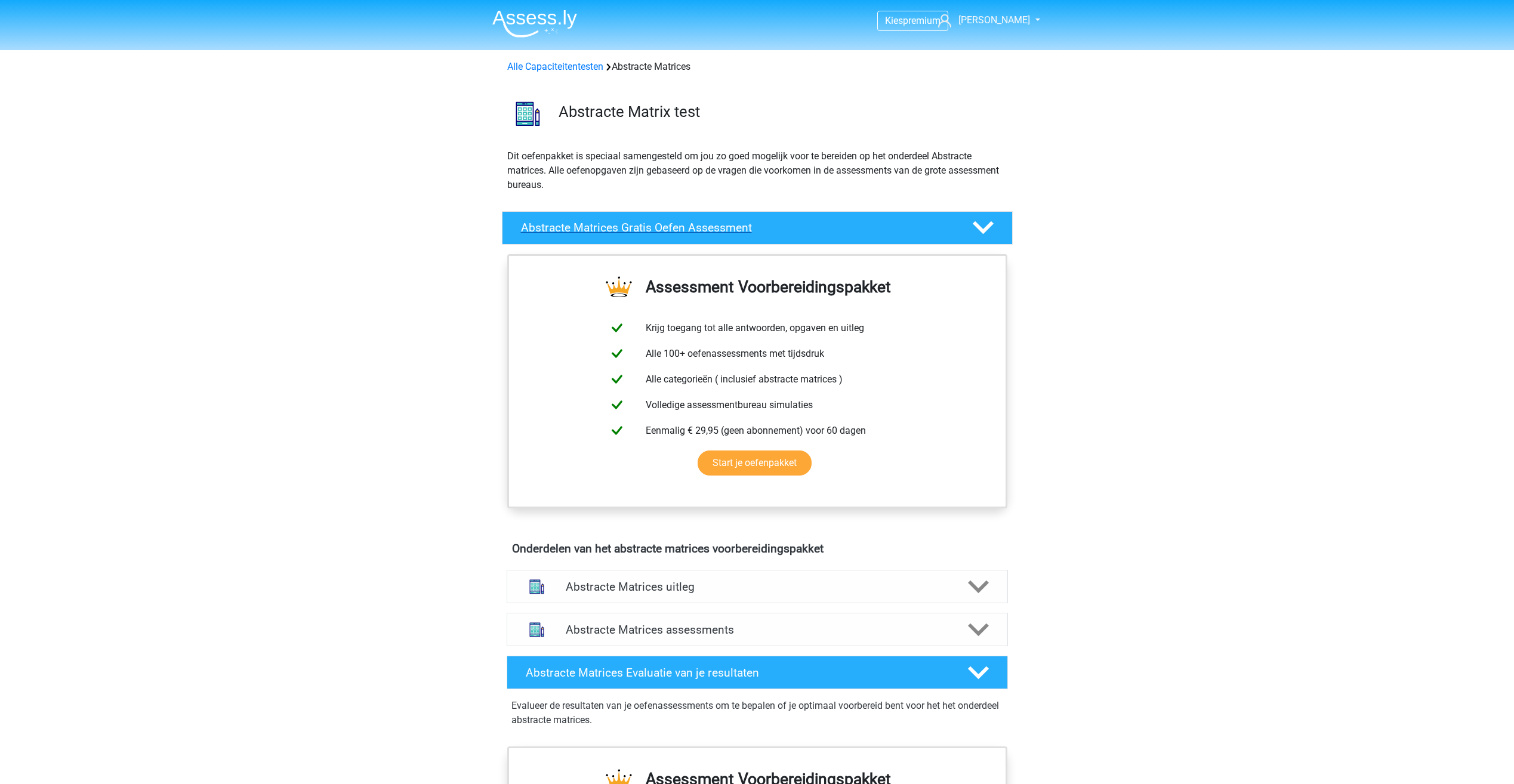
click at [790, 238] on div "Abstracte Matrices Gratis Oefen Assessment" at bounding box center [757, 227] width 511 height 33
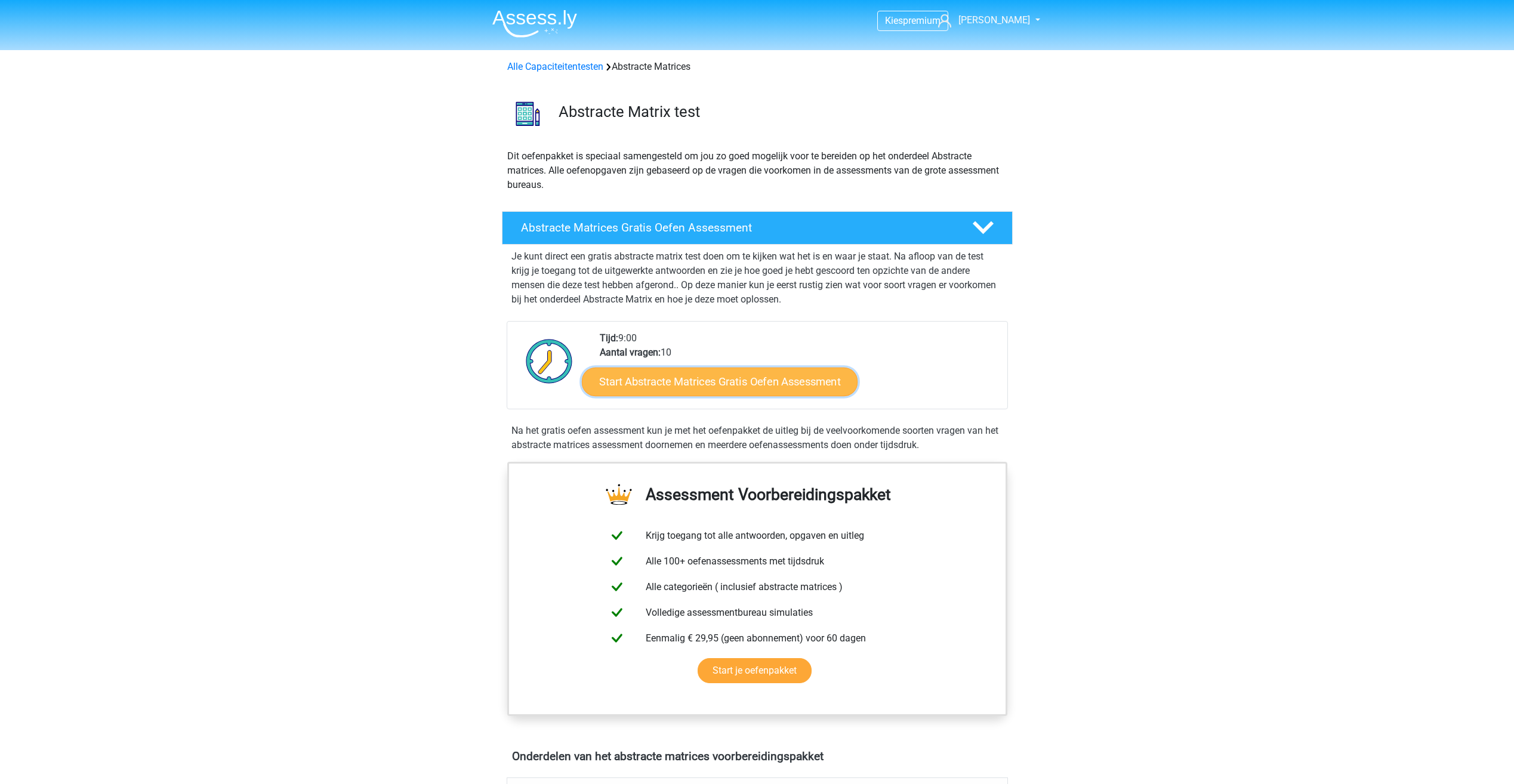
click at [746, 376] on link "Start Abstracte Matrices Gratis Oefen Assessment" at bounding box center [720, 381] width 276 height 28
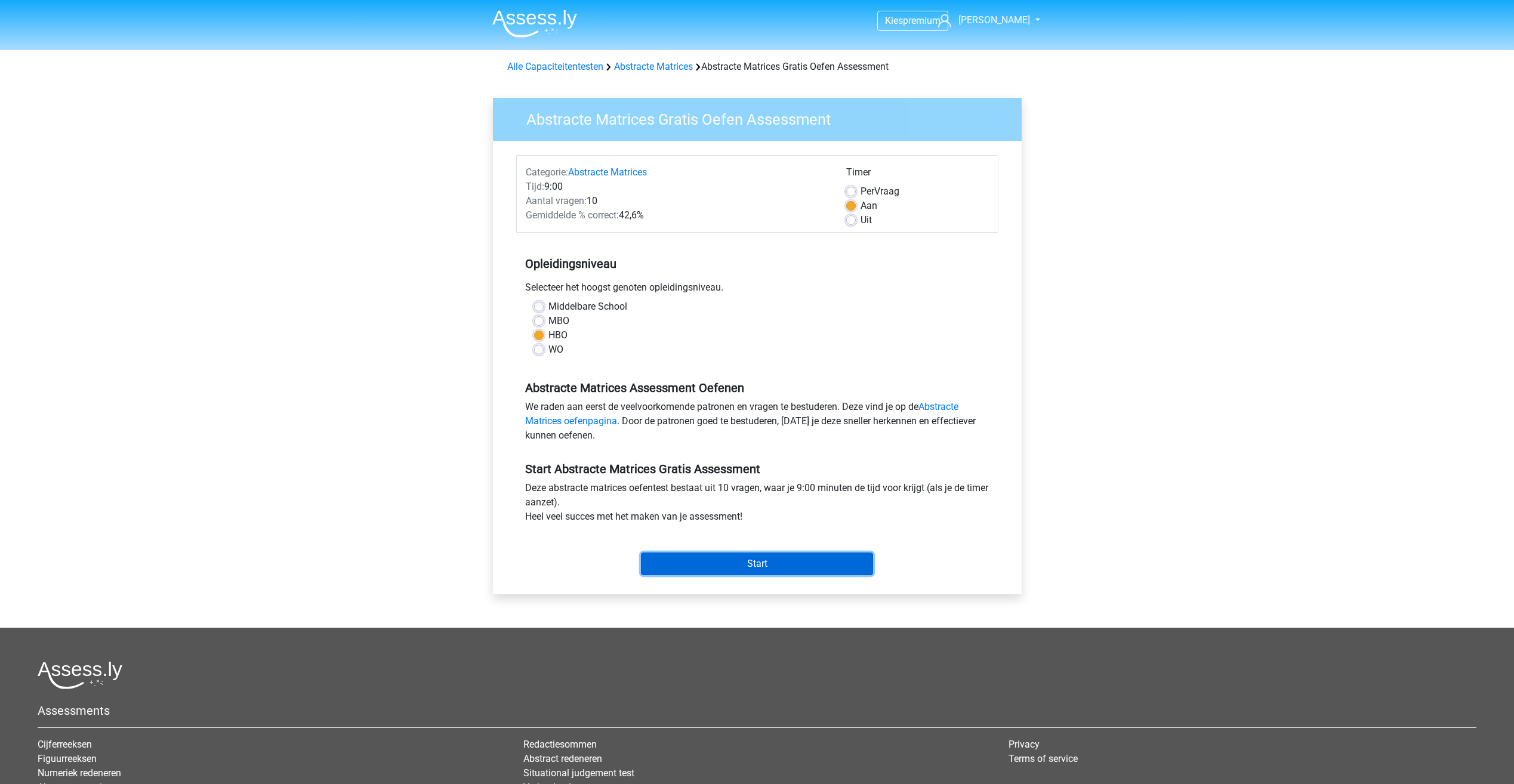
click at [784, 556] on input "Start" at bounding box center [757, 564] width 232 height 23
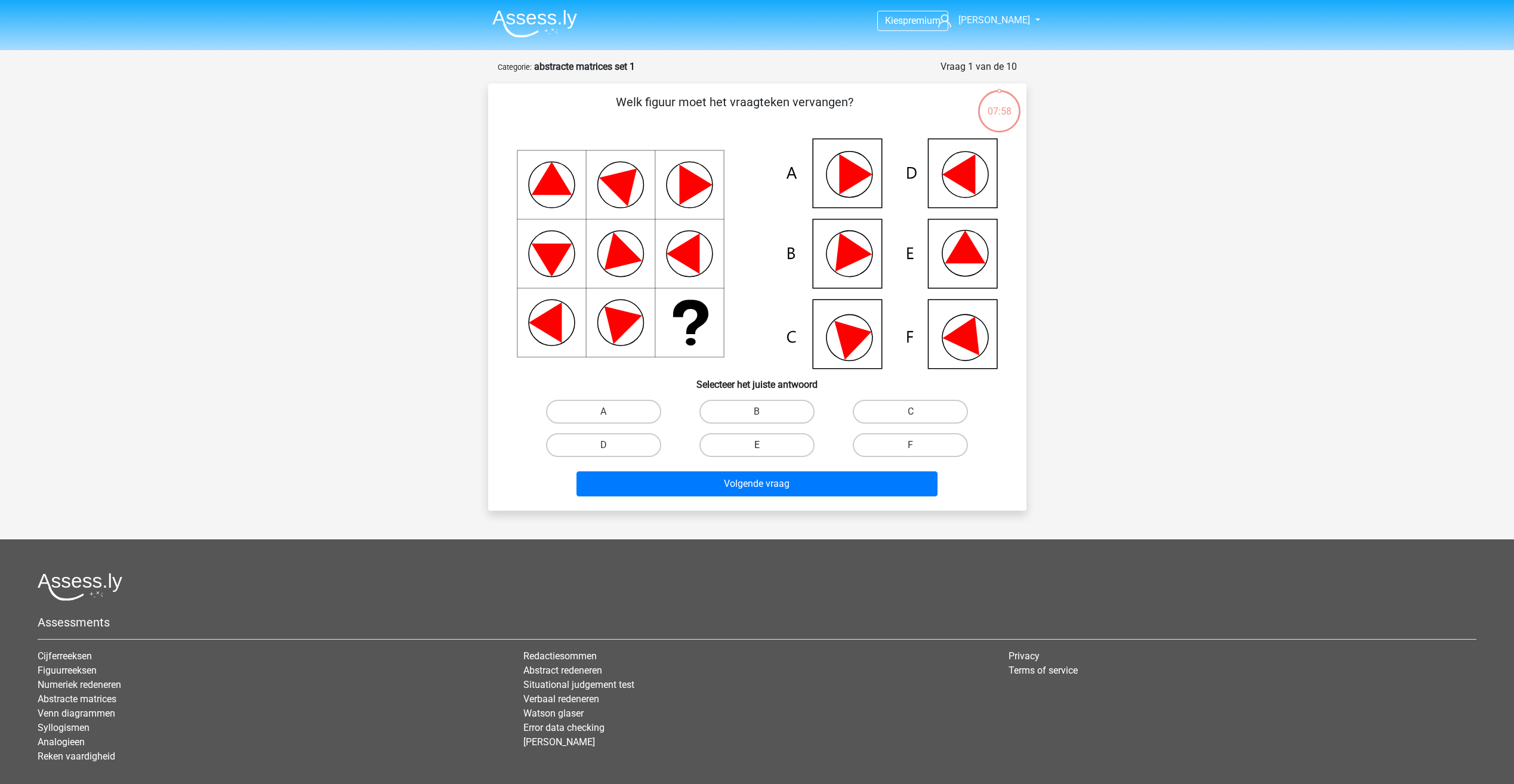
click at [749, 447] on label "E" at bounding box center [757, 445] width 115 height 24
click at [757, 447] on input "E" at bounding box center [761, 449] width 8 height 8
radio input "true"
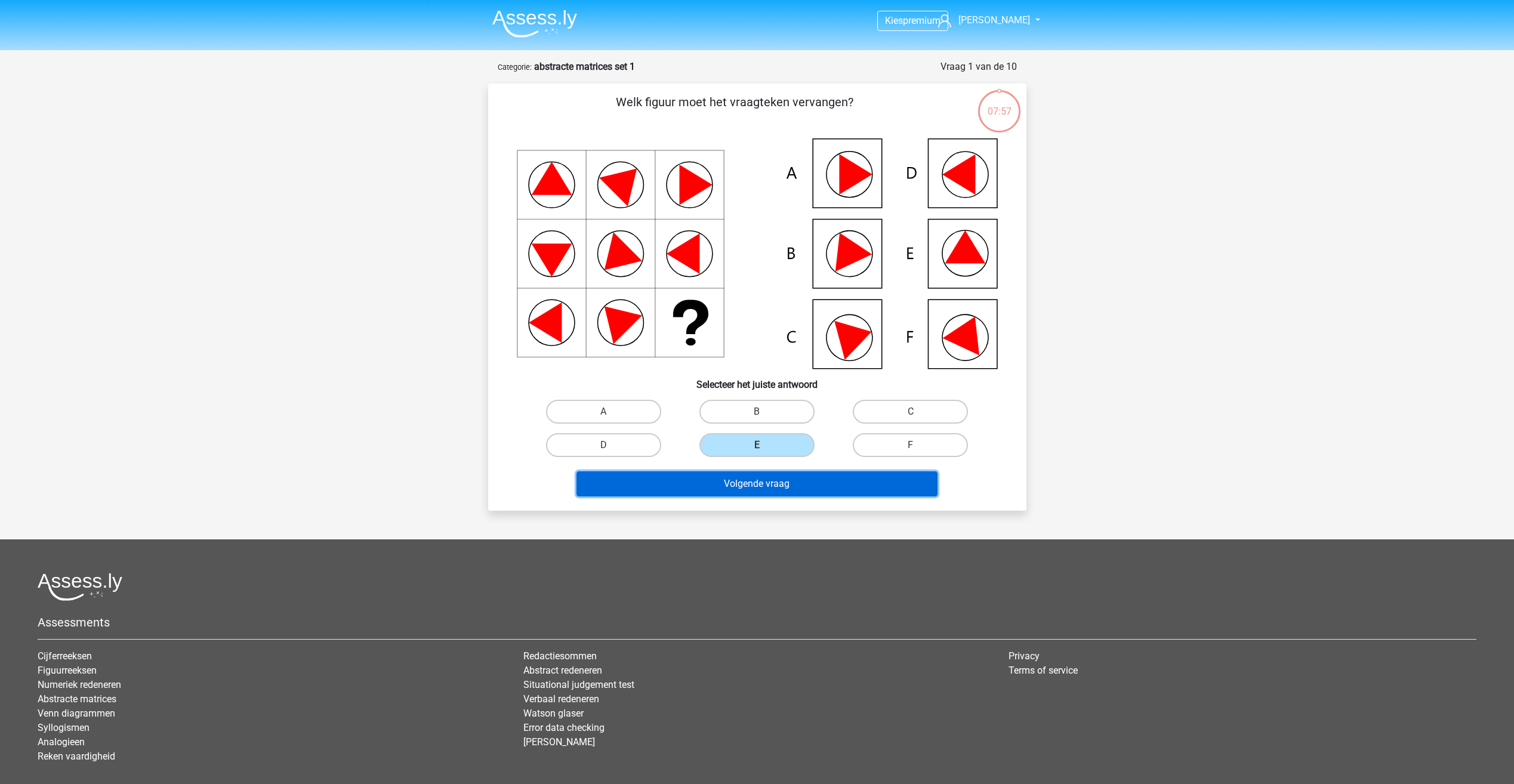
click at [787, 478] on button "Volgende vraag" at bounding box center [757, 484] width 361 height 25
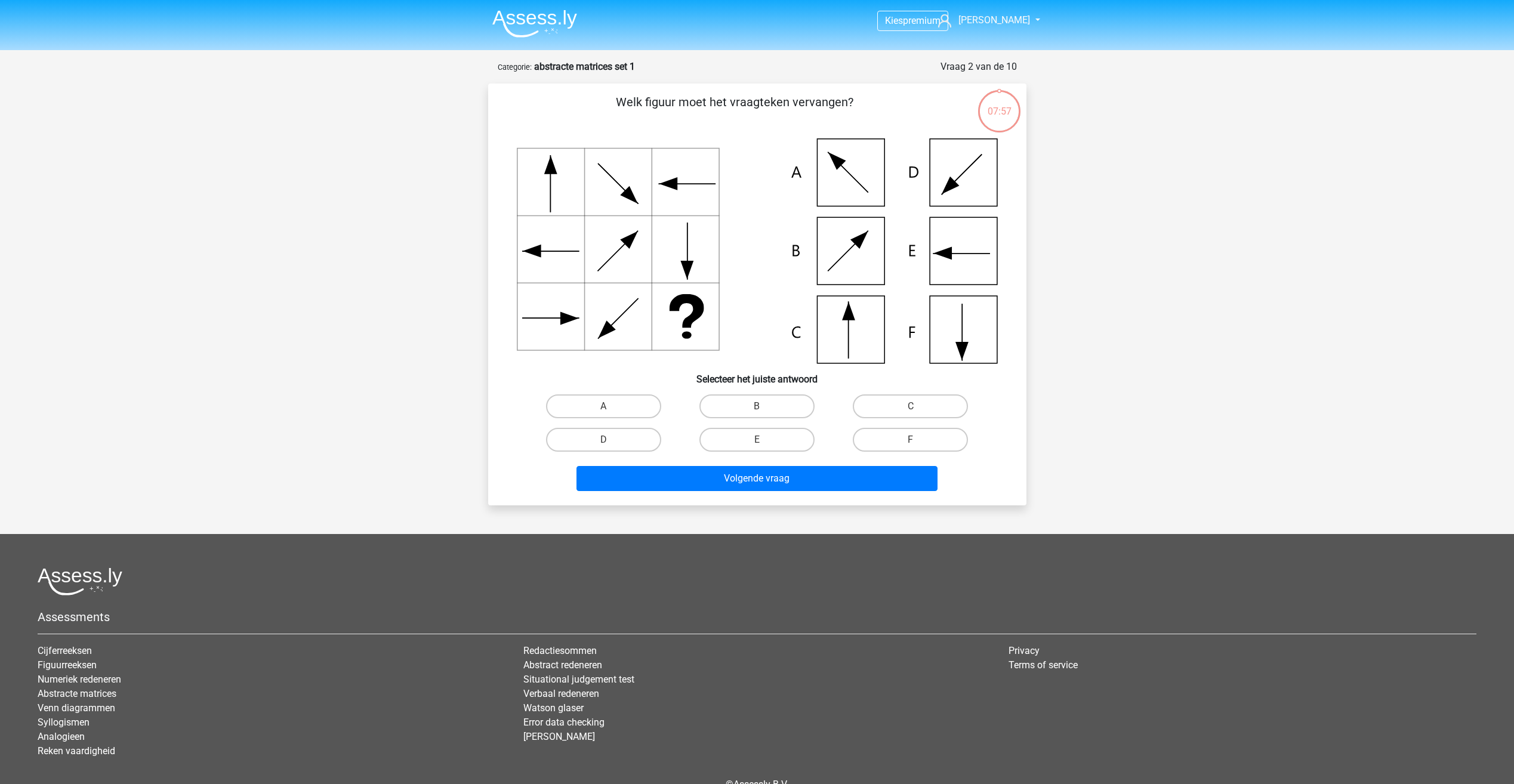
scroll to position [60, 0]
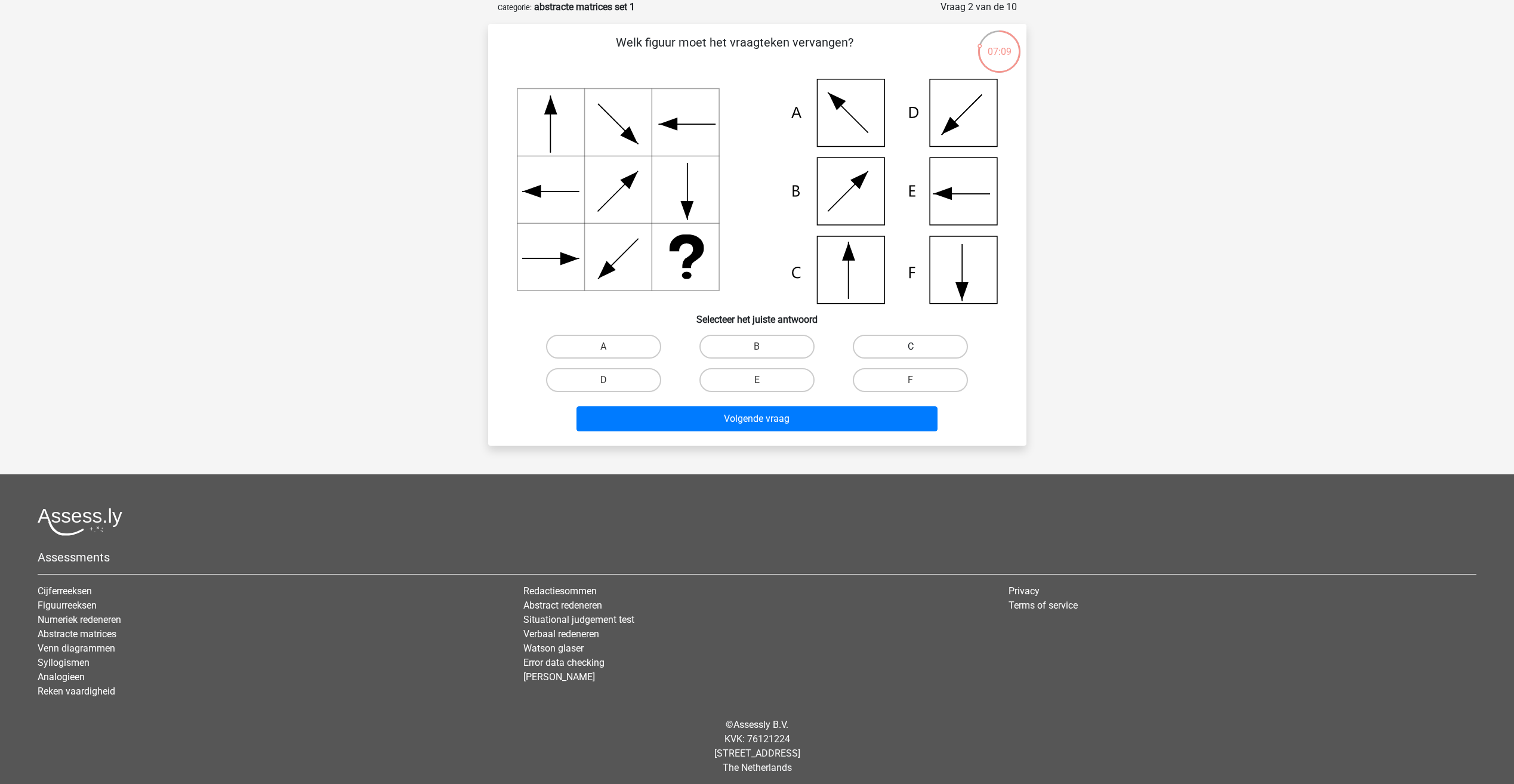
click at [892, 346] on label "C" at bounding box center [911, 346] width 115 height 24
click at [911, 347] on input "C" at bounding box center [915, 351] width 8 height 8
radio input "true"
click at [858, 408] on button "Volgende vraag" at bounding box center [757, 419] width 361 height 25
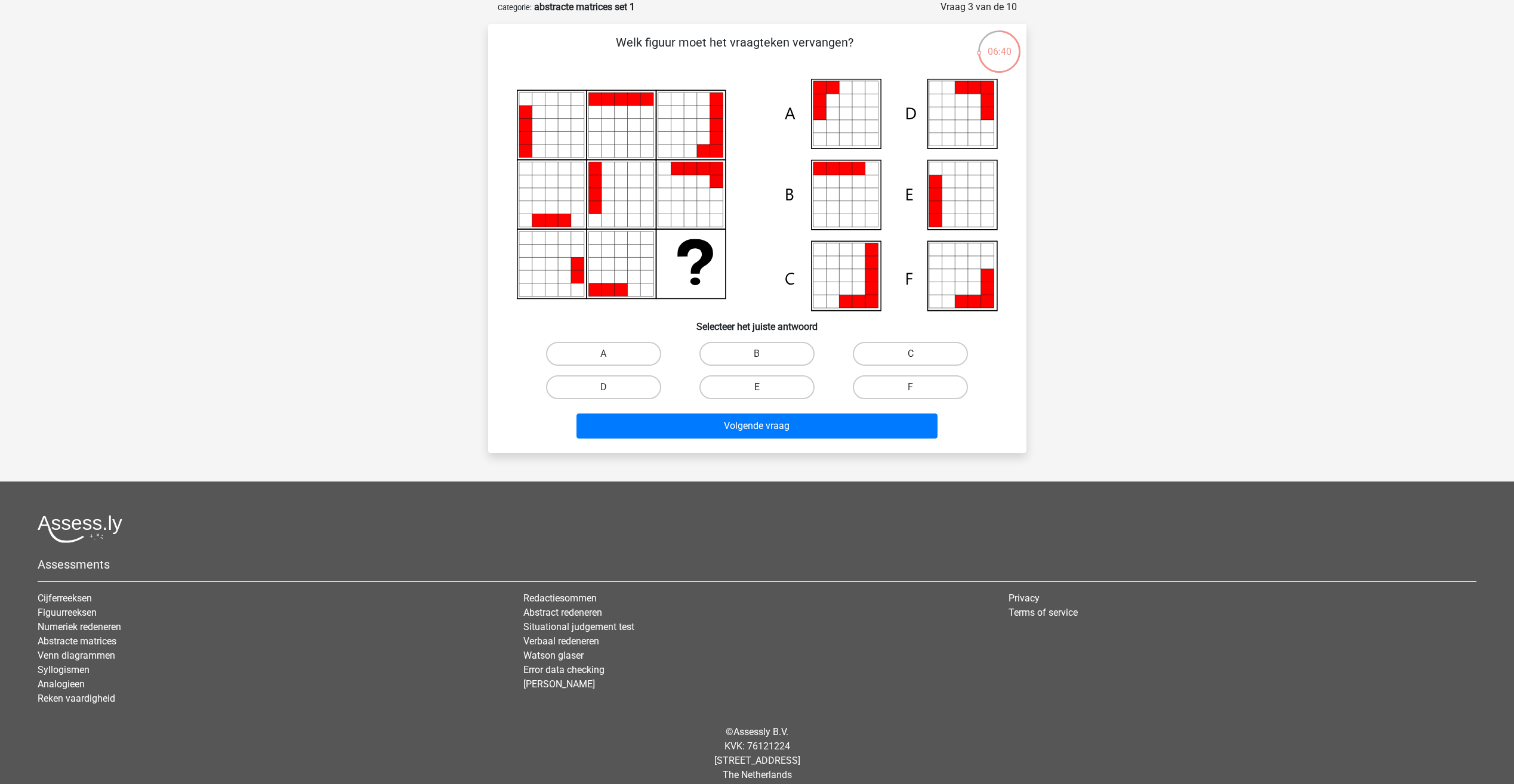
click at [744, 389] on label "E" at bounding box center [757, 386] width 115 height 24
click at [757, 389] on input "E" at bounding box center [761, 391] width 8 height 8
radio input "true"
click at [806, 427] on button "Volgende vraag" at bounding box center [757, 425] width 361 height 25
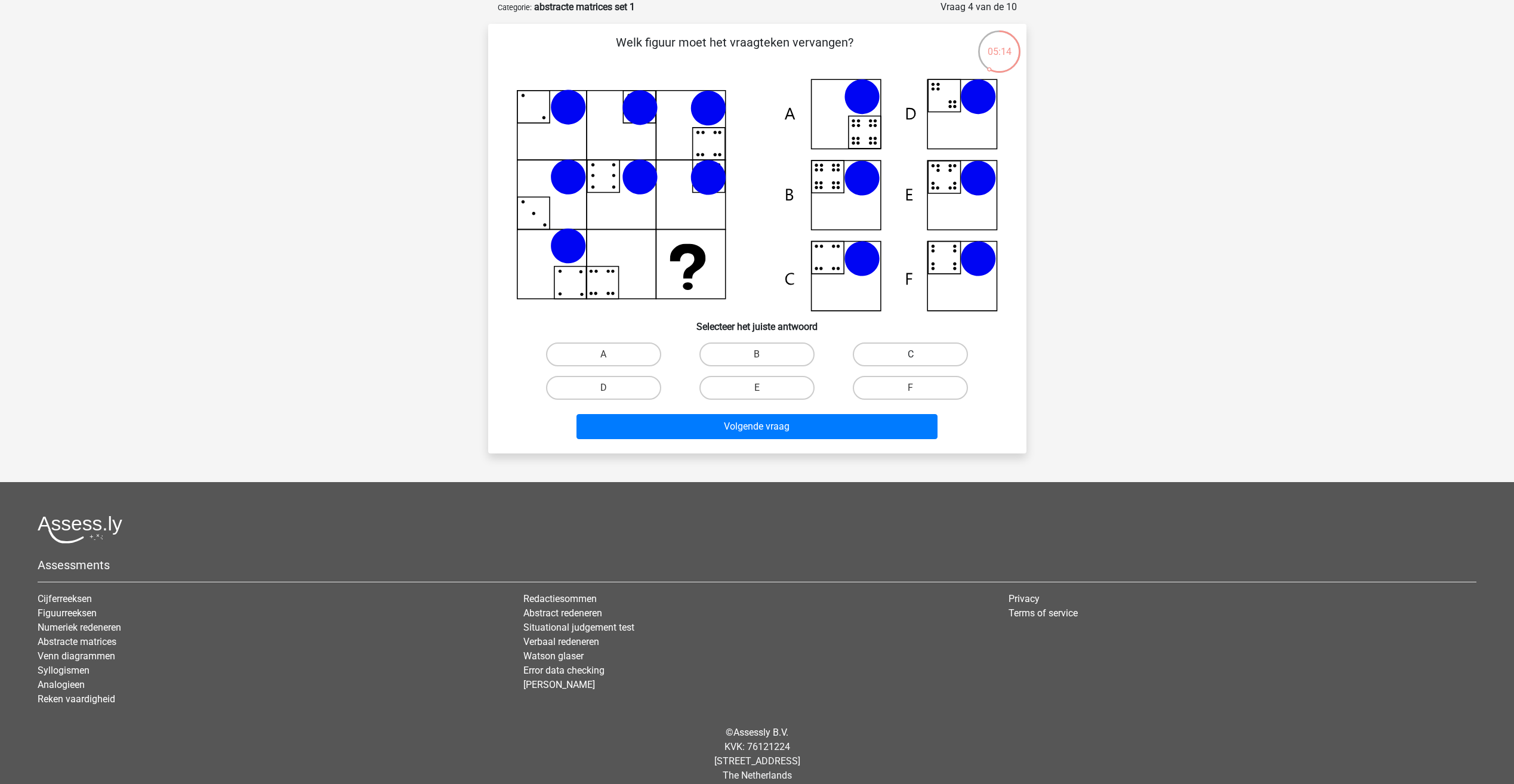
click at [915, 351] on label "C" at bounding box center [911, 354] width 115 height 24
click at [915, 355] on input "C" at bounding box center [915, 359] width 8 height 8
radio input "true"
click at [848, 433] on button "Volgende vraag" at bounding box center [757, 426] width 361 height 25
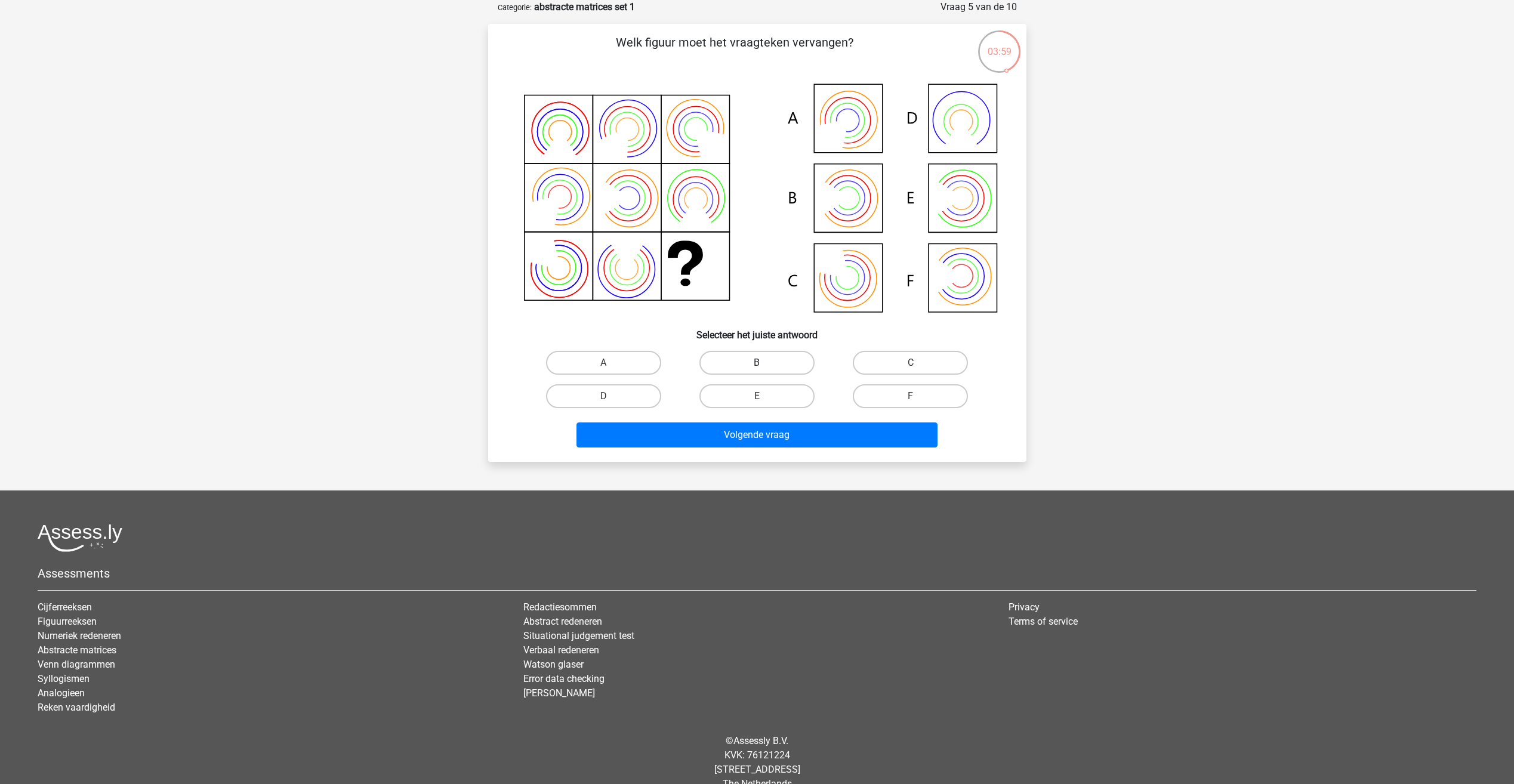
click at [744, 365] on label "B" at bounding box center [757, 362] width 115 height 24
click at [757, 365] on input "B" at bounding box center [761, 367] width 8 height 8
radio input "true"
click at [801, 437] on button "Volgende vraag" at bounding box center [757, 434] width 361 height 25
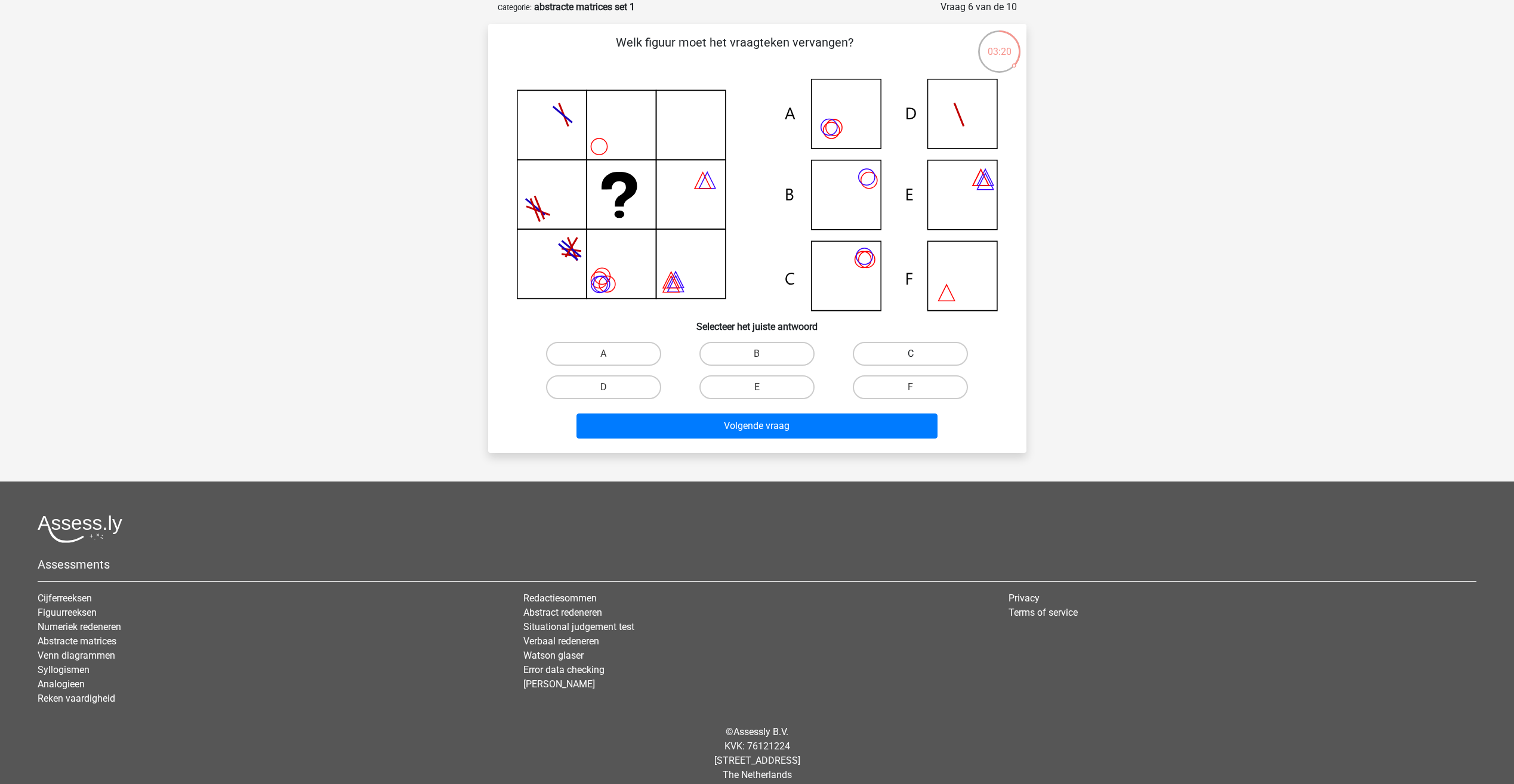
click at [904, 348] on label "C" at bounding box center [911, 353] width 115 height 24
click at [911, 354] on input "C" at bounding box center [915, 358] width 8 height 8
radio input "true"
click at [814, 424] on button "Volgende vraag" at bounding box center [757, 425] width 361 height 25
